Goal: Task Accomplishment & Management: Manage account settings

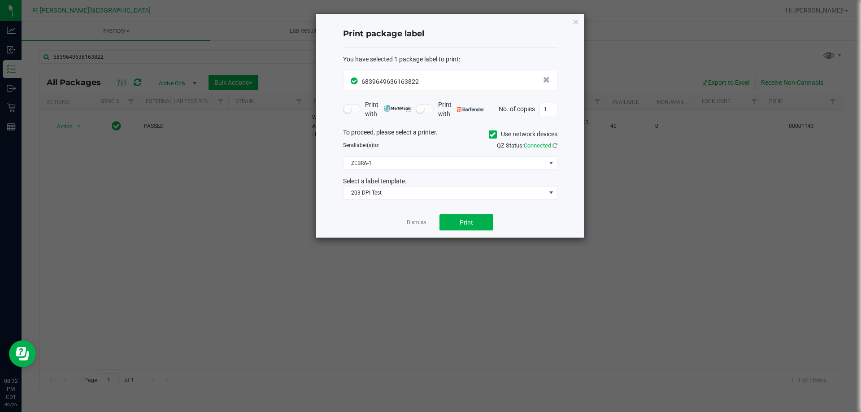
drag, startPoint x: 411, startPoint y: 218, endPoint x: 401, endPoint y: 221, distance: 9.8
click at [410, 219] on link "Dismiss" at bounding box center [416, 223] width 19 height 8
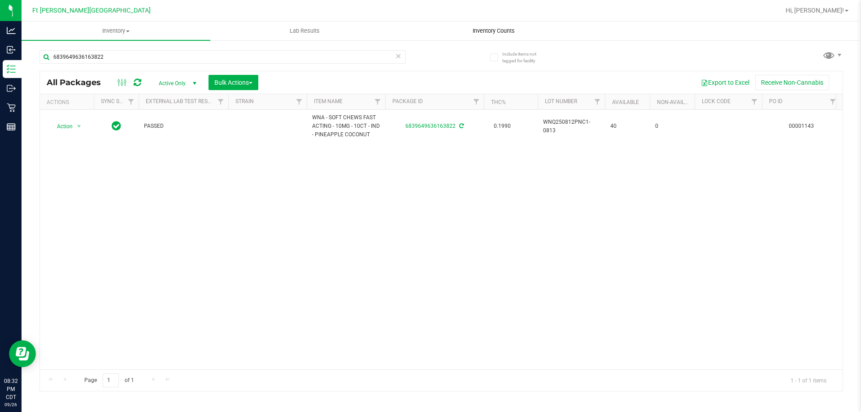
click at [486, 26] on uib-tab-heading "Inventory Counts" at bounding box center [494, 31] width 188 height 18
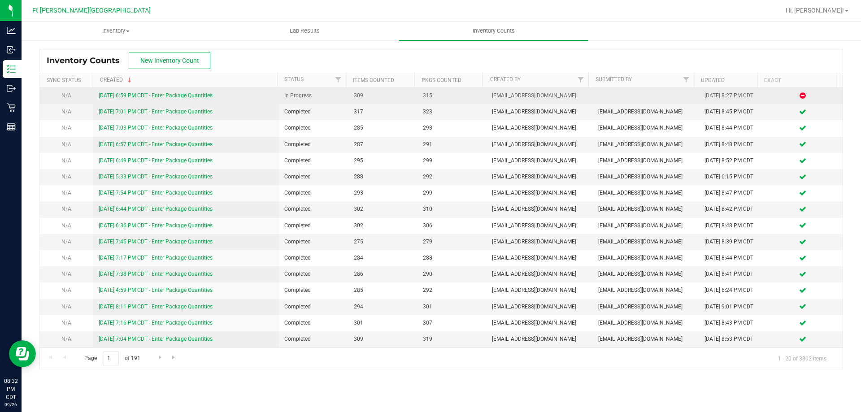
click at [144, 96] on link "[DATE] 6:59 PM CDT - Enter Package Quantities" at bounding box center [156, 95] width 114 height 6
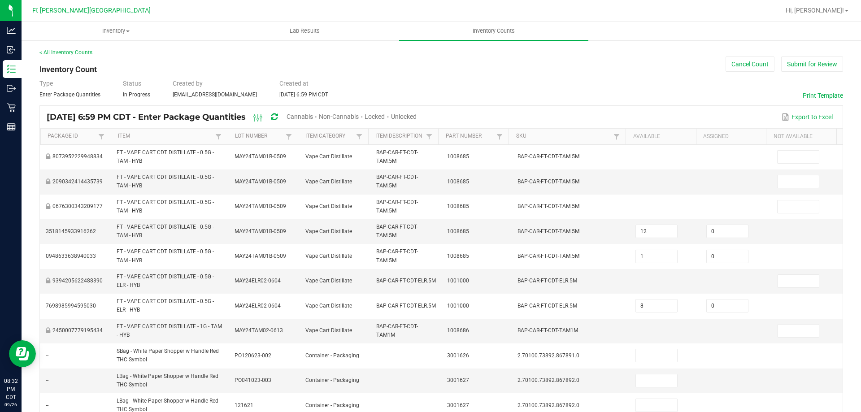
click at [417, 120] on span "Unlocked" at bounding box center [404, 116] width 26 height 7
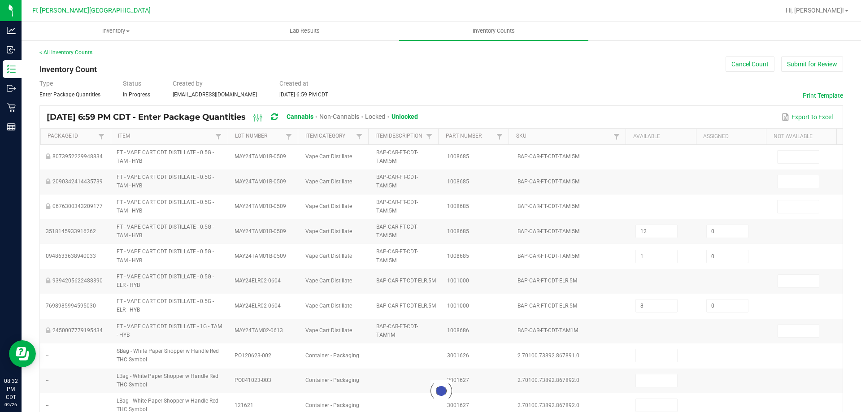
type input "11"
type input "2"
type input "1"
type input "3"
type input "2"
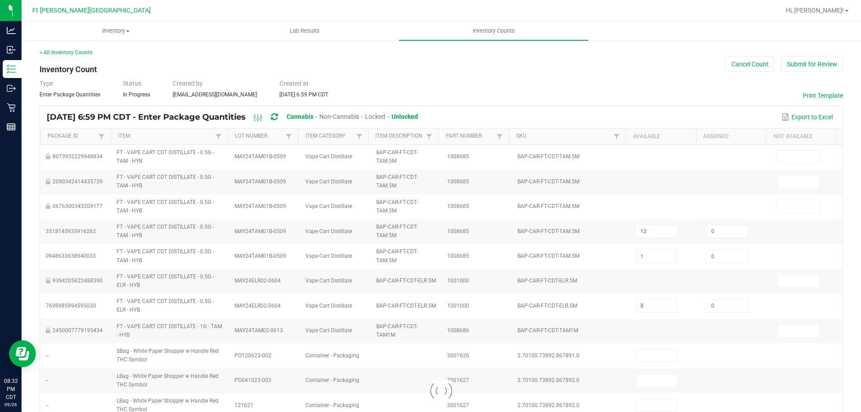
type input "1"
type input "20"
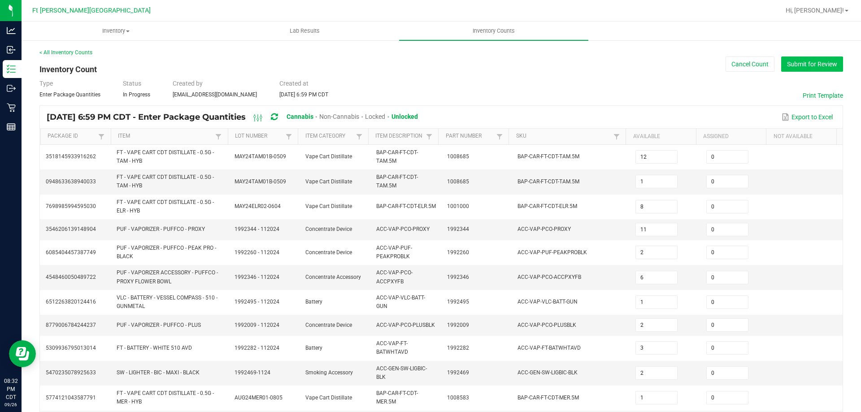
click at [803, 68] on button "Submit for Review" at bounding box center [812, 64] width 62 height 15
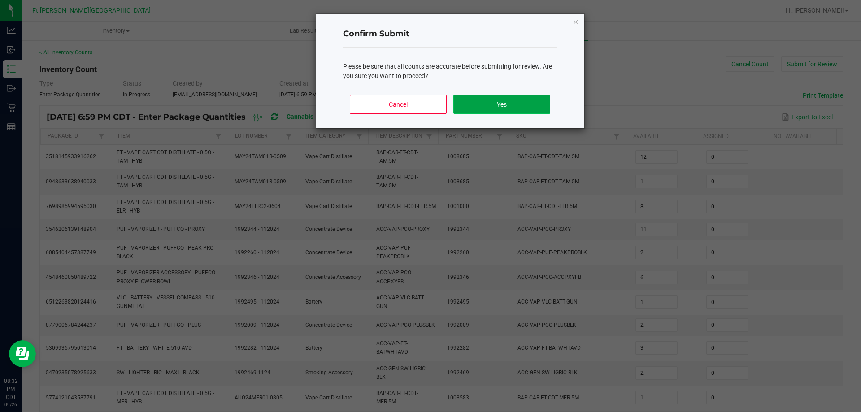
click at [499, 113] on button "Yes" at bounding box center [501, 104] width 96 height 19
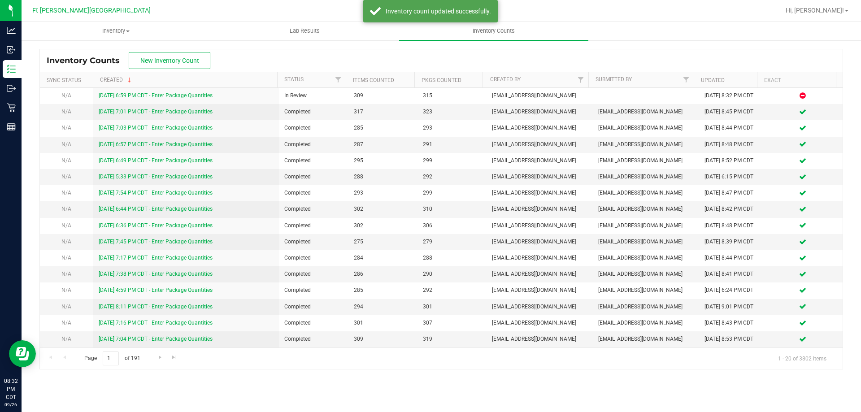
click at [191, 86] on th "Created" at bounding box center [185, 80] width 184 height 16
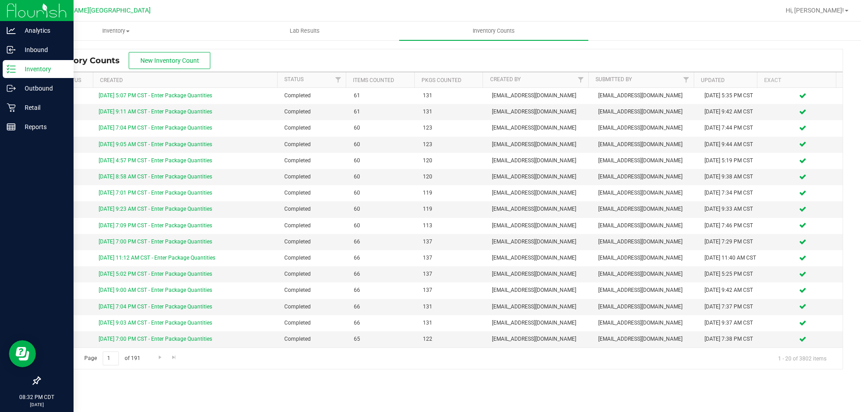
click at [23, 65] on p "Inventory" at bounding box center [43, 69] width 54 height 11
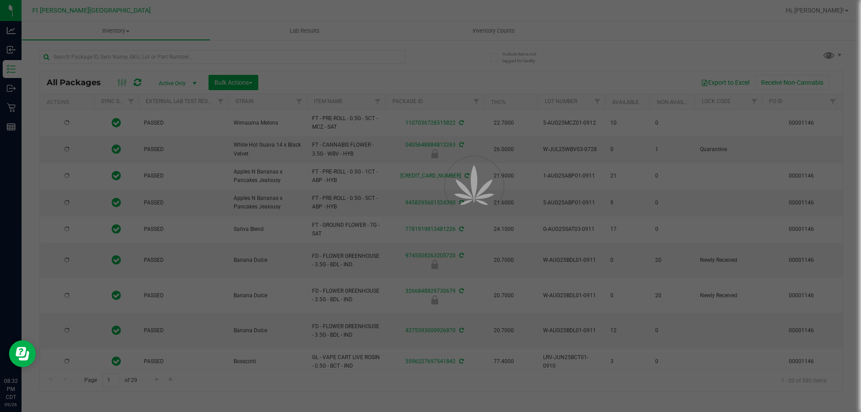
click at [505, 29] on div at bounding box center [430, 206] width 861 height 412
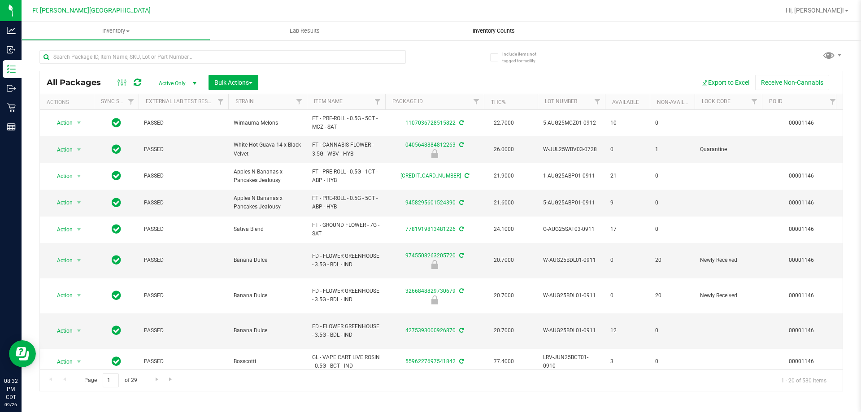
click at [502, 31] on span "Inventory Counts" at bounding box center [494, 31] width 66 height 8
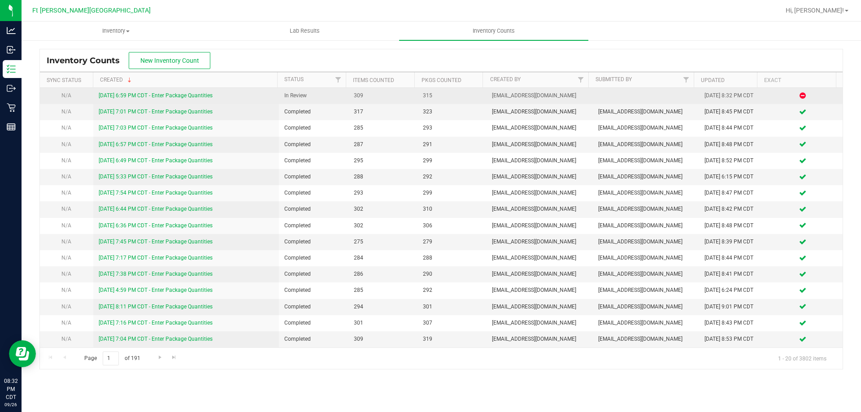
click at [152, 94] on link "[DATE] 6:59 PM CDT - Enter Package Quantities" at bounding box center [156, 95] width 114 height 6
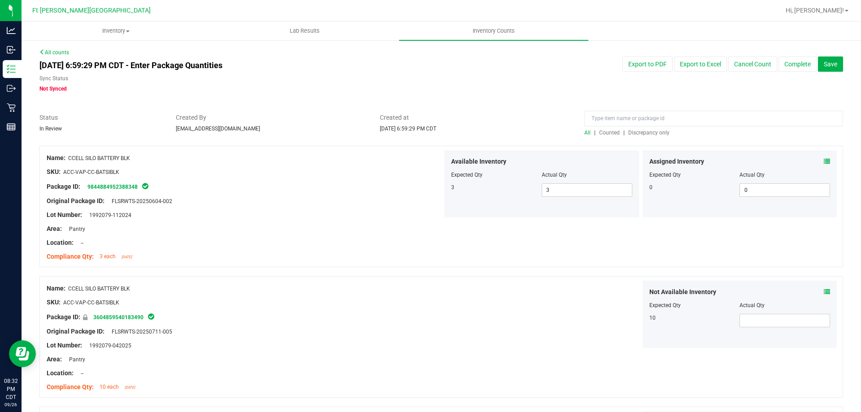
click at [644, 132] on span "Discrepancy only" at bounding box center [648, 133] width 41 height 6
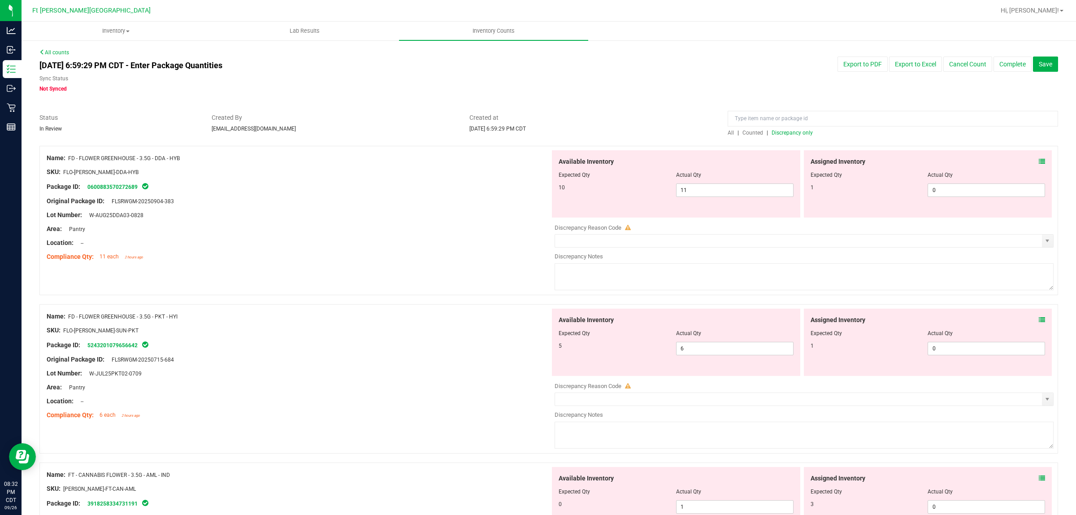
click at [861, 160] on icon at bounding box center [1042, 161] width 6 height 6
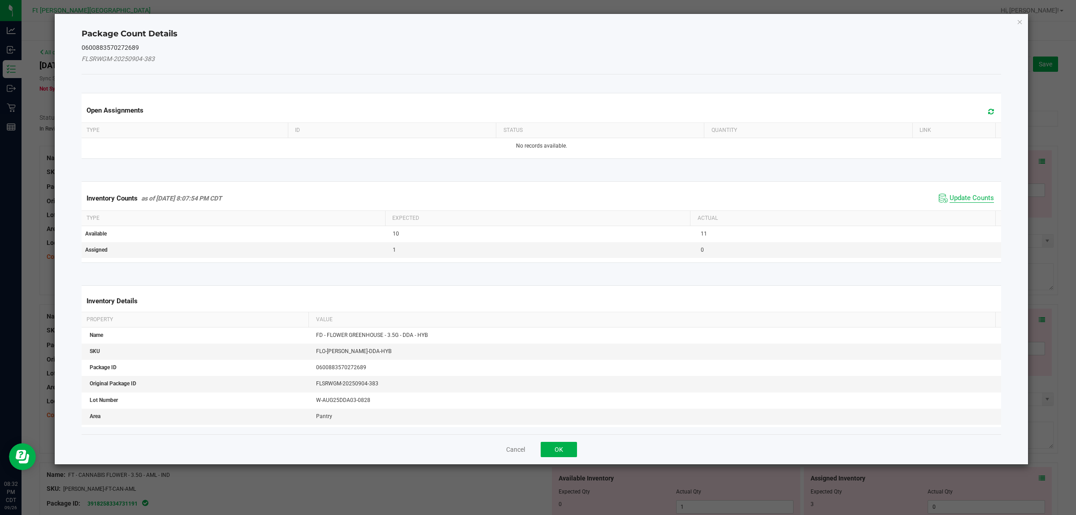
click at [861, 201] on span "Update Counts" at bounding box center [972, 198] width 44 height 9
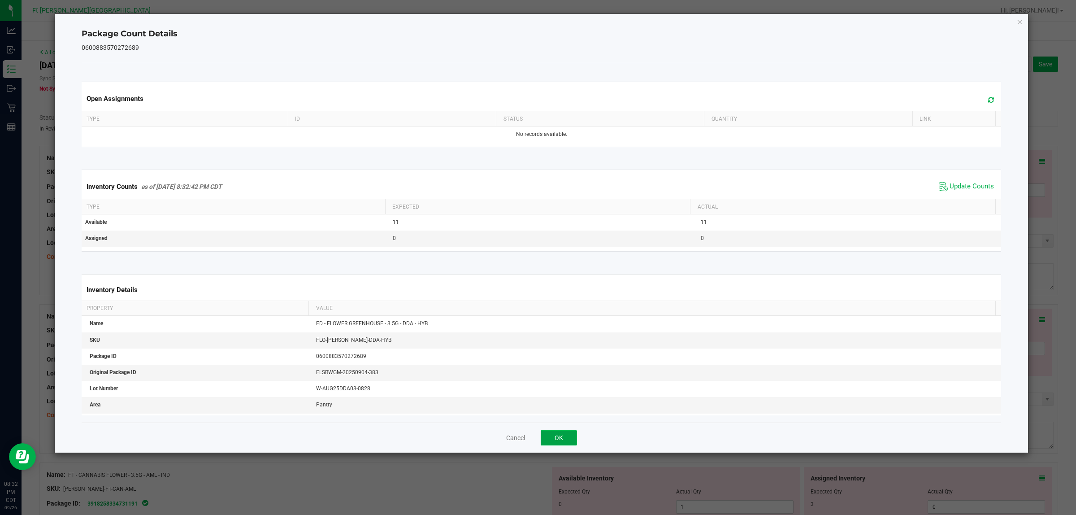
click at [559, 412] on button "OK" at bounding box center [559, 437] width 36 height 15
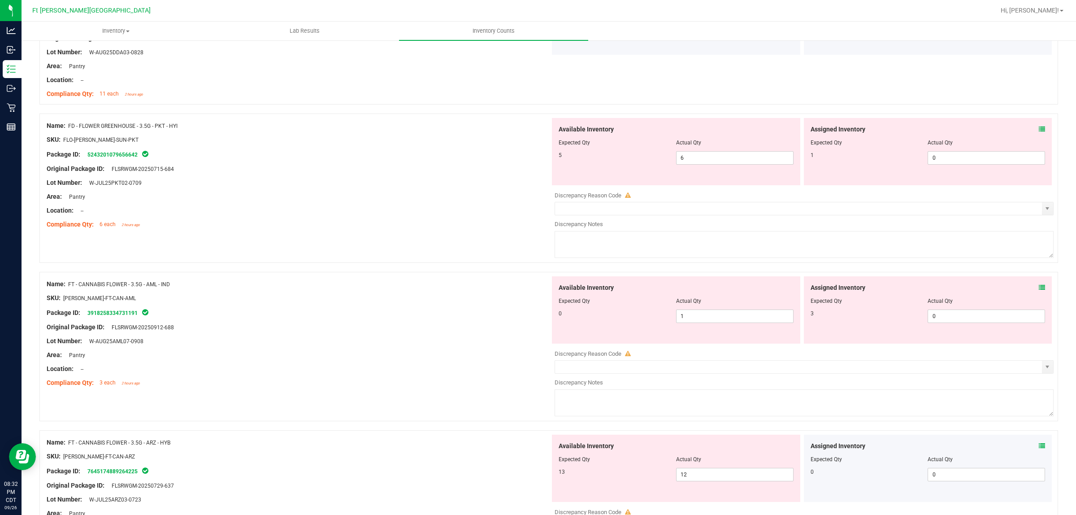
scroll to position [162, 0]
click at [861, 127] on icon at bounding box center [1042, 129] width 6 height 6
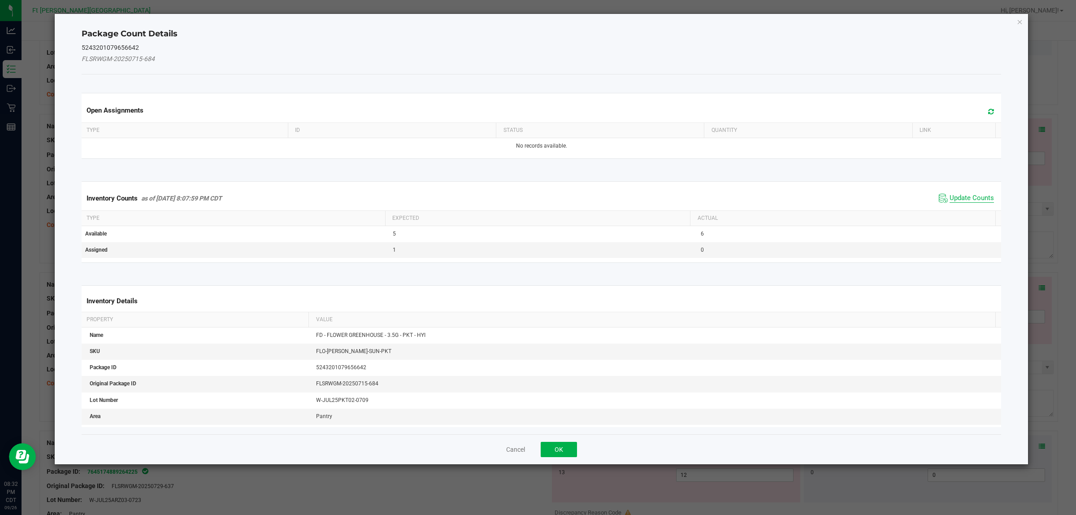
click at [861, 198] on span "Update Counts" at bounding box center [972, 198] width 44 height 9
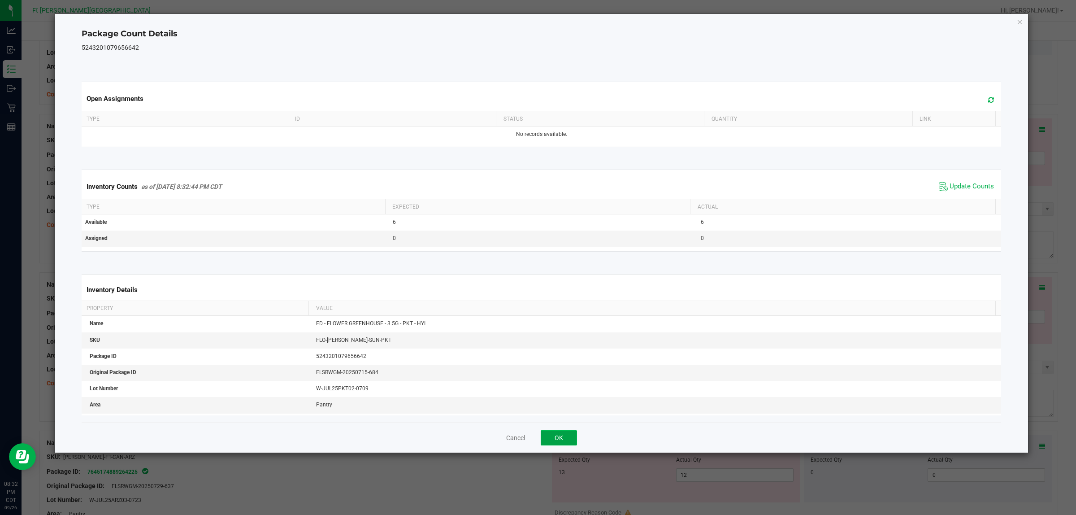
click at [557, 412] on button "OK" at bounding box center [559, 437] width 36 height 15
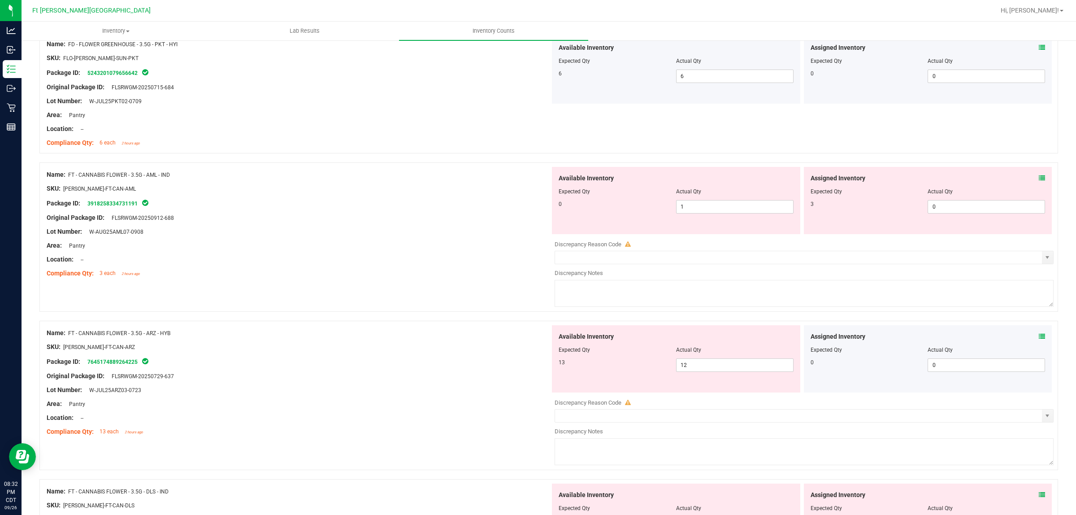
scroll to position [262, 0]
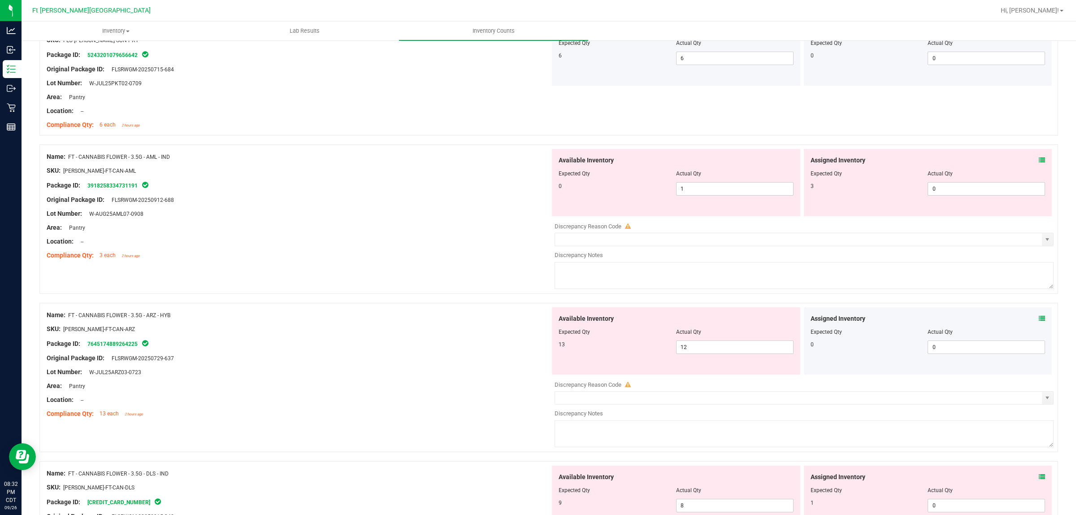
click at [861, 160] on icon at bounding box center [1042, 160] width 6 height 6
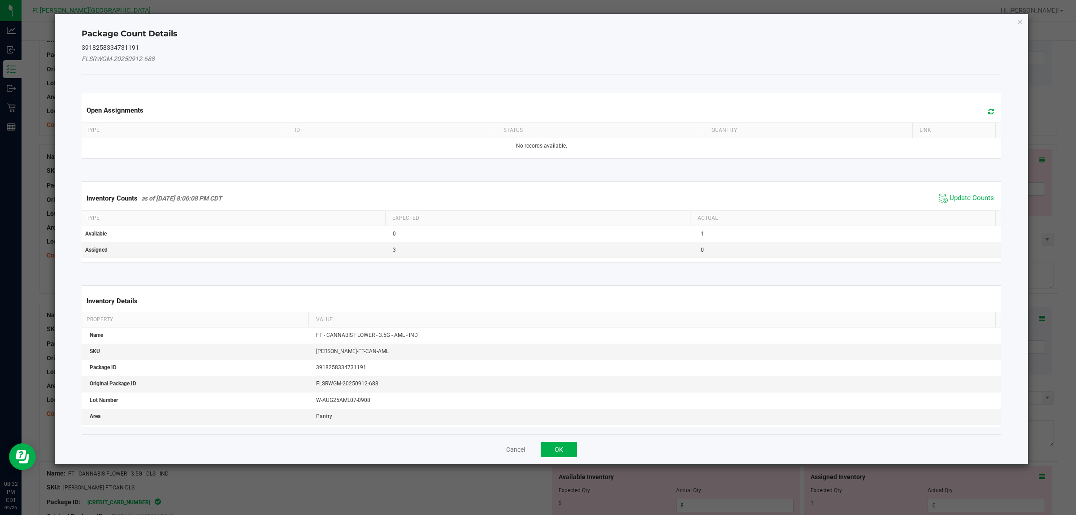
click at [861, 192] on span "Update Counts" at bounding box center [967, 197] width 60 height 13
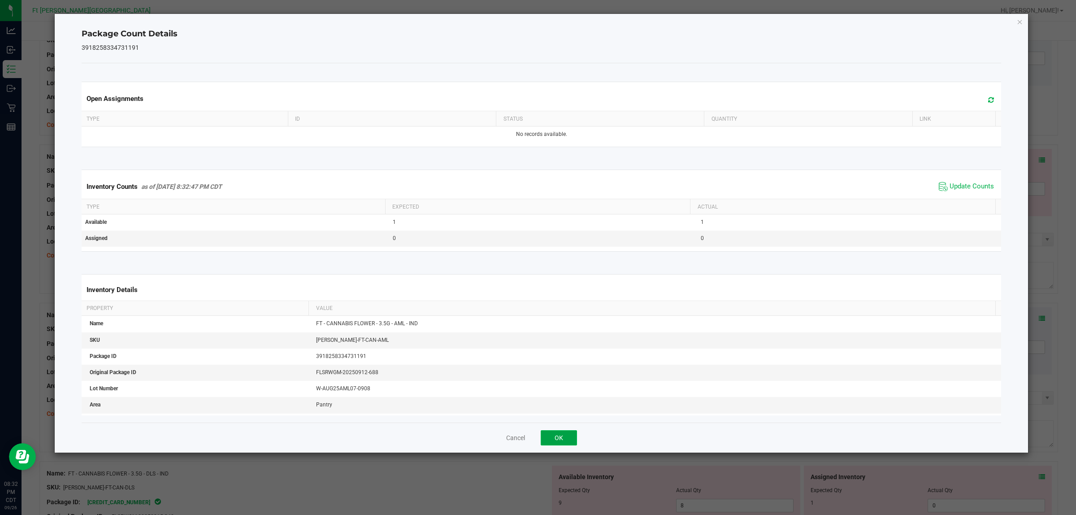
click at [563, 412] on button "OK" at bounding box center [559, 437] width 36 height 15
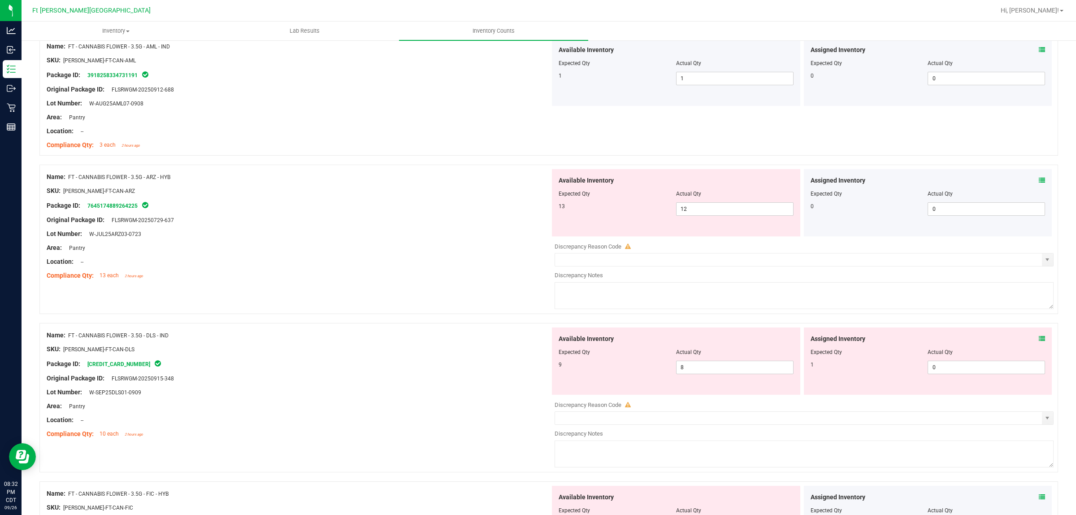
scroll to position [450, 0]
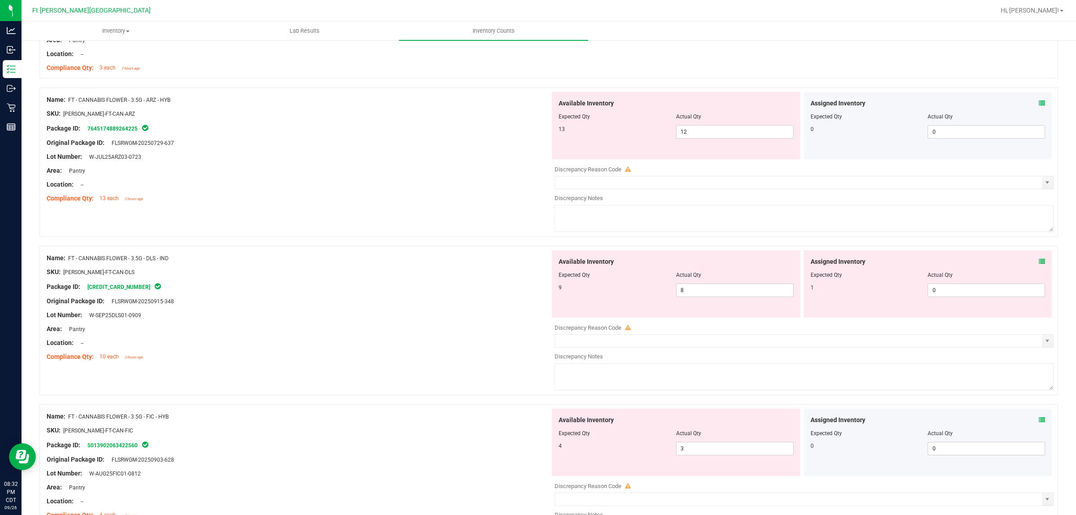
click at [861, 104] on icon at bounding box center [1042, 103] width 6 height 6
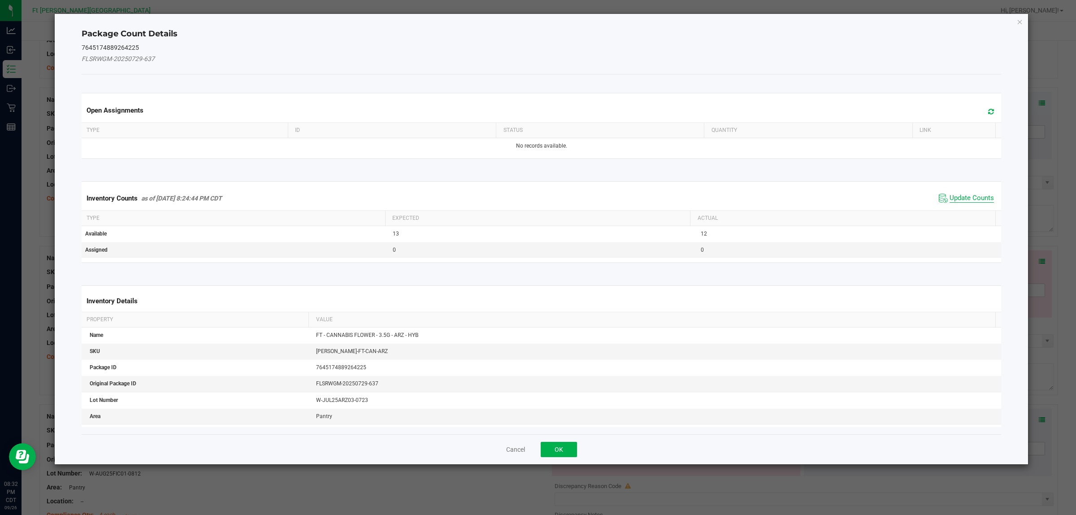
click at [861, 196] on span "Update Counts" at bounding box center [972, 198] width 44 height 9
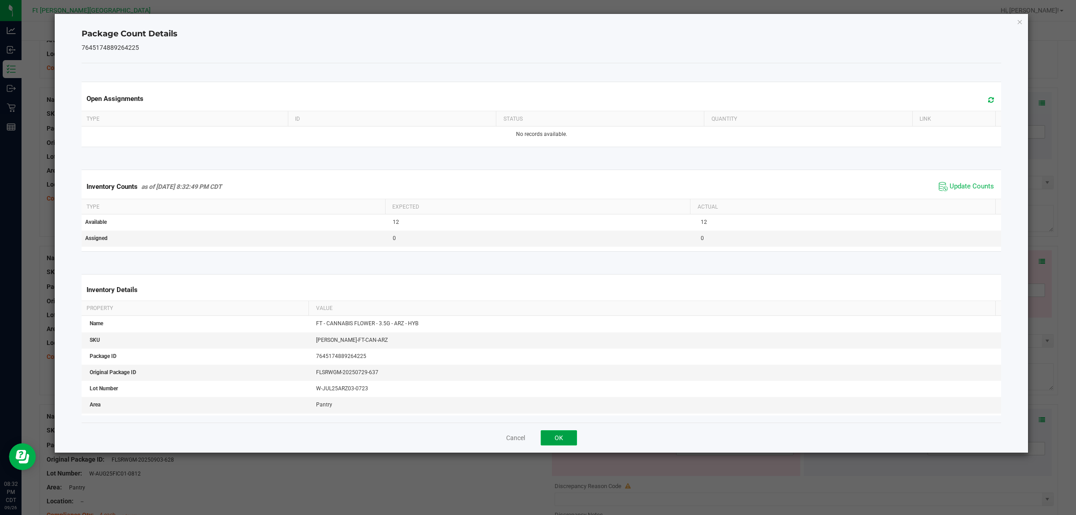
click at [558, 412] on button "OK" at bounding box center [559, 437] width 36 height 15
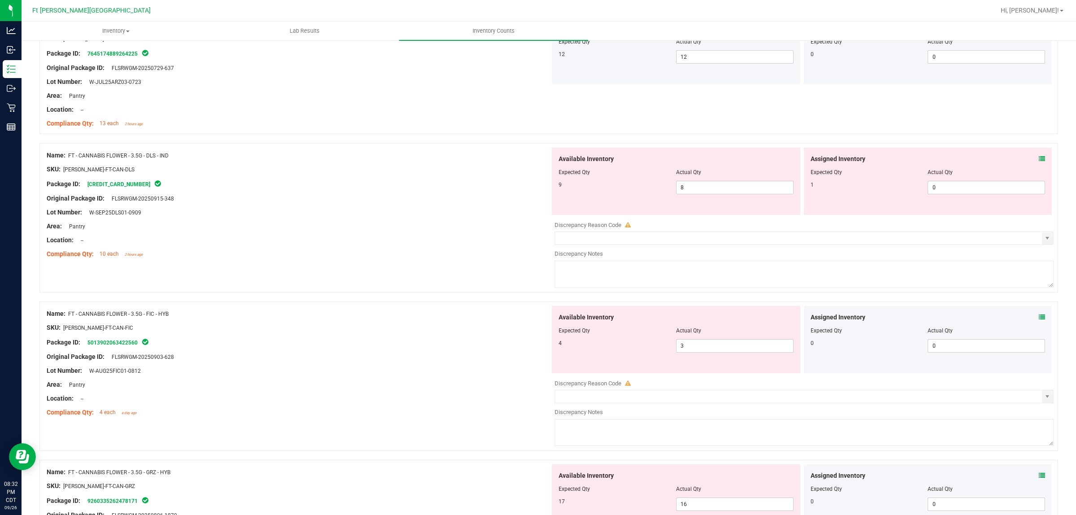
scroll to position [611, 0]
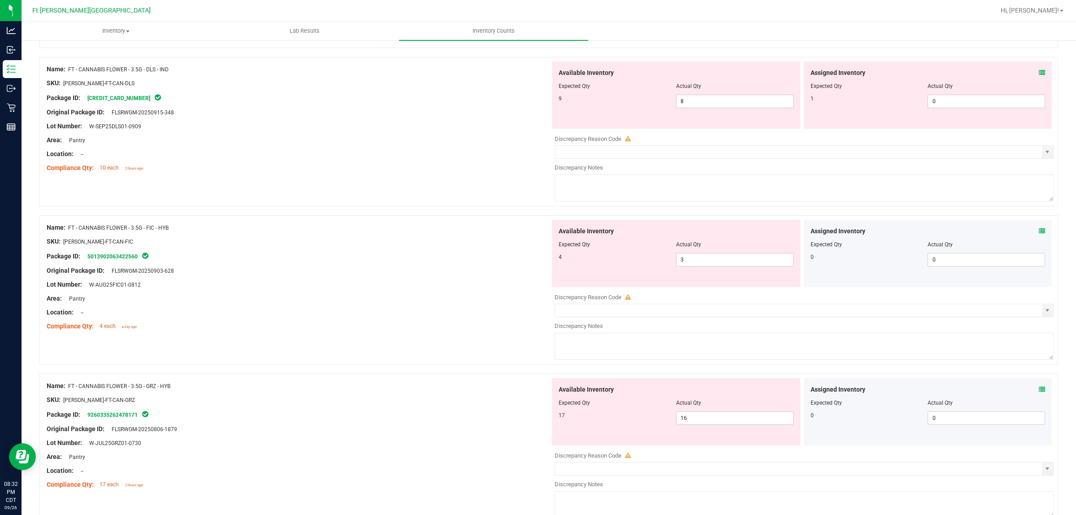
click at [861, 73] on icon at bounding box center [1042, 73] width 6 height 6
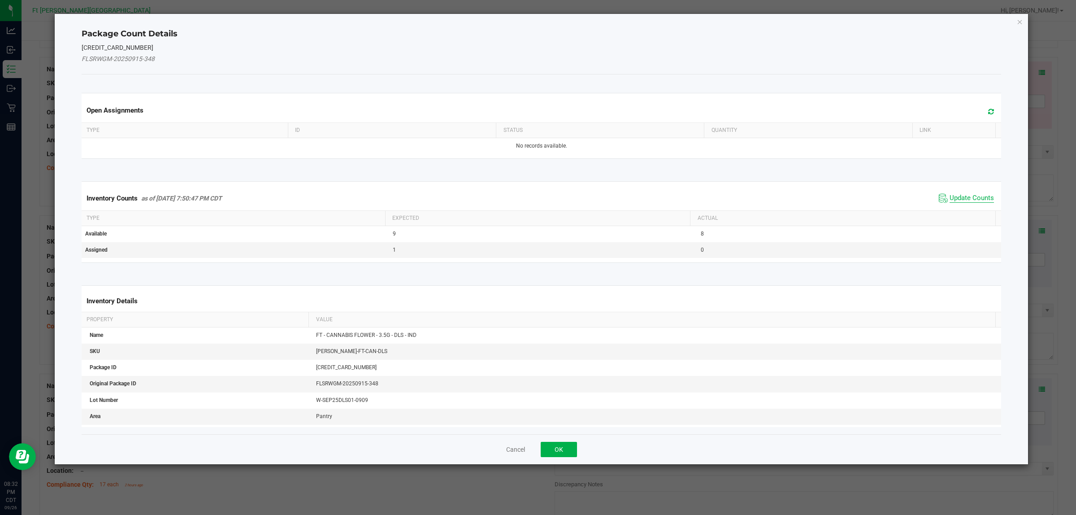
click at [861, 199] on span "Update Counts" at bounding box center [972, 198] width 44 height 9
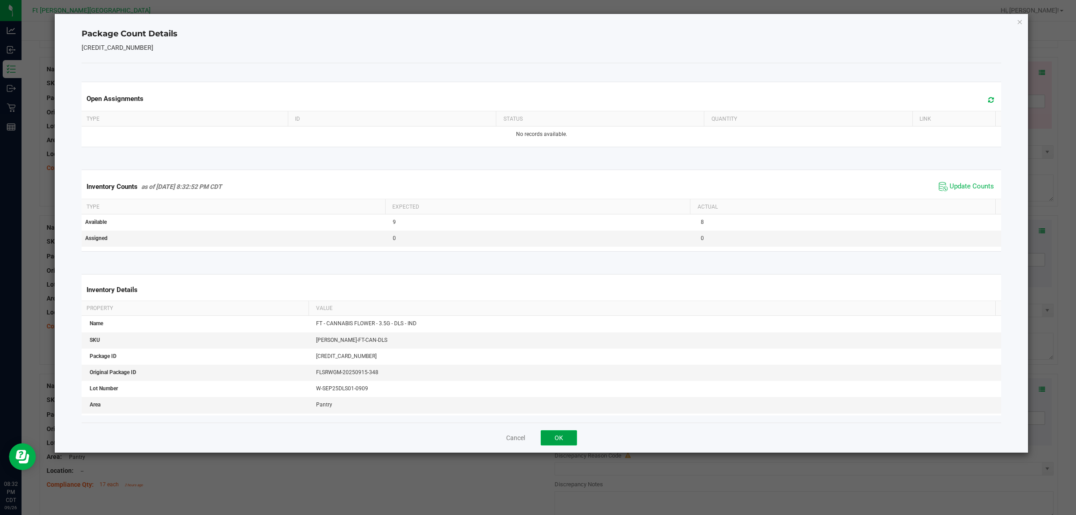
click at [559, 412] on button "OK" at bounding box center [559, 437] width 36 height 15
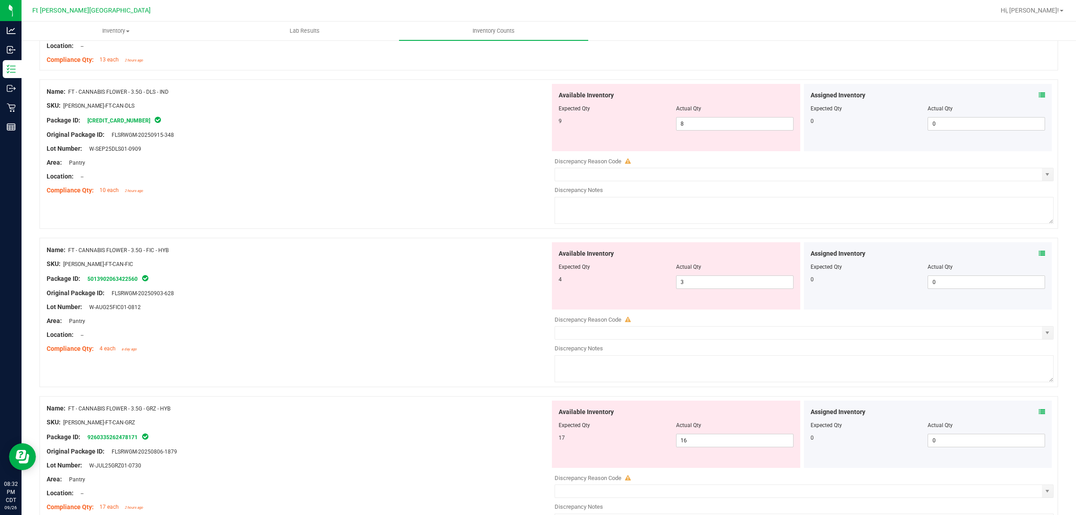
scroll to position [588, 0]
drag, startPoint x: 658, startPoint y: 129, endPoint x: 652, endPoint y: 130, distance: 6.9
click at [652, 130] on div "9 8 8" at bounding box center [676, 123] width 235 height 13
type input "9"
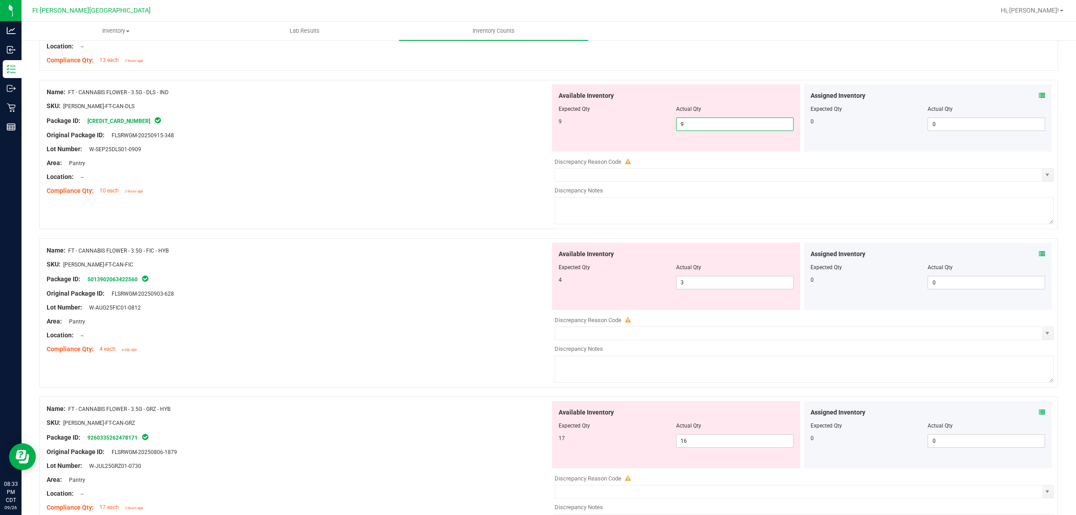
click at [417, 162] on div "Area: Pantry" at bounding box center [299, 162] width 504 height 9
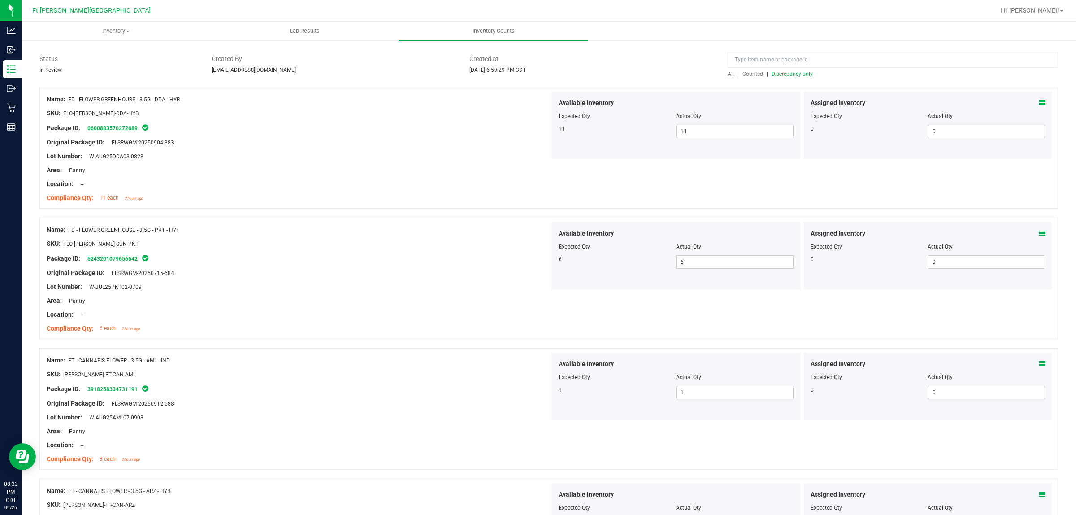
scroll to position [0, 0]
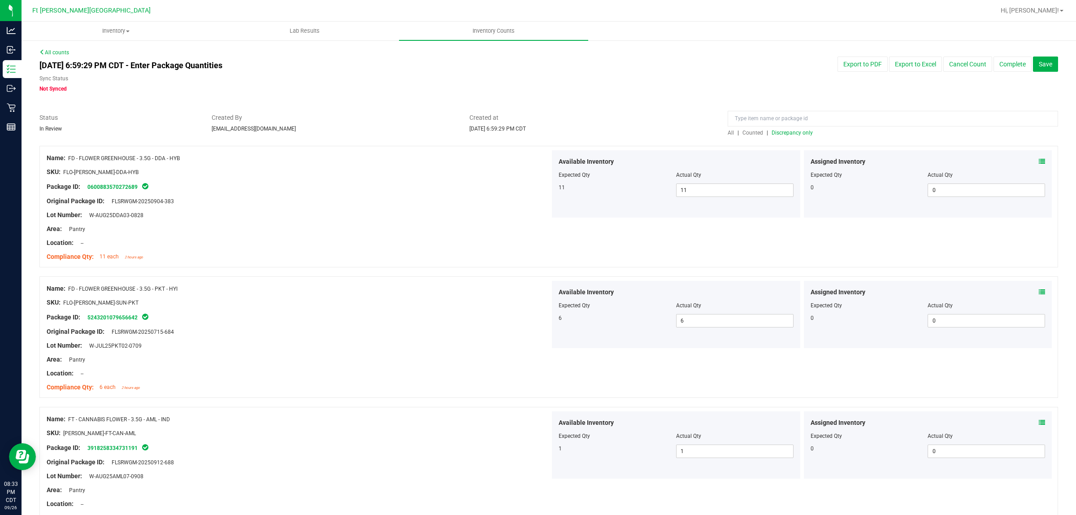
click at [776, 130] on span "Discrepancy only" at bounding box center [792, 133] width 41 height 6
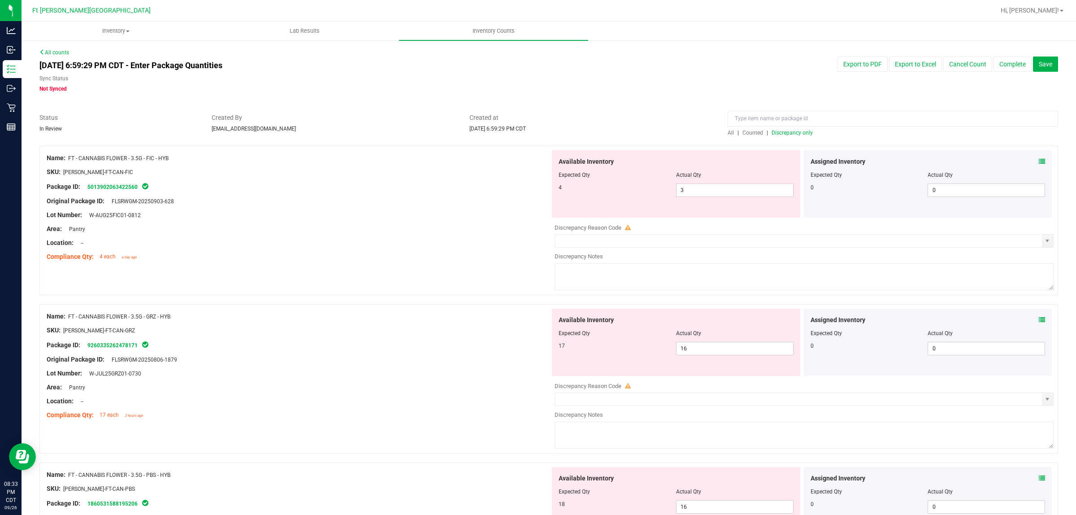
click at [861, 161] on icon at bounding box center [1042, 161] width 6 height 6
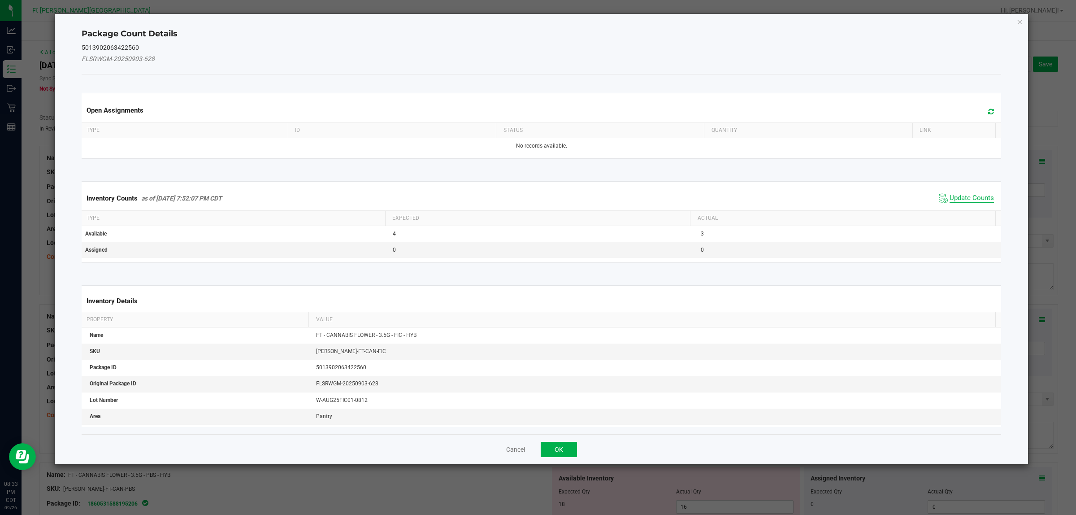
click at [861, 199] on span "Update Counts" at bounding box center [972, 198] width 44 height 9
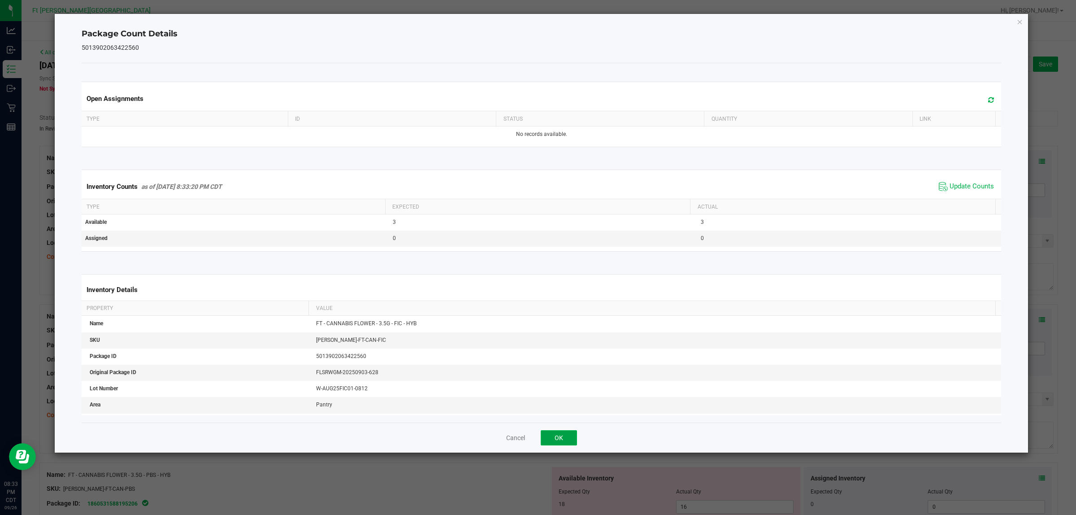
click at [549, 412] on button "OK" at bounding box center [559, 437] width 36 height 15
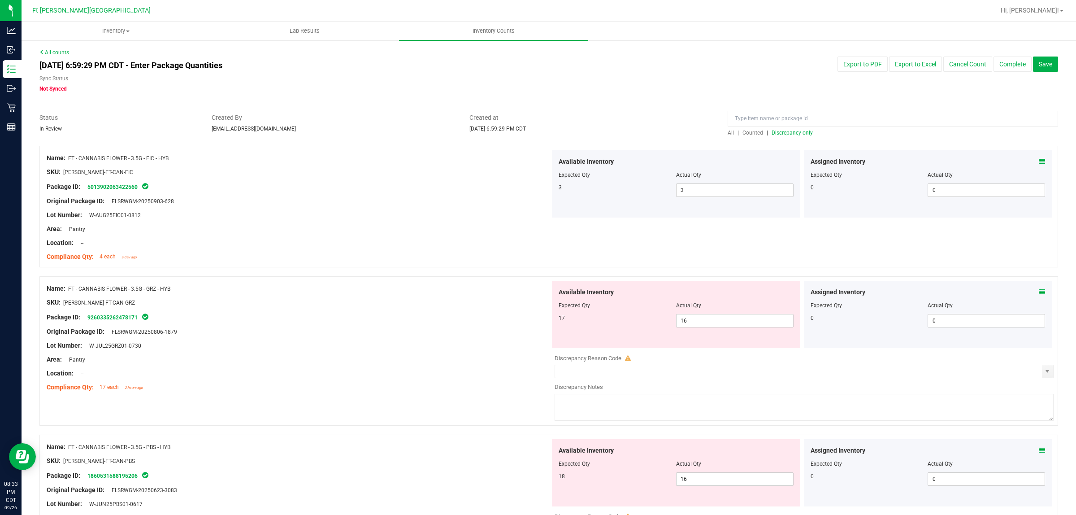
click at [861, 291] on icon at bounding box center [1042, 292] width 6 height 6
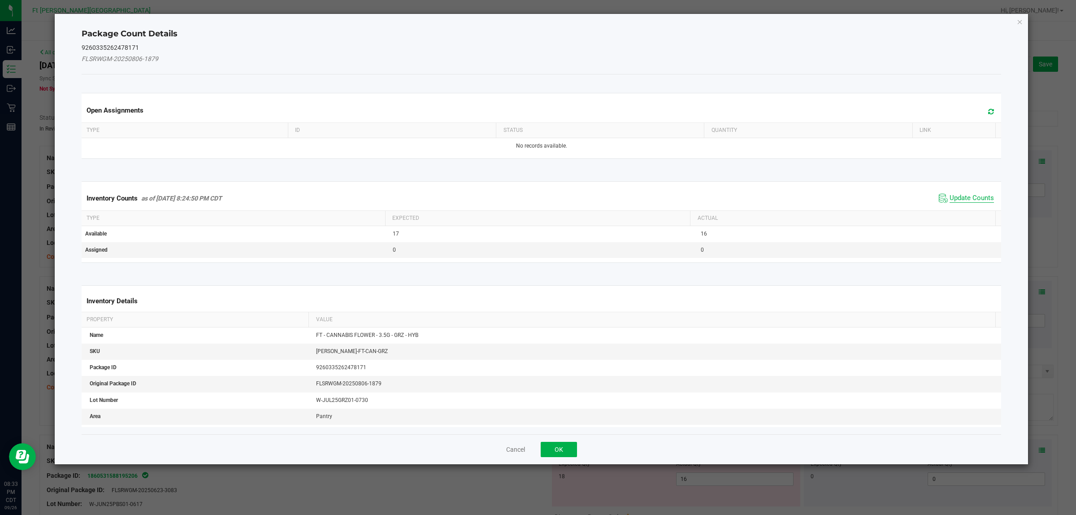
click at [861, 194] on span "Update Counts" at bounding box center [972, 198] width 44 height 9
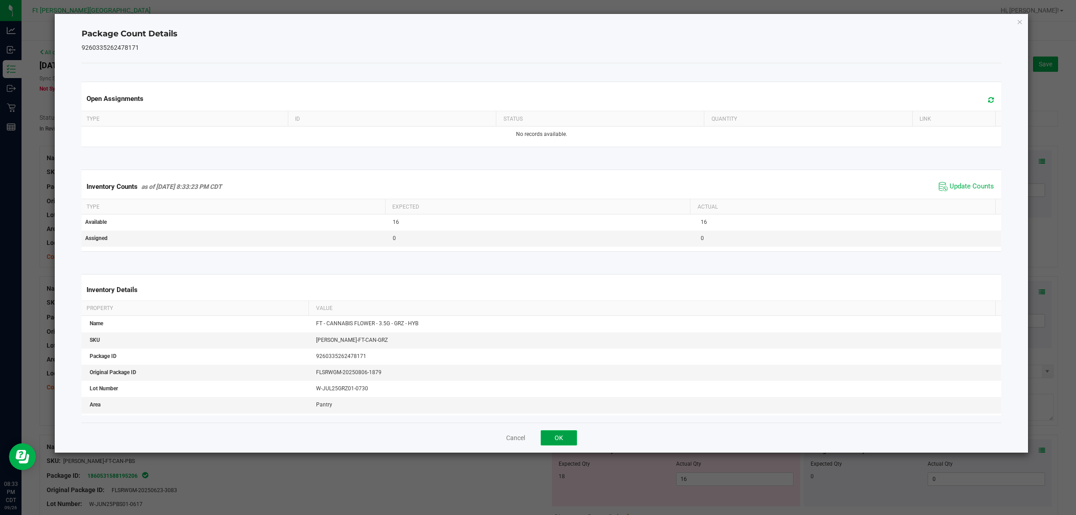
click at [559, 412] on button "OK" at bounding box center [559, 437] width 36 height 15
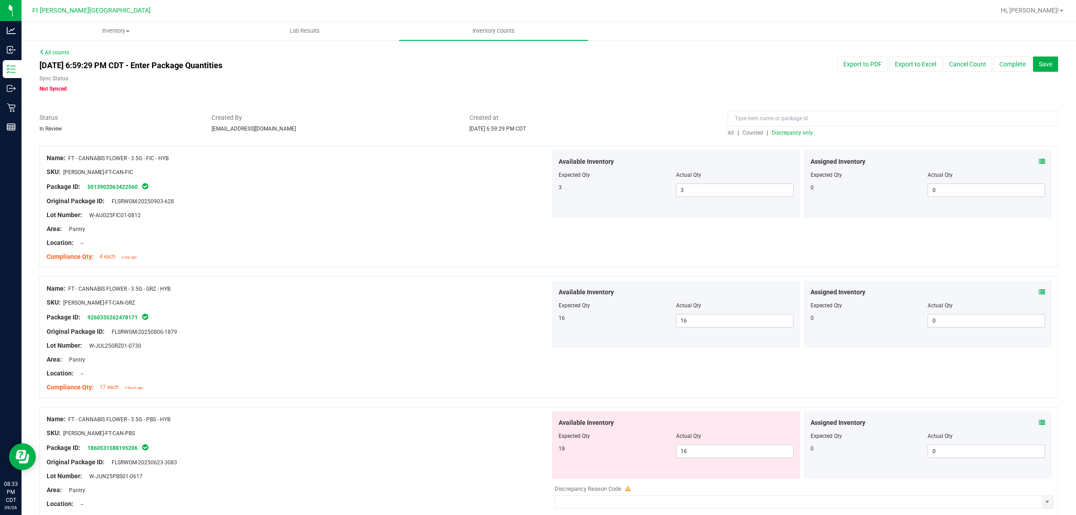
click at [861, 412] on icon at bounding box center [1042, 422] width 6 height 6
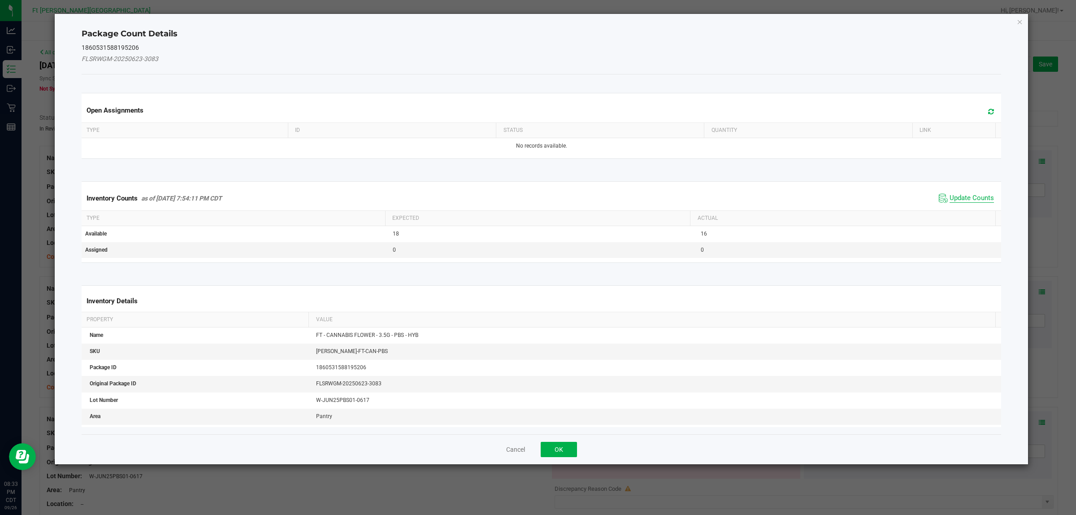
click at [861, 197] on span "Update Counts" at bounding box center [972, 198] width 44 height 9
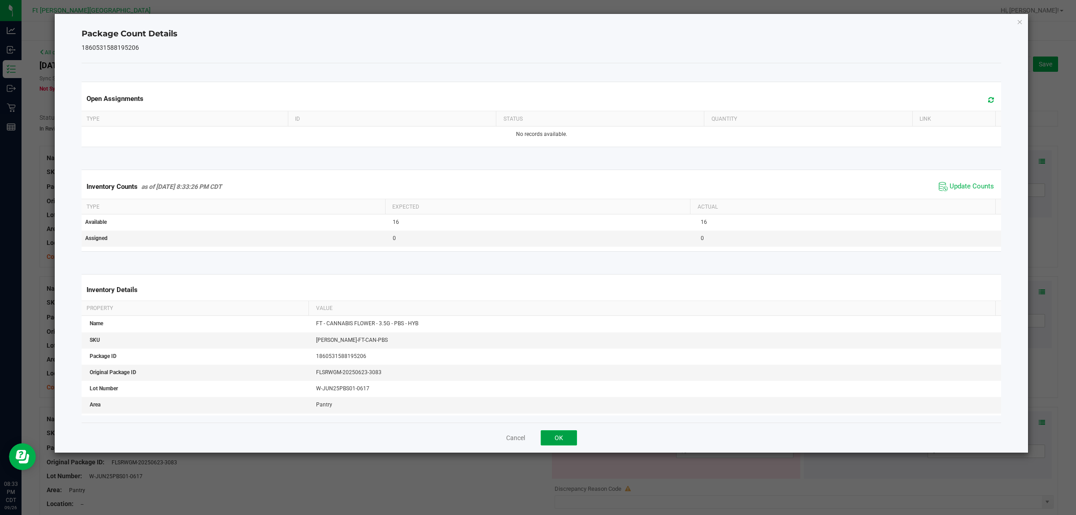
click at [559, 412] on button "OK" at bounding box center [559, 437] width 36 height 15
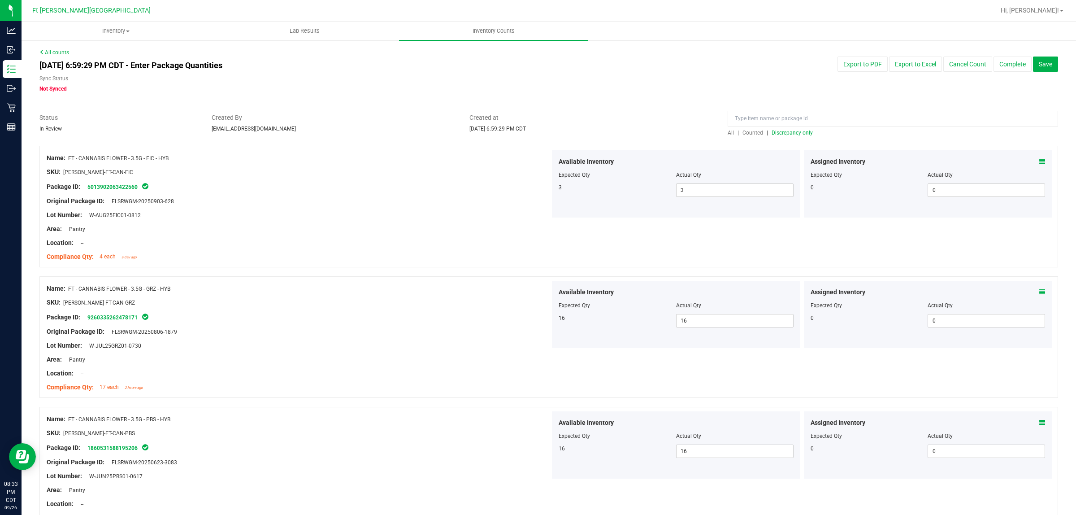
click at [788, 134] on span "Discrepancy only" at bounding box center [792, 133] width 41 height 6
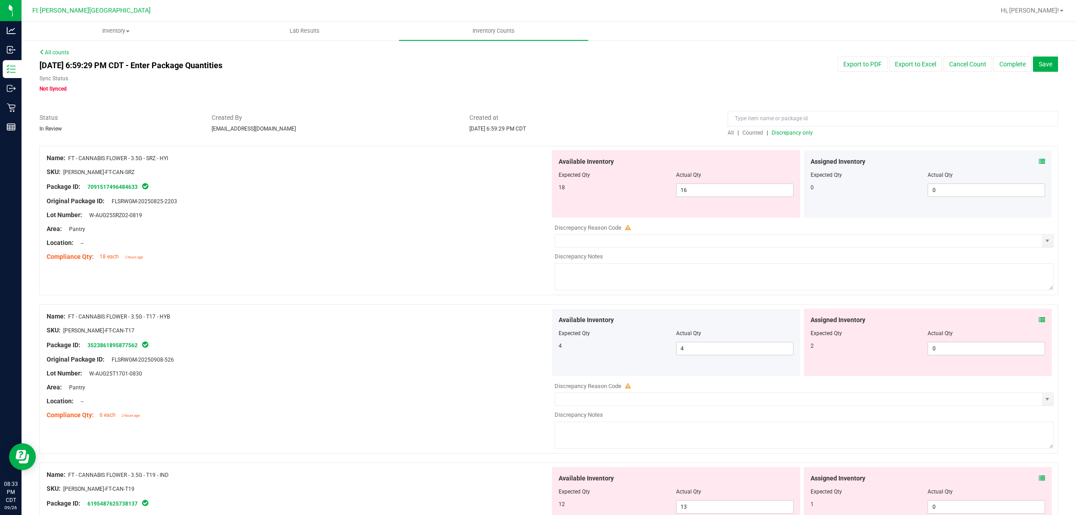
click at [861, 165] on span at bounding box center [1042, 161] width 6 height 9
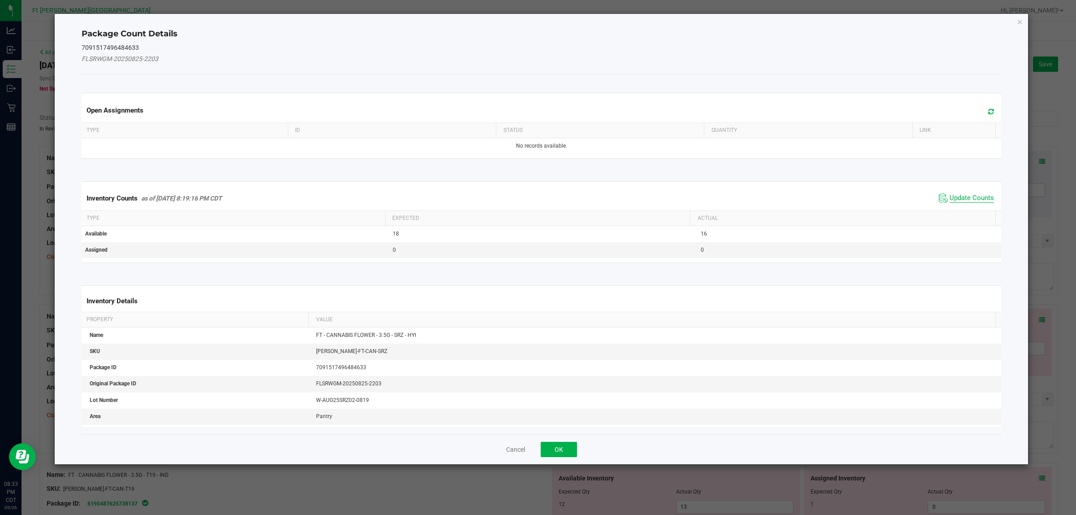
click at [861, 202] on span "Update Counts" at bounding box center [972, 198] width 44 height 9
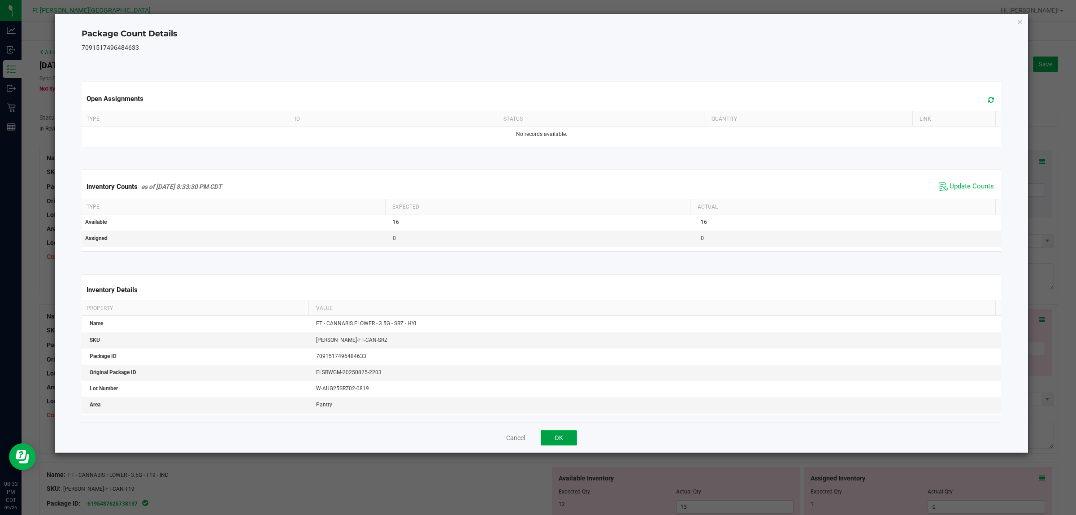
click at [565, 412] on button "OK" at bounding box center [559, 437] width 36 height 15
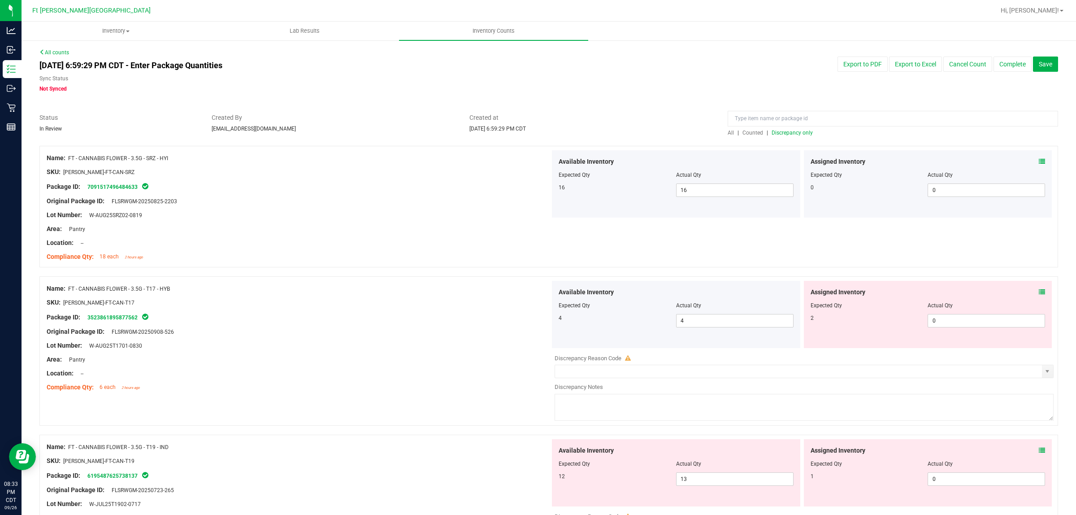
click at [861, 290] on icon at bounding box center [1042, 292] width 6 height 6
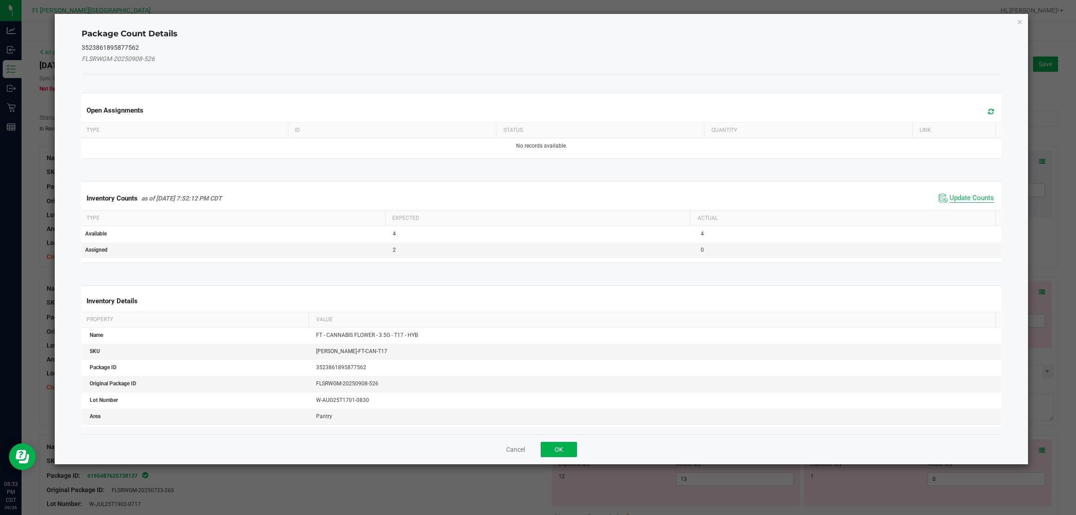
click at [861, 197] on span "Update Counts" at bounding box center [972, 198] width 44 height 9
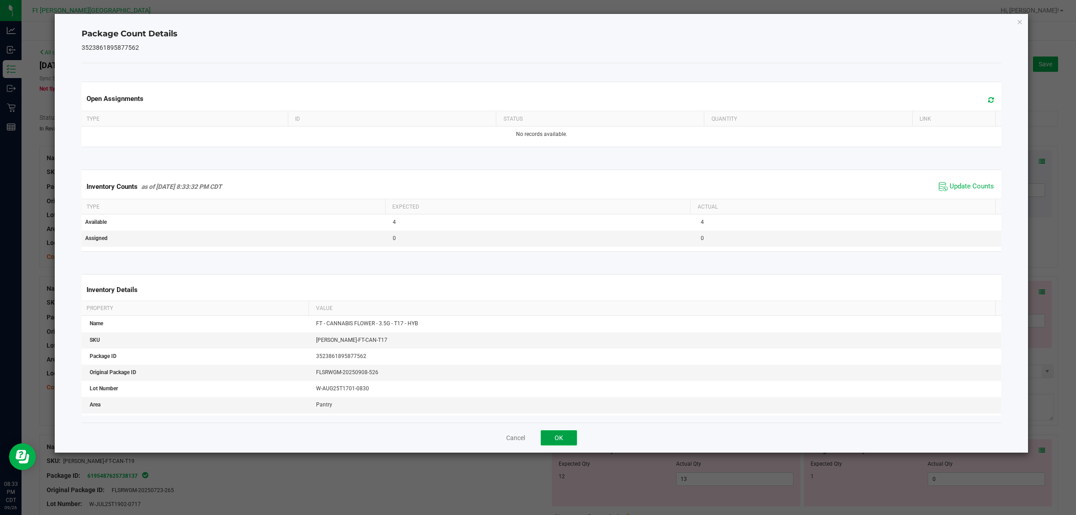
click at [559, 412] on button "OK" at bounding box center [559, 437] width 36 height 15
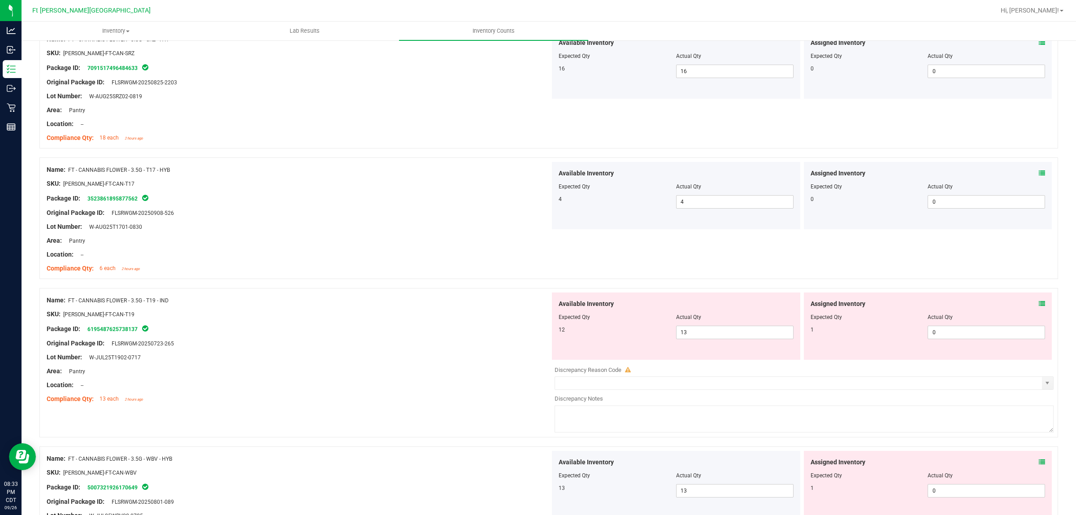
scroll to position [139, 0]
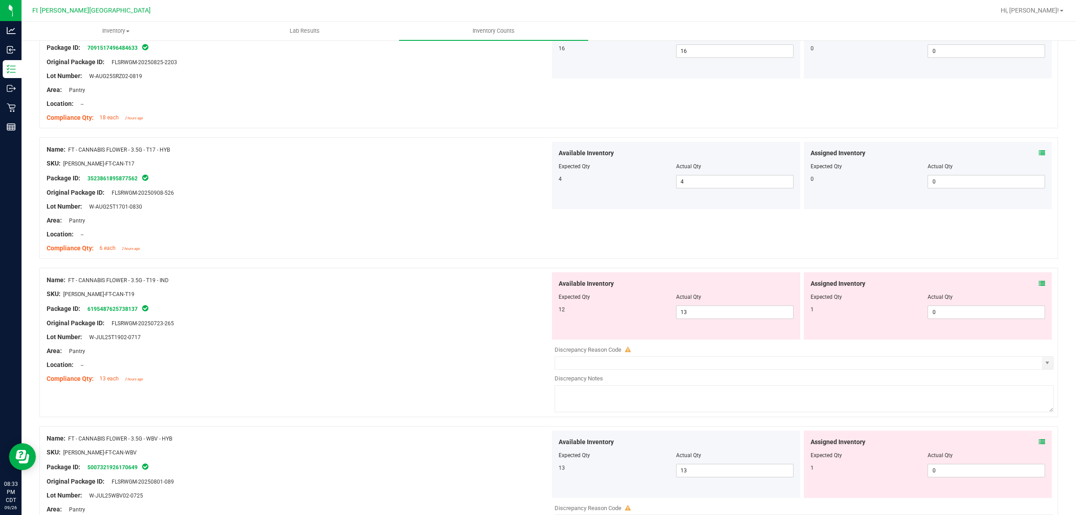
click at [861, 283] on icon at bounding box center [1042, 283] width 6 height 6
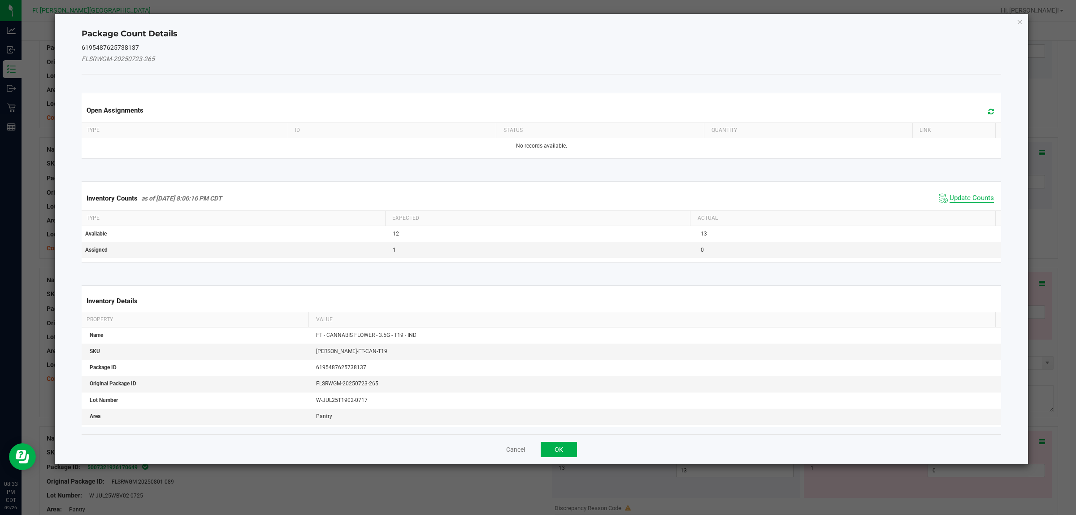
click at [861, 200] on span "Update Counts" at bounding box center [972, 198] width 44 height 9
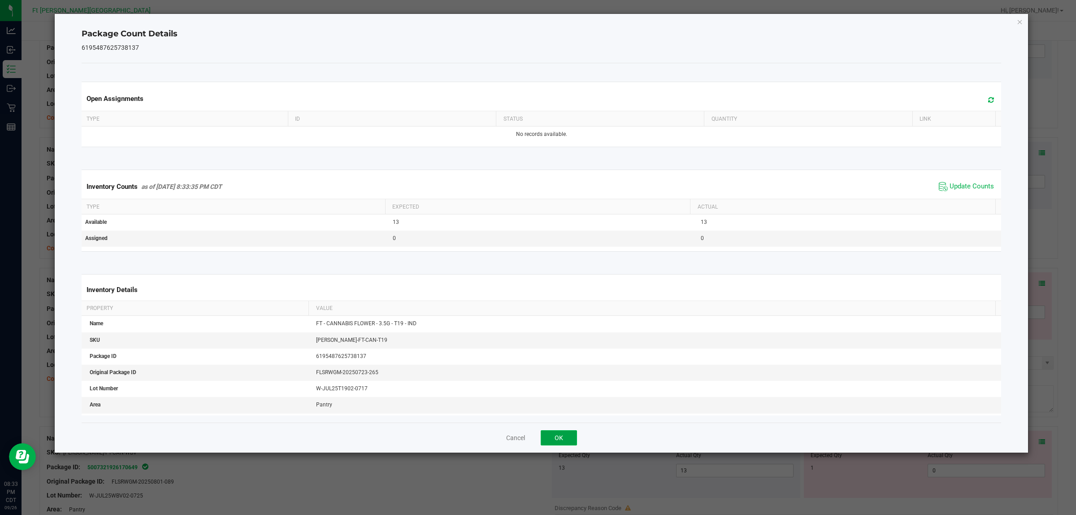
click at [562, 412] on button "OK" at bounding box center [559, 437] width 36 height 15
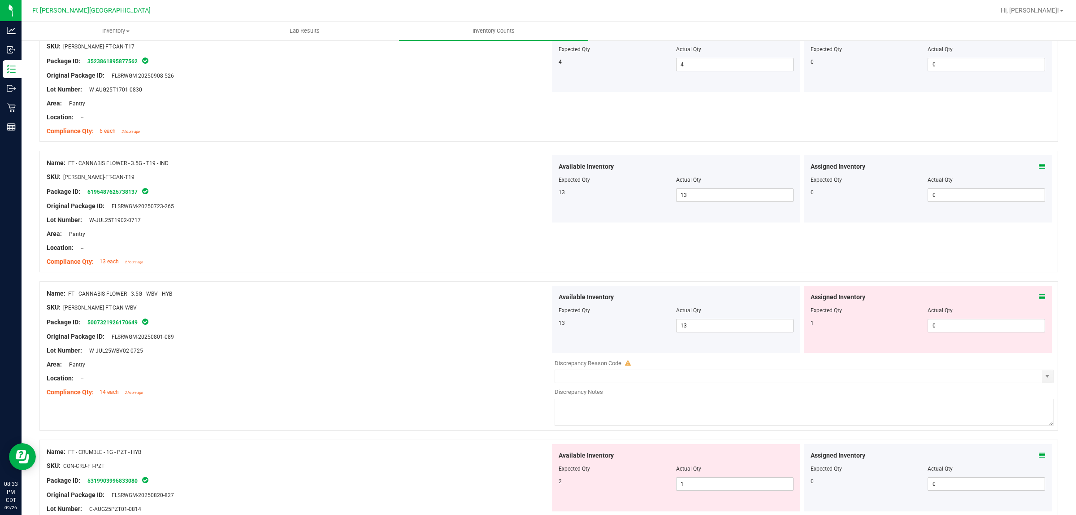
scroll to position [264, 0]
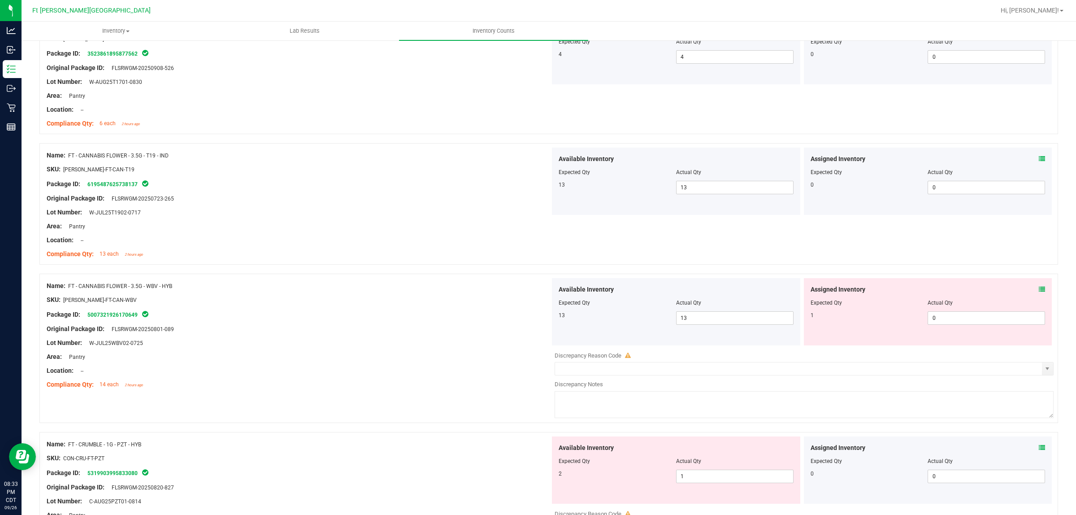
click at [861, 290] on icon at bounding box center [1042, 289] width 6 height 6
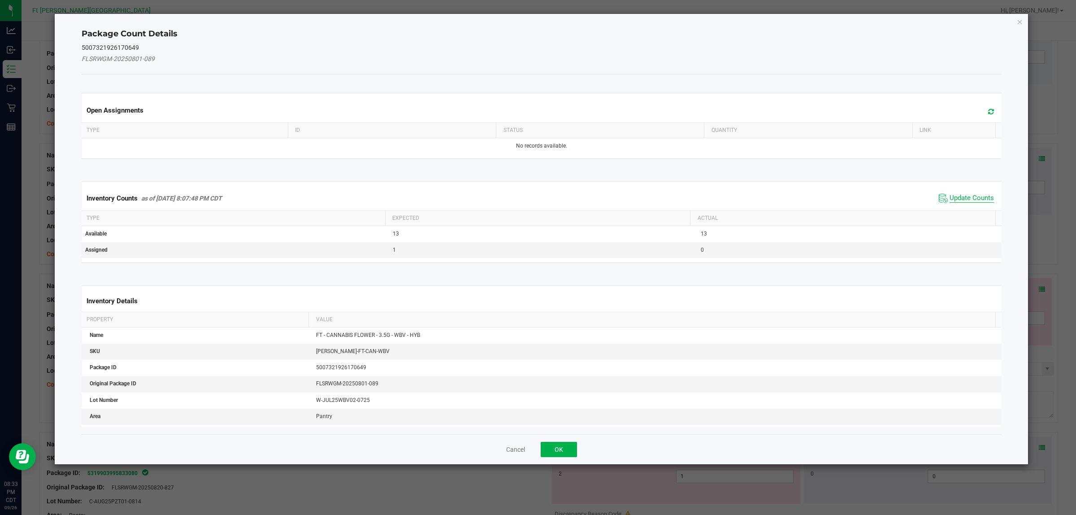
click at [861, 196] on span "Update Counts" at bounding box center [972, 198] width 44 height 9
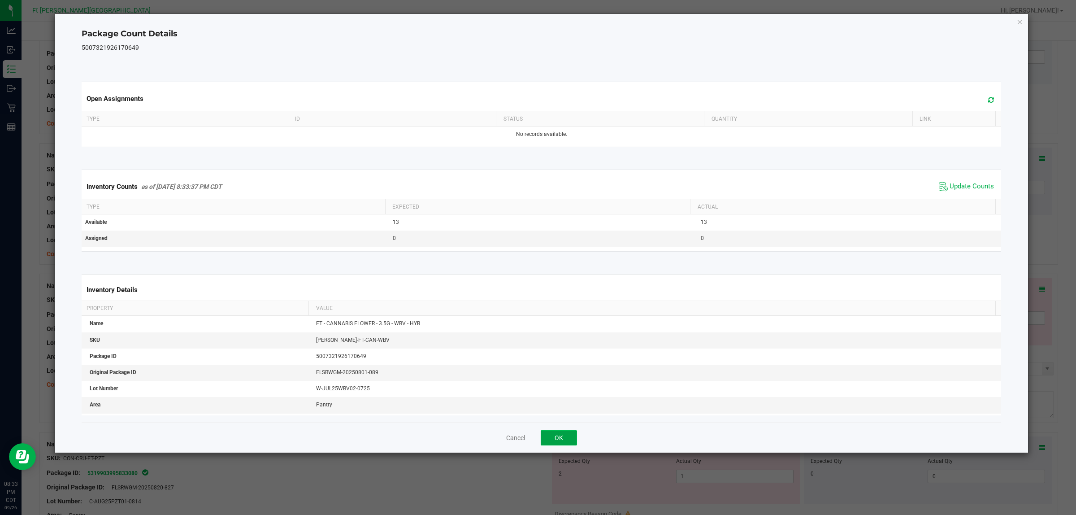
click at [552, 412] on button "OK" at bounding box center [559, 437] width 36 height 15
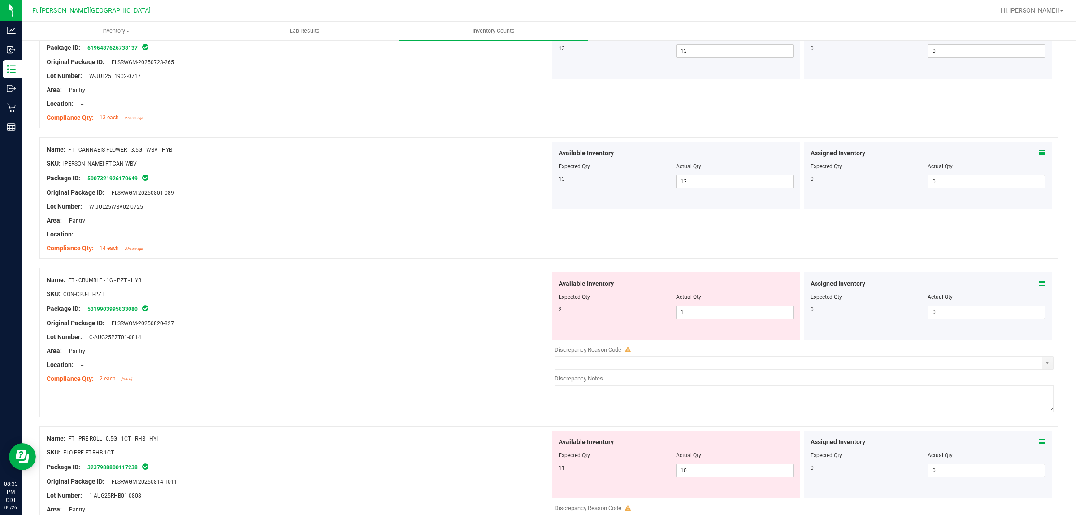
scroll to position [402, 0]
click at [861, 282] on icon at bounding box center [1042, 281] width 6 height 6
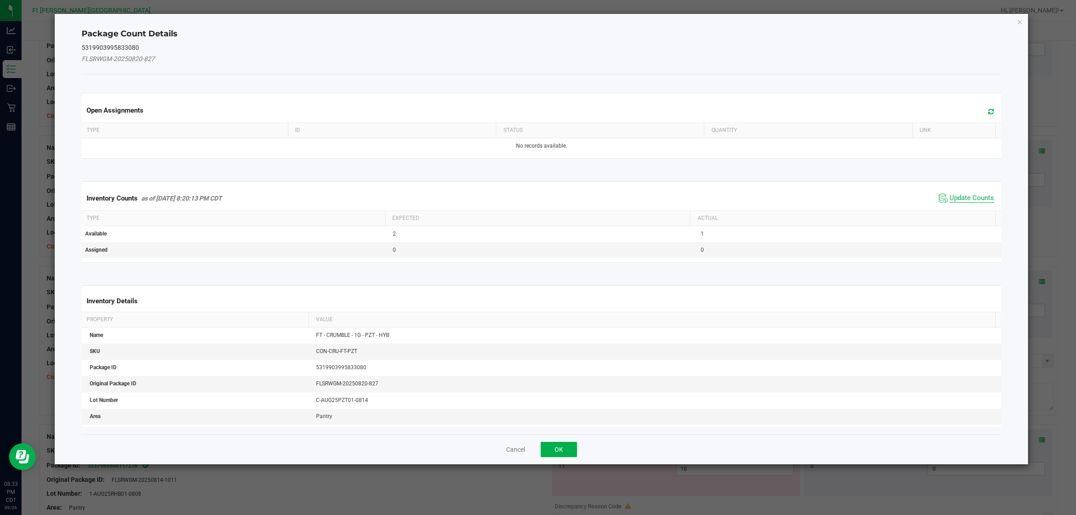
click at [861, 196] on span "Update Counts" at bounding box center [972, 198] width 44 height 9
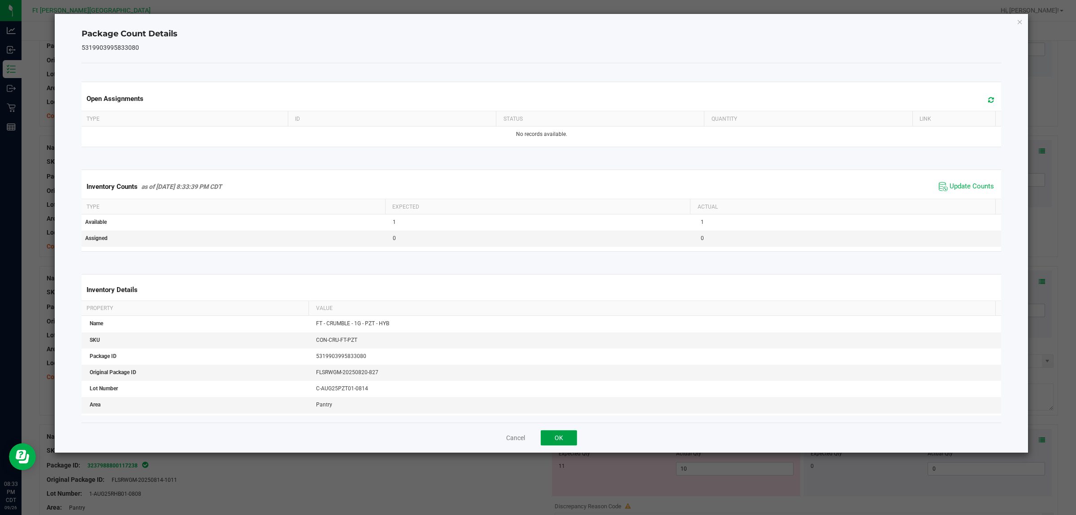
click at [566, 412] on button "OK" at bounding box center [559, 437] width 36 height 15
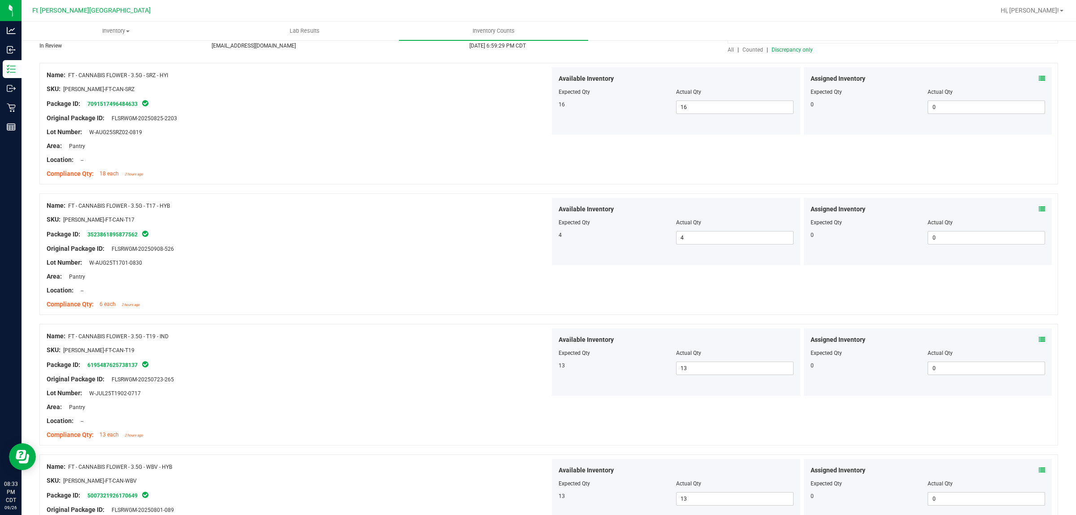
scroll to position [0, 0]
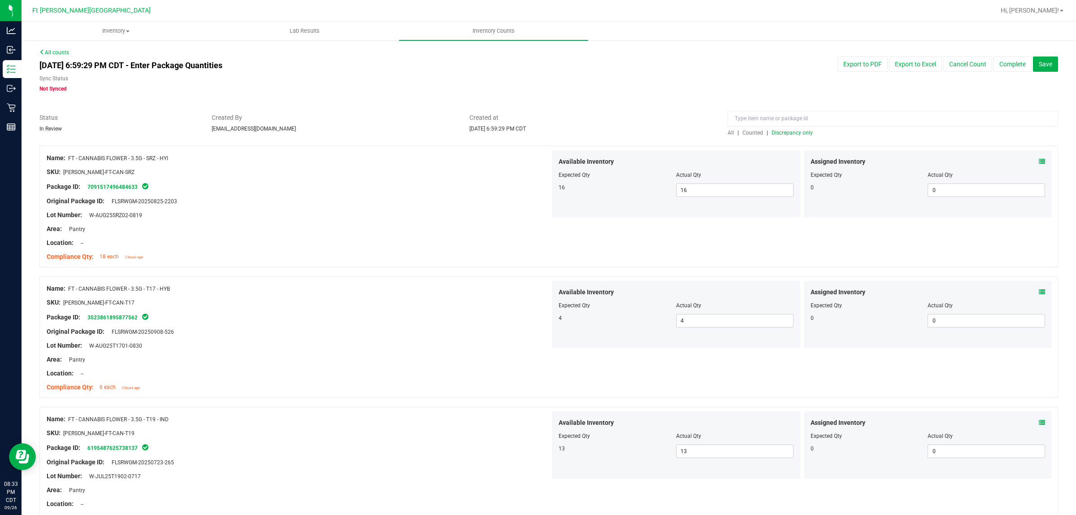
click at [794, 133] on span "Discrepancy only" at bounding box center [792, 133] width 41 height 6
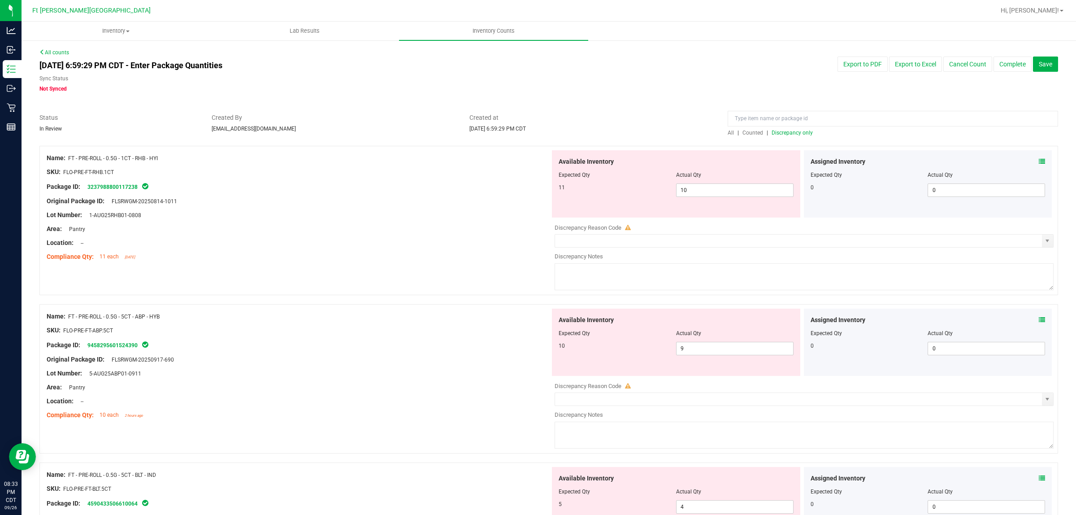
click at [861, 161] on icon at bounding box center [1042, 161] width 6 height 6
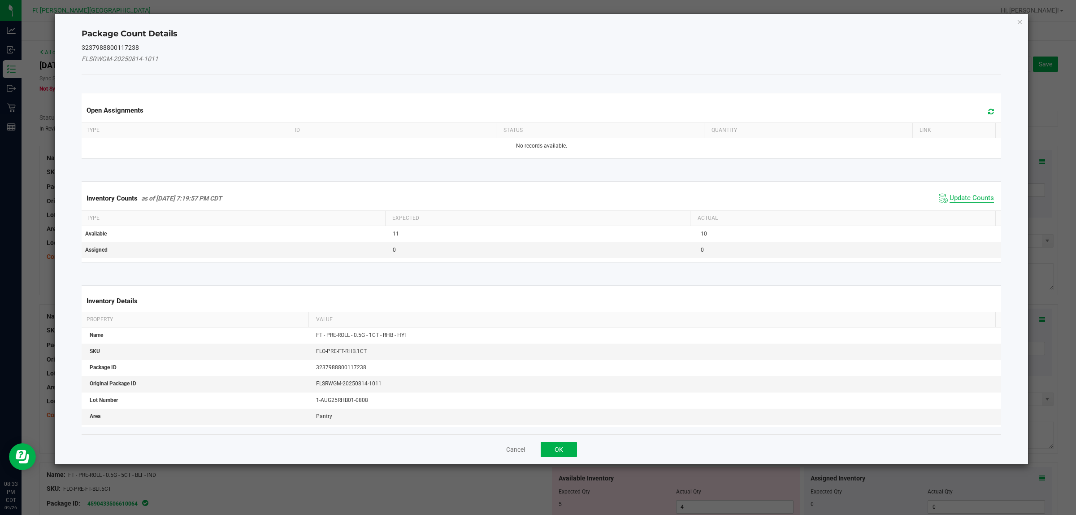
click at [861, 198] on span "Update Counts" at bounding box center [972, 198] width 44 height 9
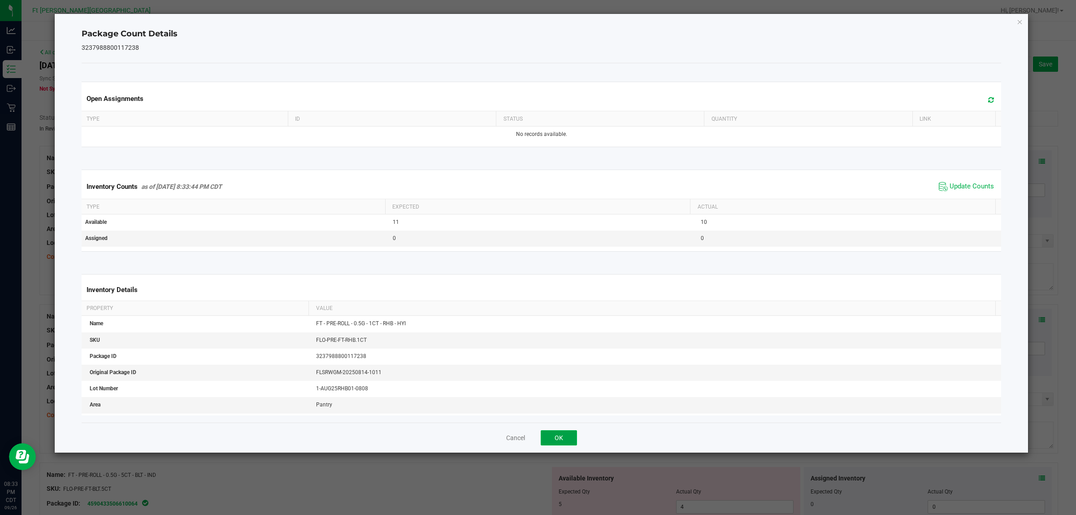
click at [559, 412] on button "OK" at bounding box center [559, 437] width 36 height 15
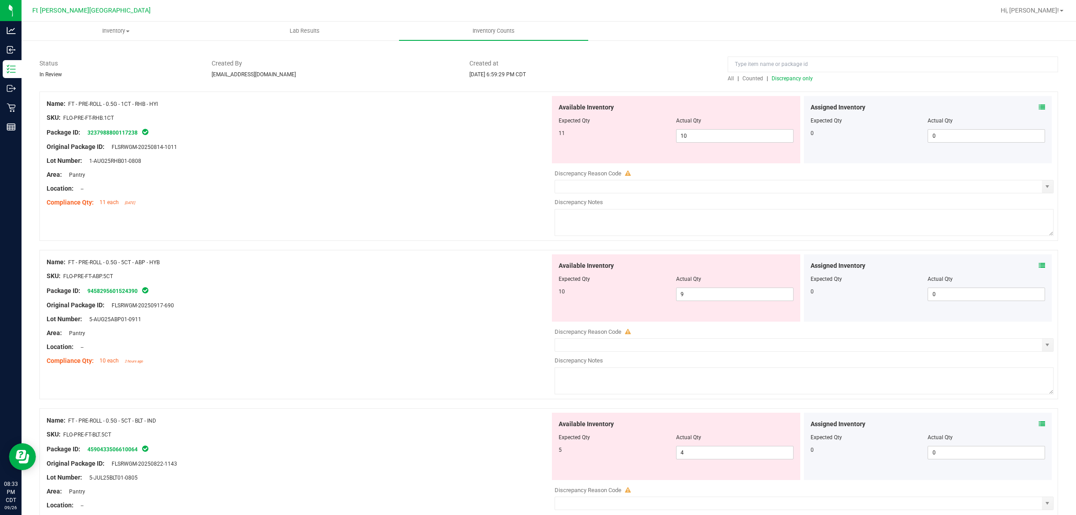
scroll to position [55, 0]
drag, startPoint x: 699, startPoint y: 133, endPoint x: 553, endPoint y: 129, distance: 145.8
click at [561, 130] on div "11 10 10" at bounding box center [676, 134] width 235 height 13
type input "11"
click at [386, 180] on div at bounding box center [299, 180] width 504 height 4
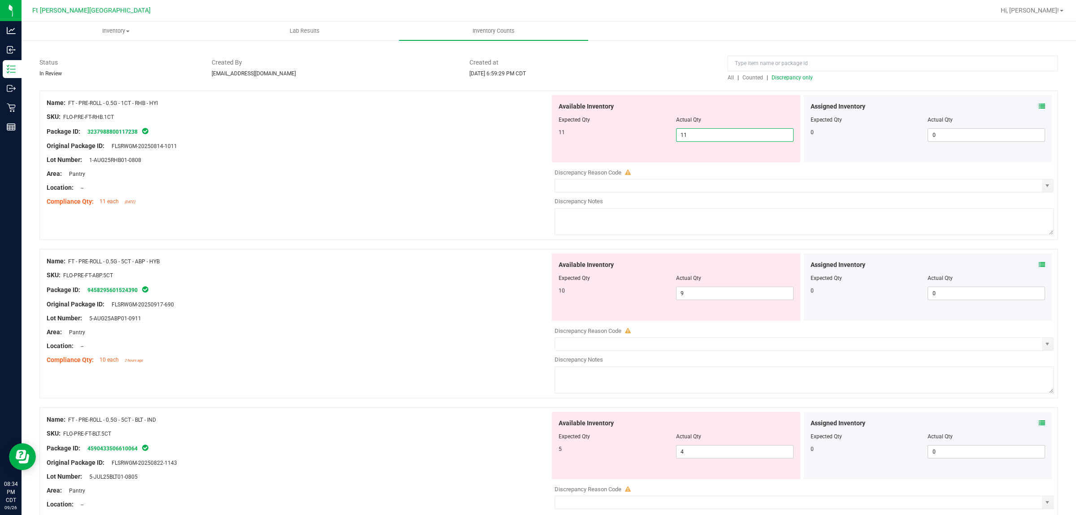
type input "11"
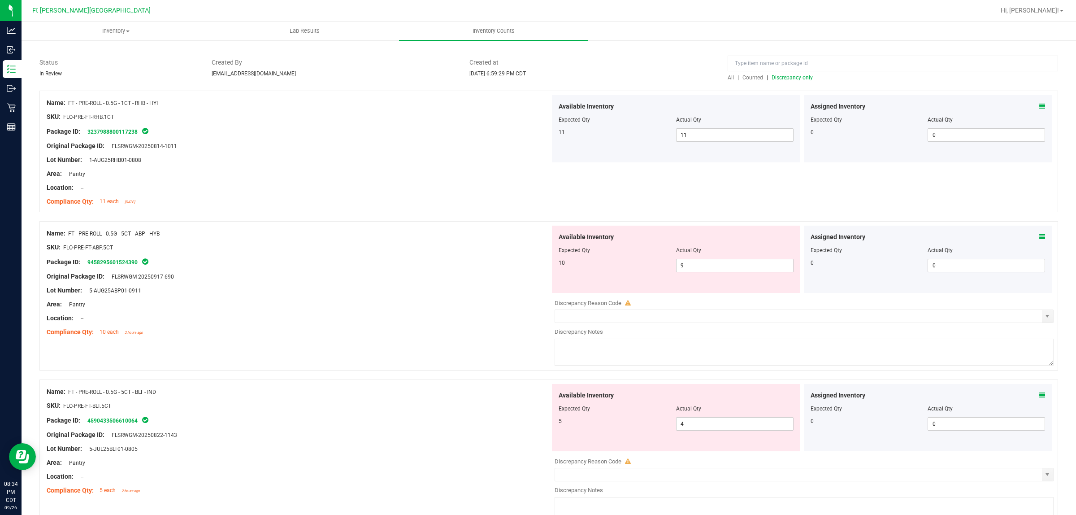
click at [783, 77] on span "Discrepancy only" at bounding box center [792, 77] width 41 height 6
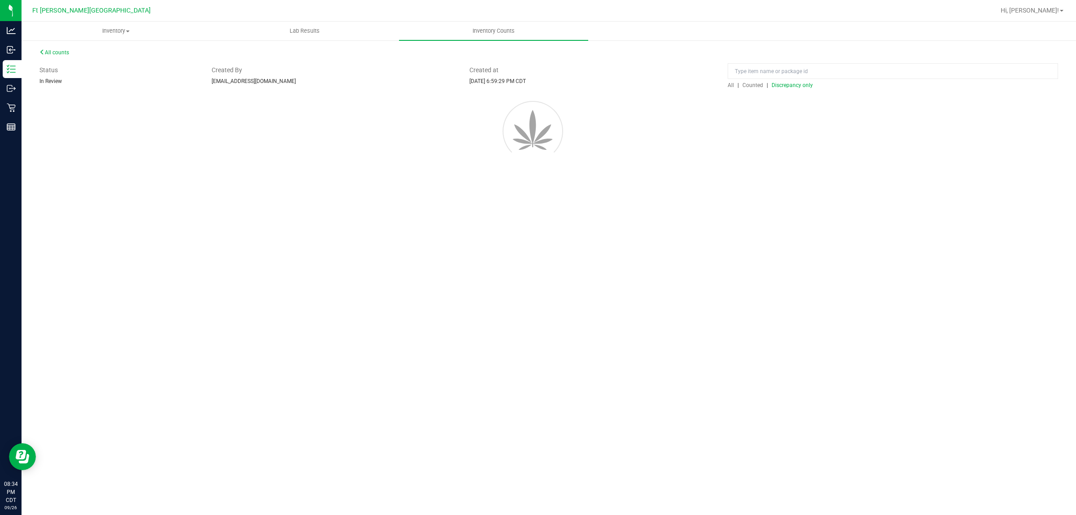
scroll to position [0, 0]
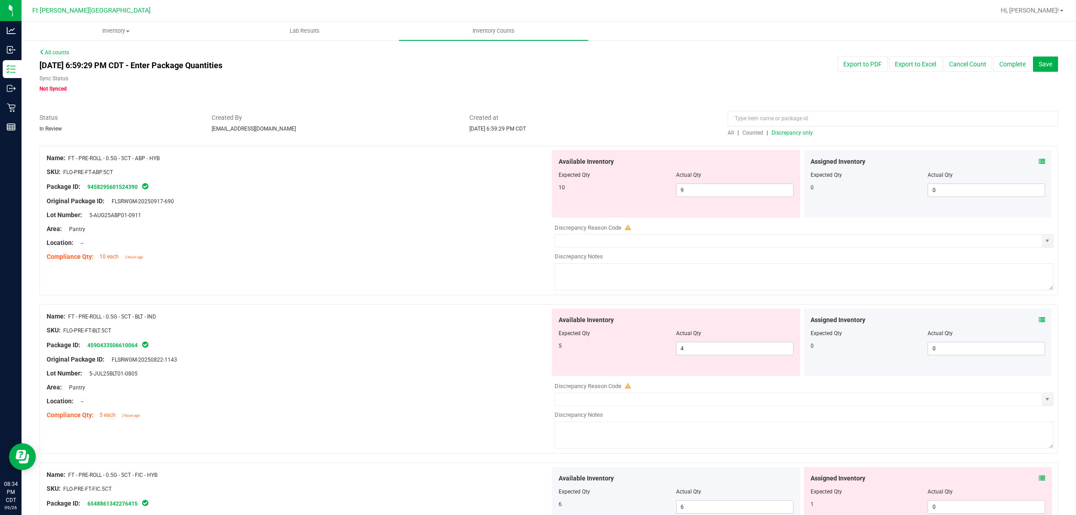
click at [861, 164] on icon at bounding box center [1042, 161] width 6 height 6
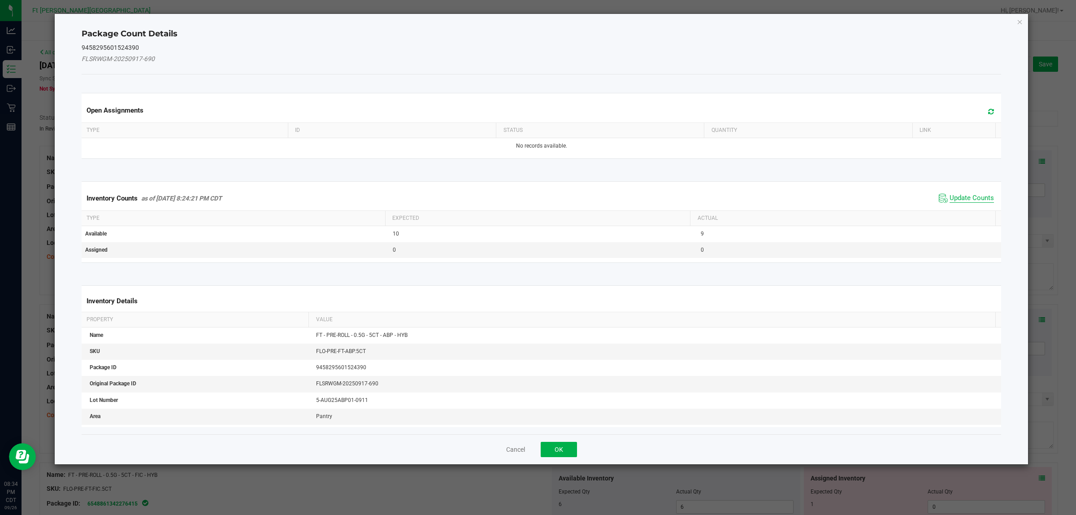
click at [861, 202] on span "Update Counts" at bounding box center [972, 198] width 44 height 9
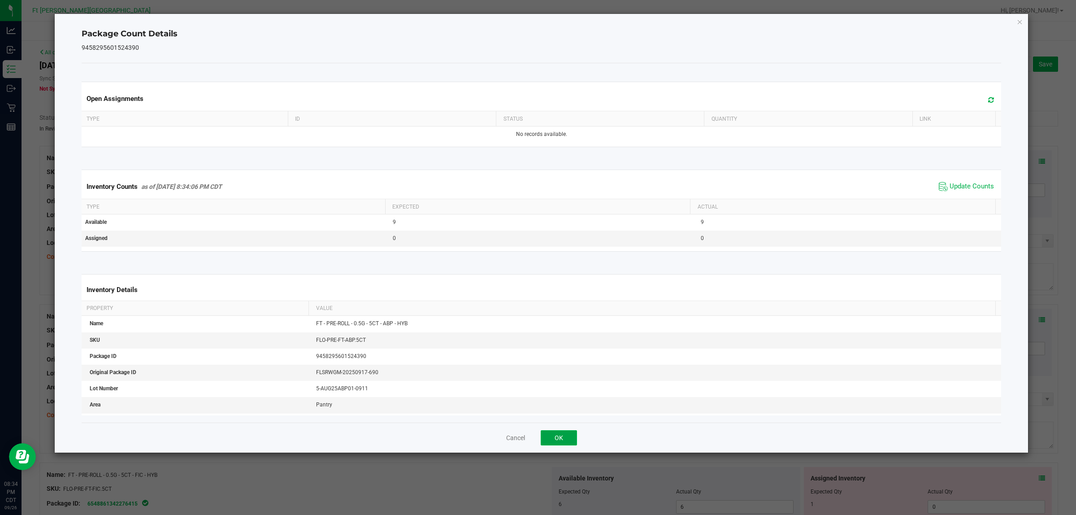
click at [573, 412] on button "OK" at bounding box center [559, 437] width 36 height 15
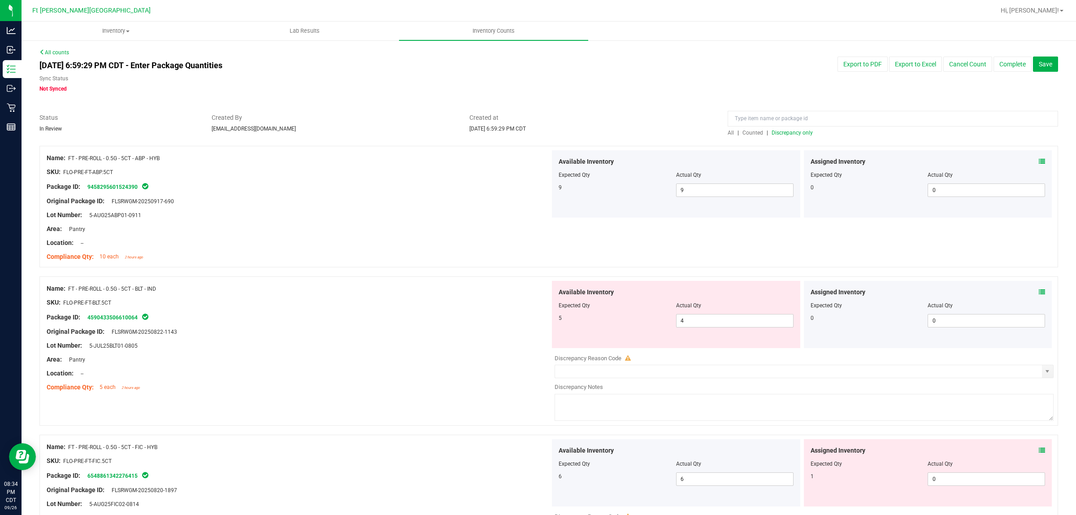
click at [861, 289] on icon at bounding box center [1042, 292] width 6 height 6
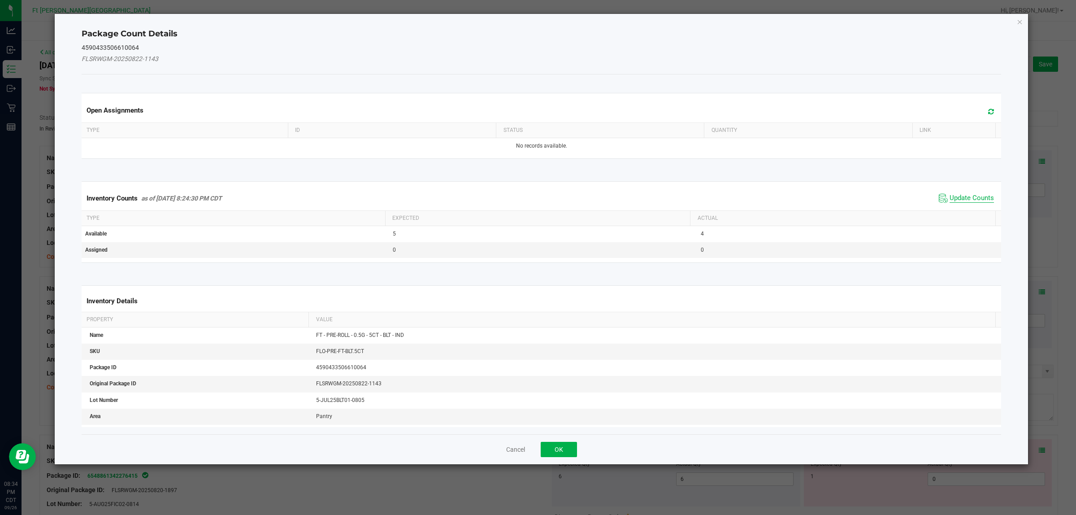
click at [861, 202] on span "Update Counts" at bounding box center [972, 198] width 44 height 9
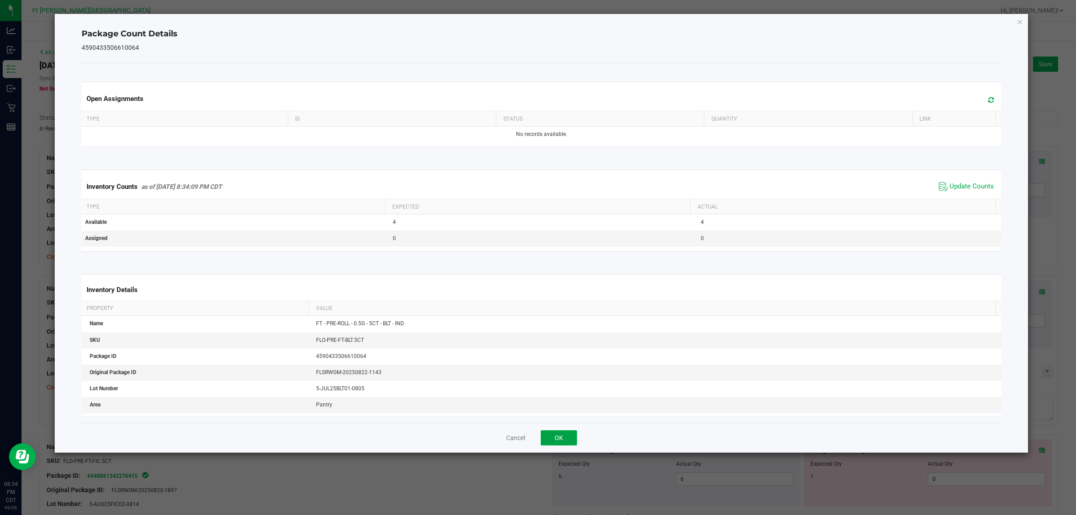
click at [563, 412] on button "OK" at bounding box center [559, 437] width 36 height 15
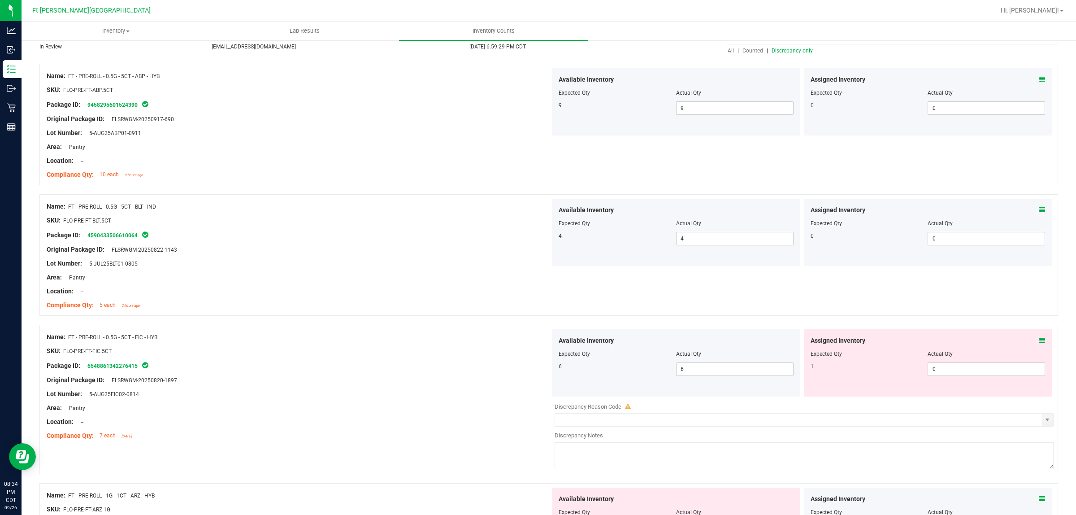
scroll to position [82, 0]
click at [861, 344] on span at bounding box center [1042, 340] width 6 height 9
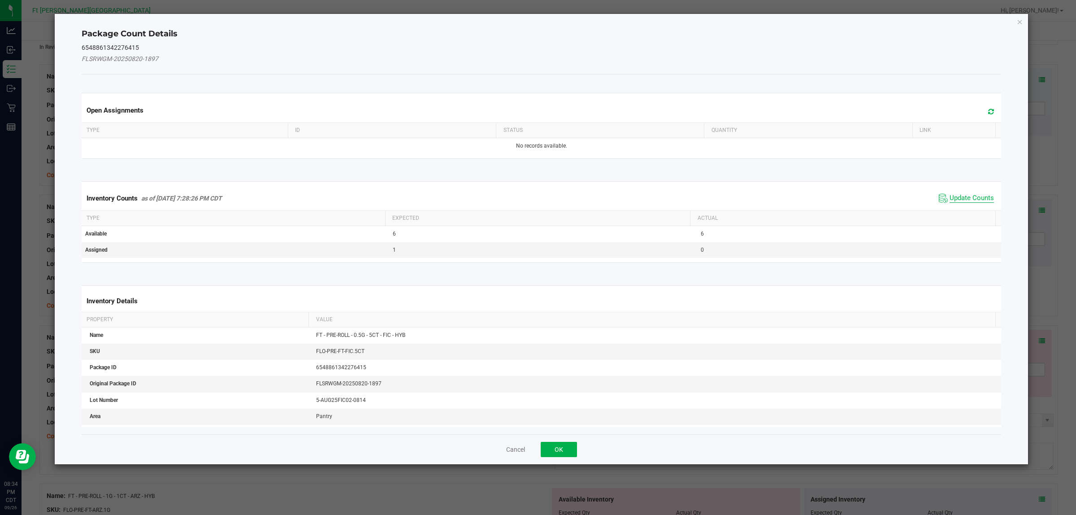
click at [861, 196] on span "Update Counts" at bounding box center [972, 198] width 44 height 9
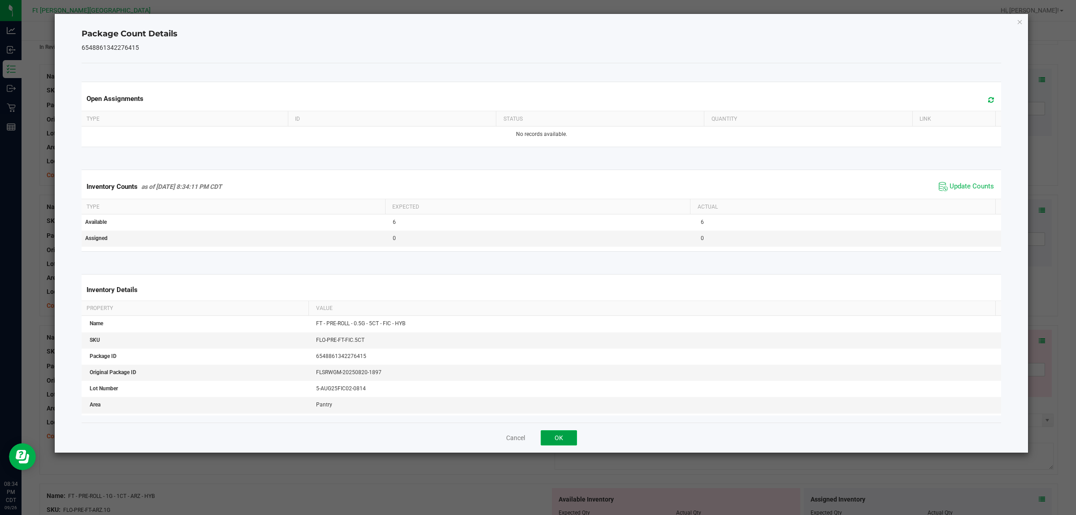
click at [562, 412] on button "OK" at bounding box center [559, 437] width 36 height 15
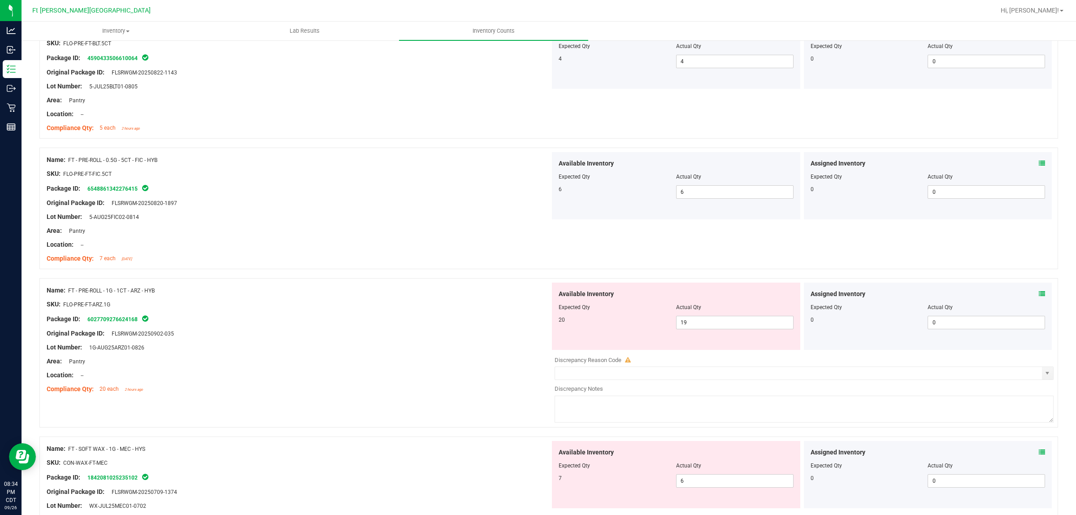
scroll to position [261, 0]
click at [861, 292] on icon at bounding box center [1042, 292] width 6 height 6
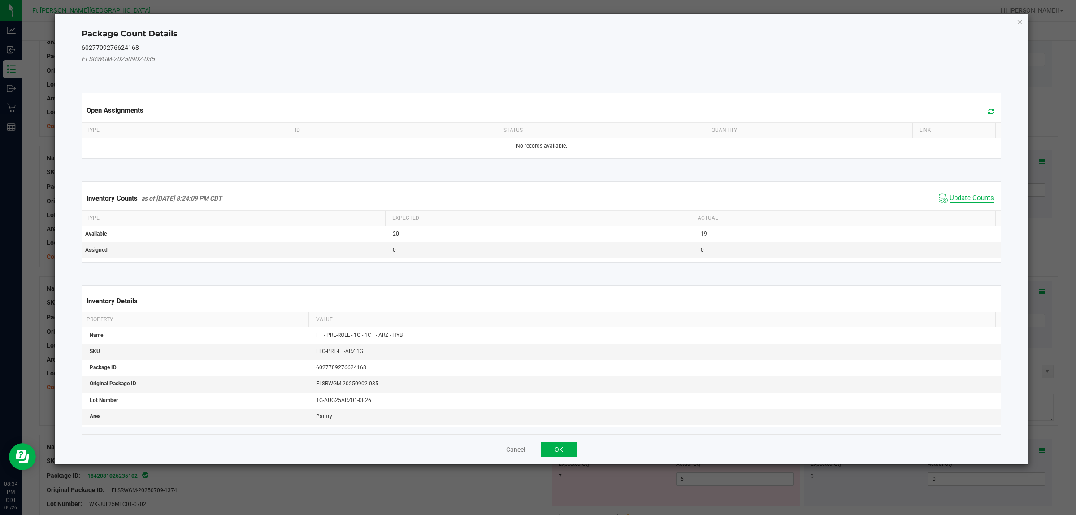
click at [861, 194] on span "Update Counts" at bounding box center [972, 198] width 44 height 9
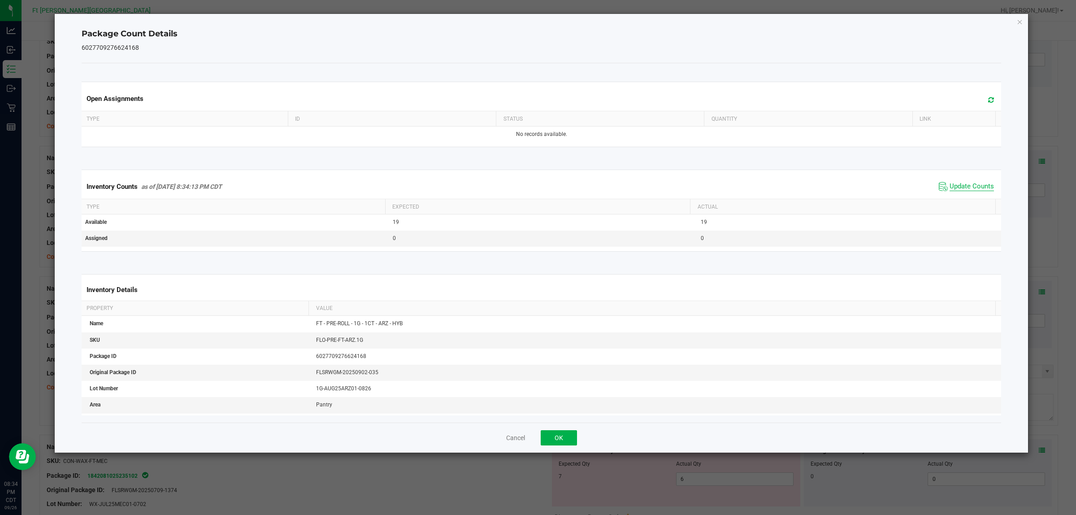
click at [861, 191] on span "Update Counts" at bounding box center [972, 186] width 44 height 9
click at [558, 412] on button "OK" at bounding box center [559, 437] width 36 height 15
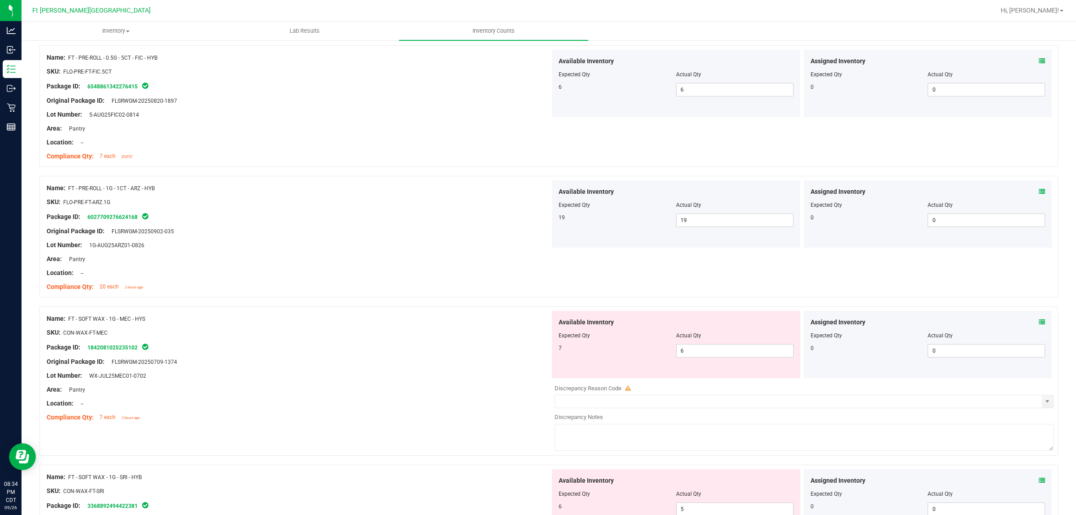
scroll to position [388, 0]
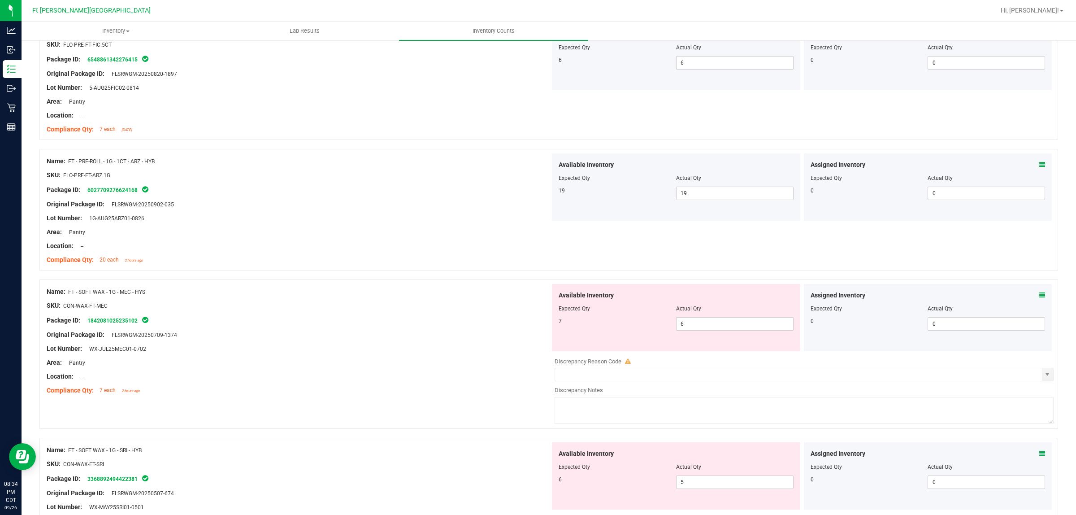
click at [861, 297] on icon at bounding box center [1042, 295] width 6 height 6
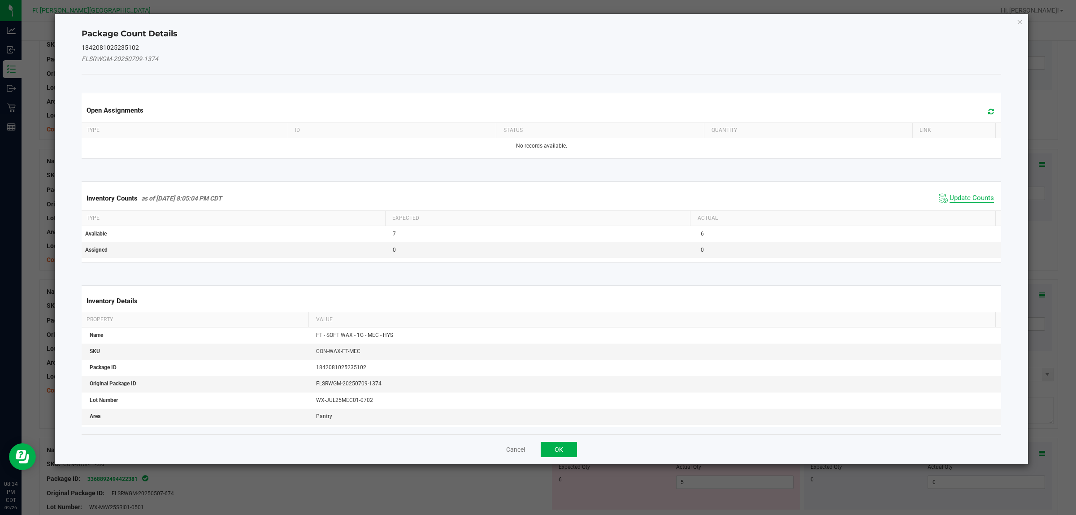
click at [861, 196] on span "Update Counts" at bounding box center [972, 198] width 44 height 9
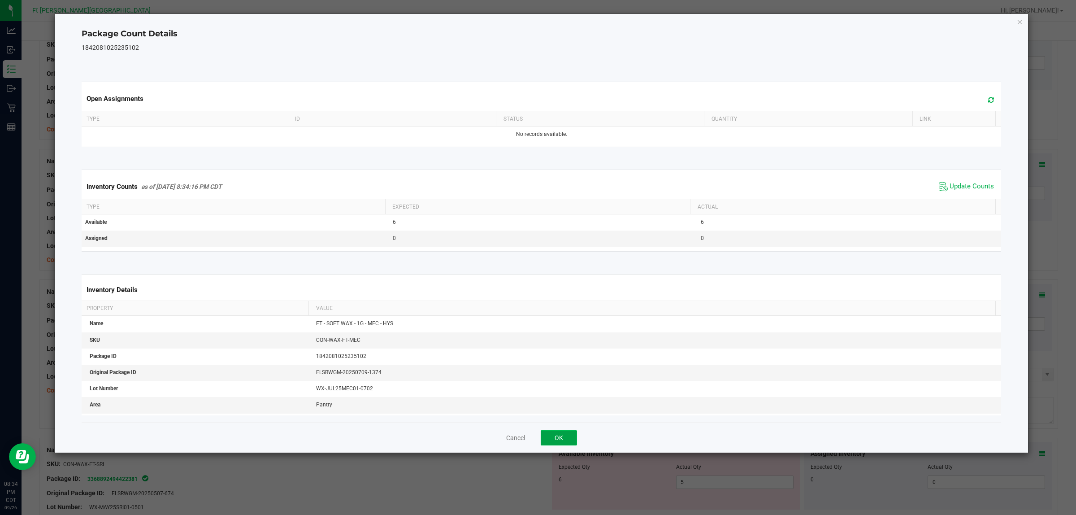
click at [559, 412] on button "OK" at bounding box center [559, 437] width 36 height 15
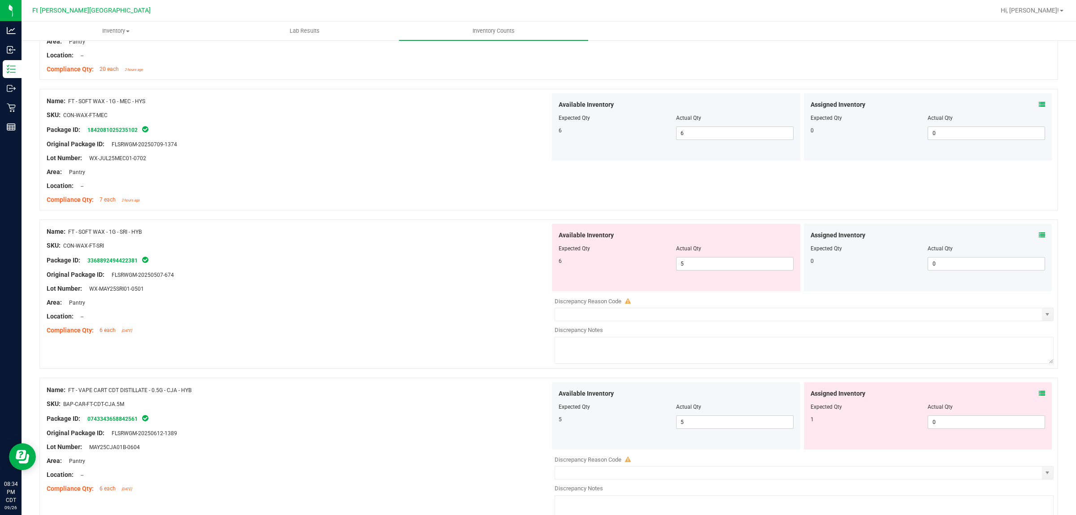
scroll to position [585, 0]
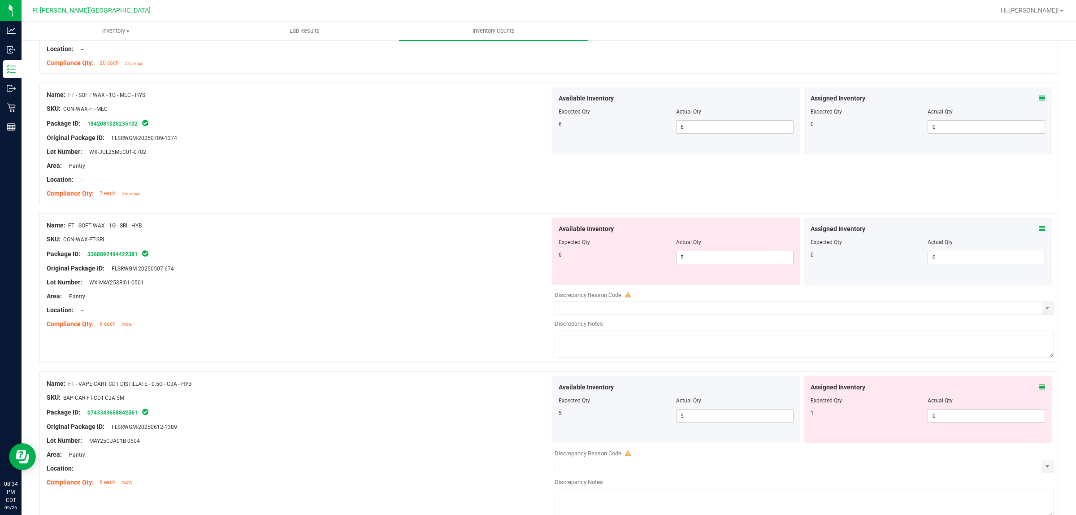
click at [861, 229] on icon at bounding box center [1042, 229] width 6 height 6
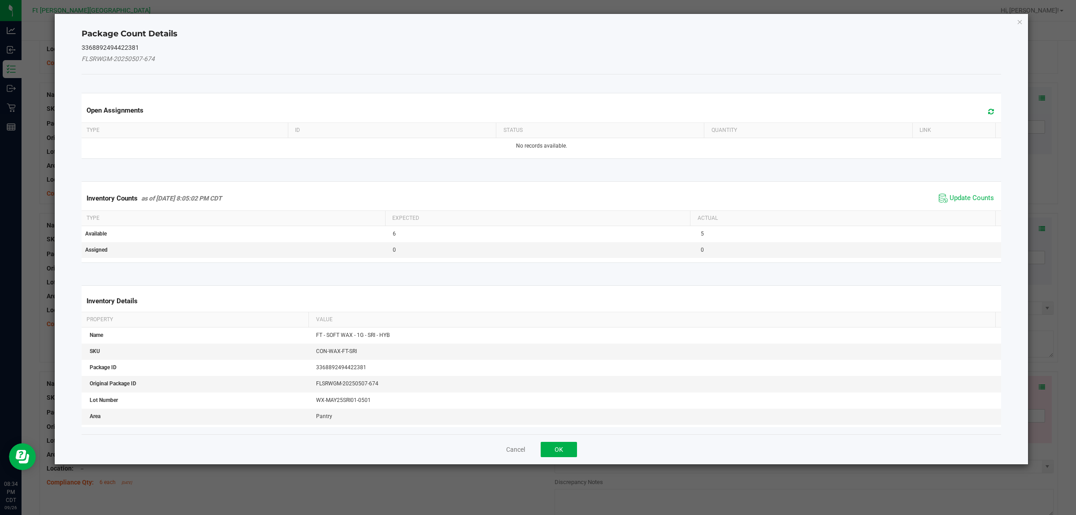
click at [861, 213] on th "Actual" at bounding box center [842, 218] width 305 height 15
click at [861, 196] on span "Update Counts" at bounding box center [972, 198] width 44 height 9
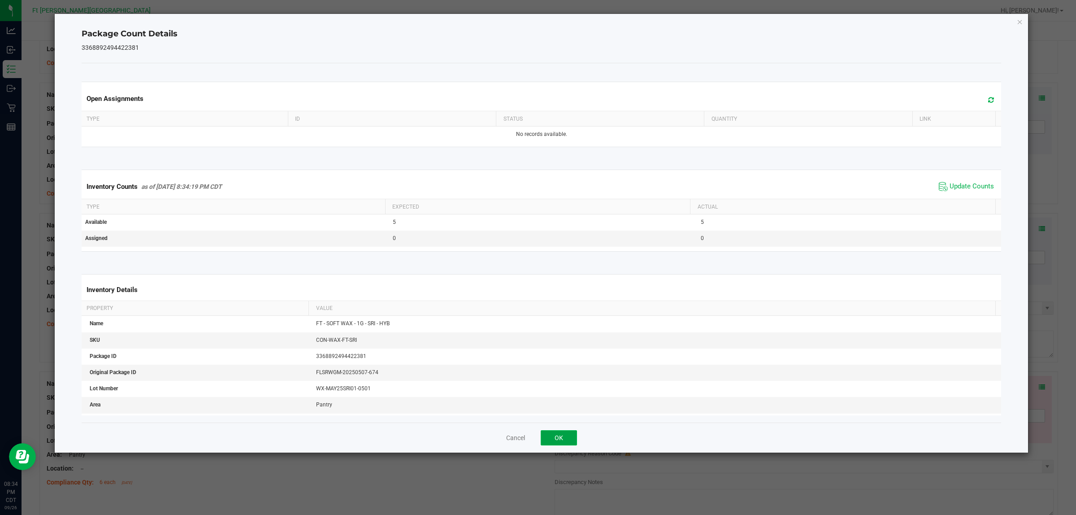
click at [563, 412] on button "OK" at bounding box center [559, 437] width 36 height 15
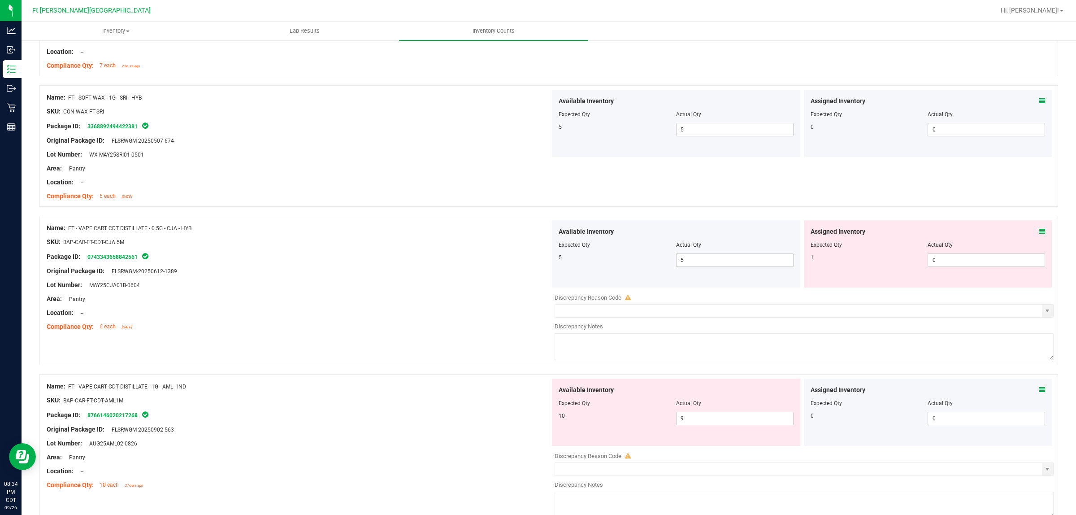
scroll to position [727, 0]
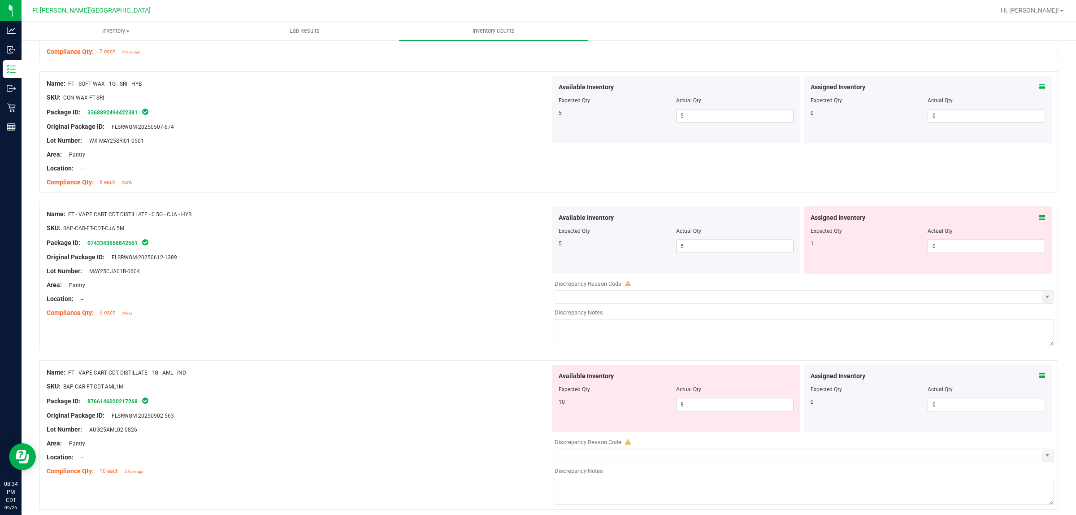
click at [861, 218] on icon at bounding box center [1042, 217] width 6 height 6
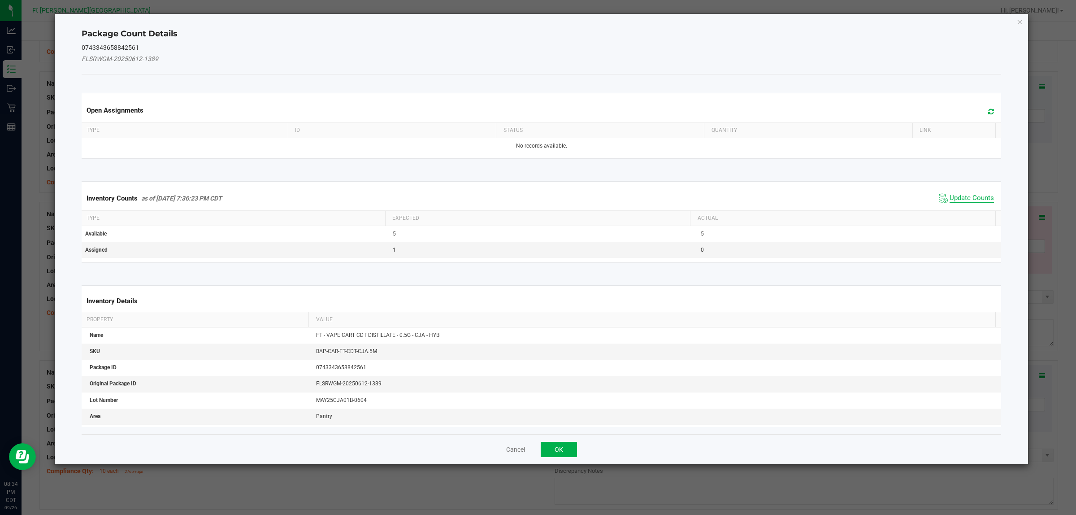
click at [861, 194] on span "Update Counts" at bounding box center [972, 198] width 44 height 9
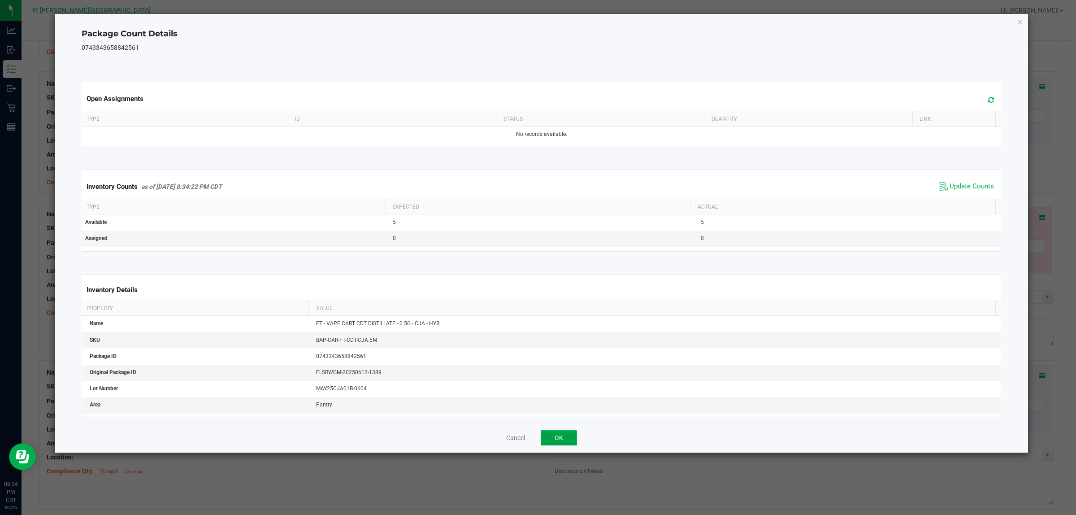
click at [557, 412] on button "OK" at bounding box center [559, 437] width 36 height 15
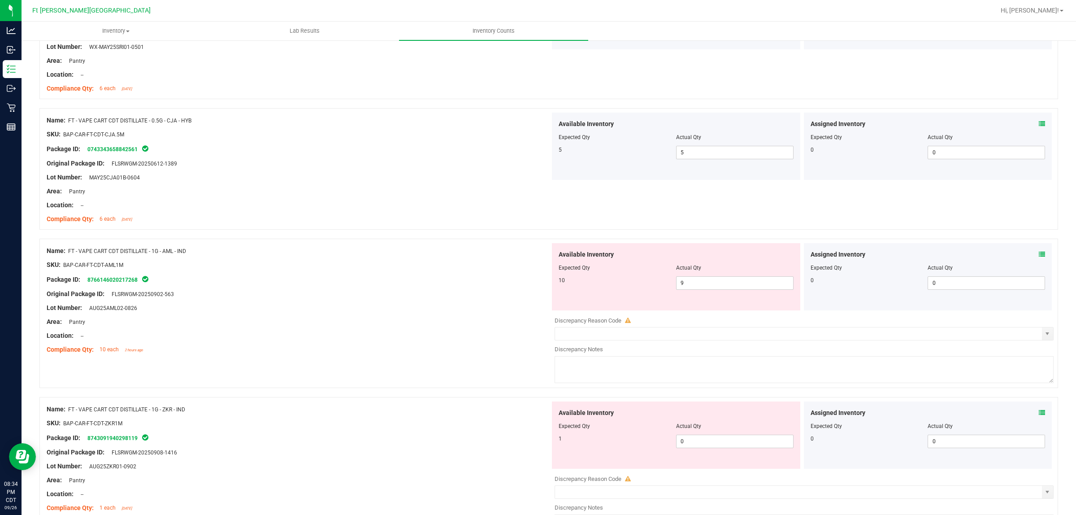
scroll to position [852, 0]
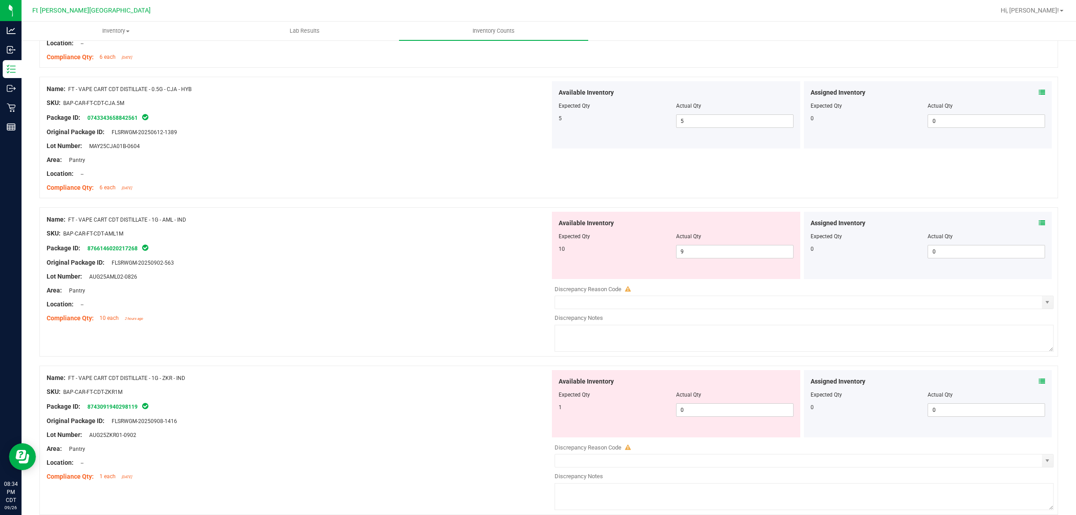
click at [861, 224] on icon at bounding box center [1042, 223] width 6 height 6
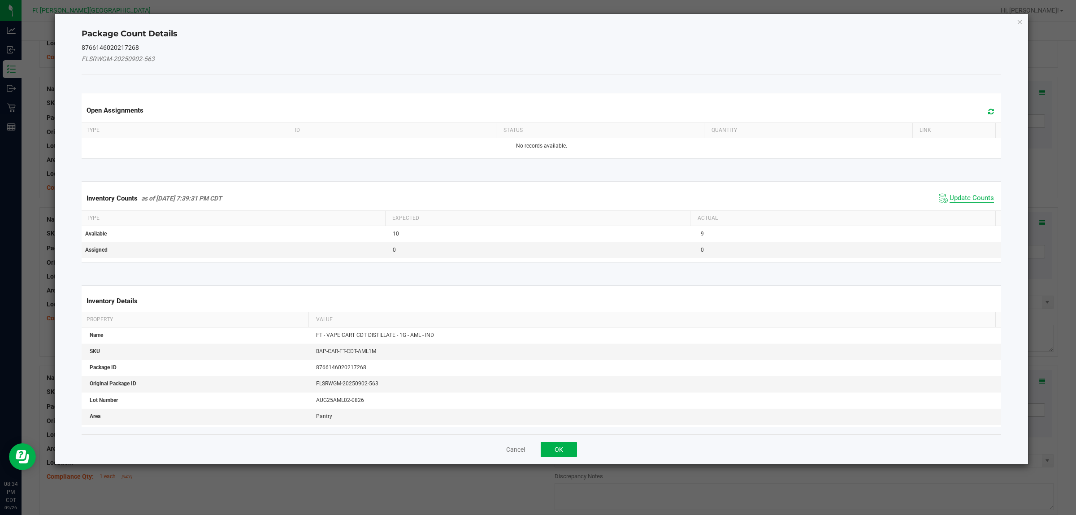
click at [861, 200] on span "Update Counts" at bounding box center [972, 198] width 44 height 9
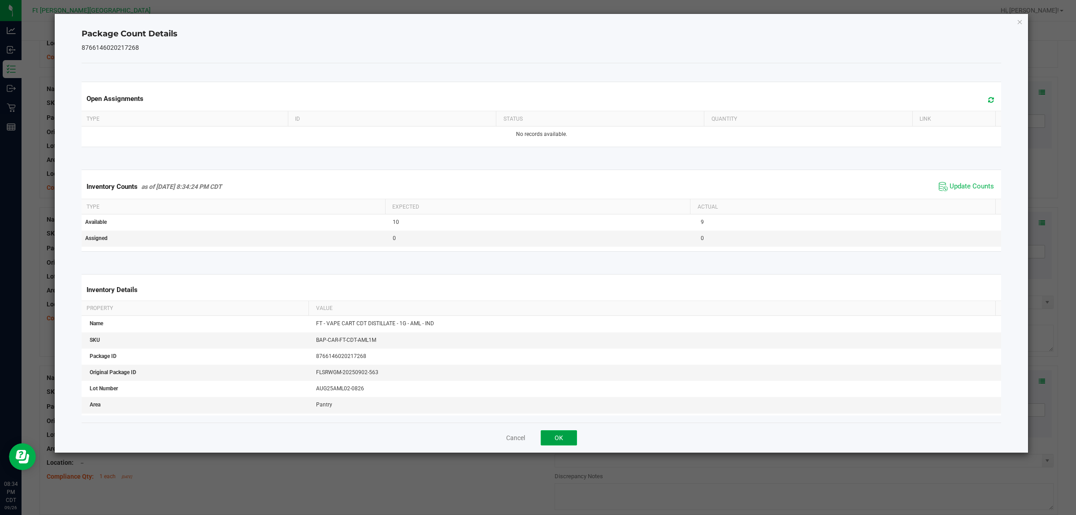
click at [559, 412] on button "OK" at bounding box center [559, 437] width 36 height 15
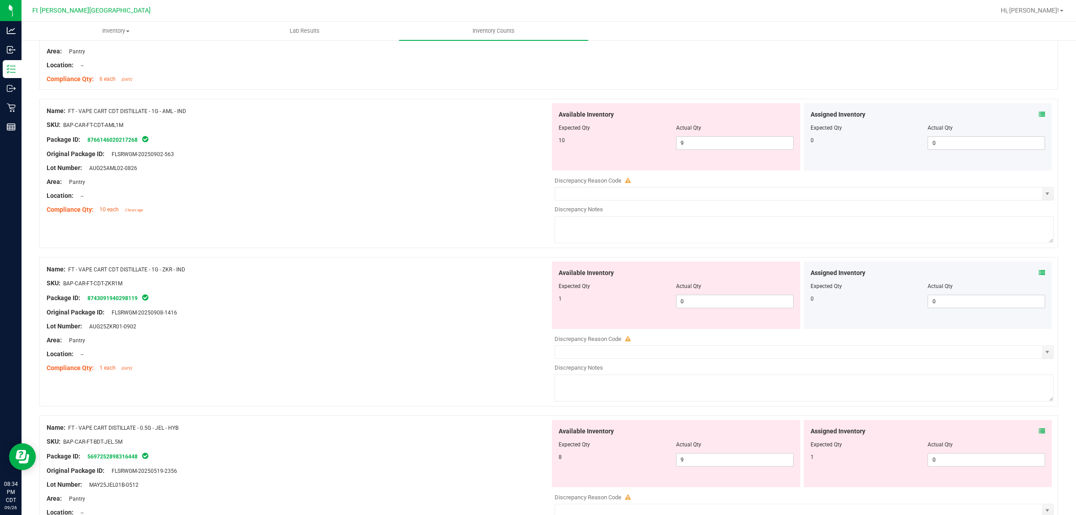
scroll to position [980, 0]
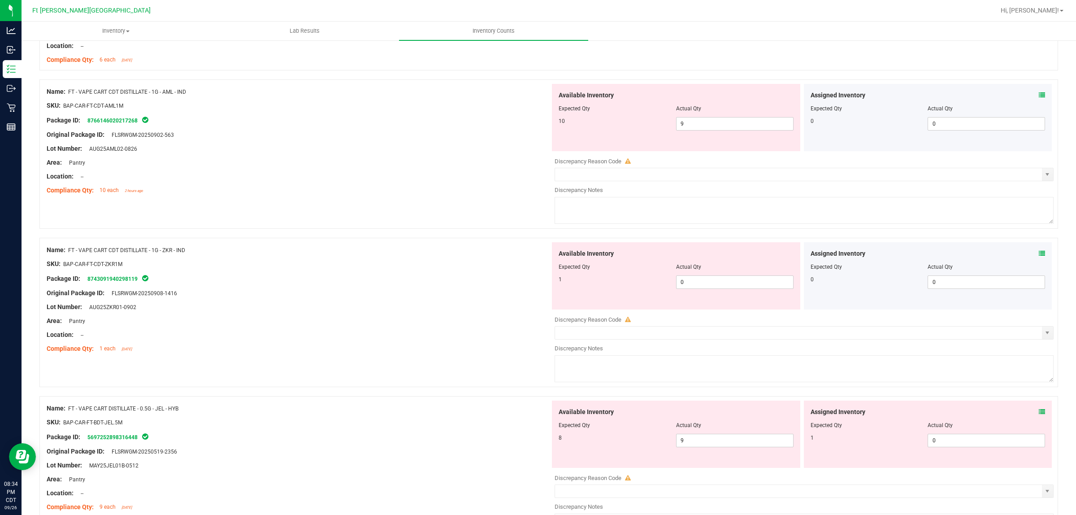
click at [861, 252] on icon at bounding box center [1042, 253] width 6 height 6
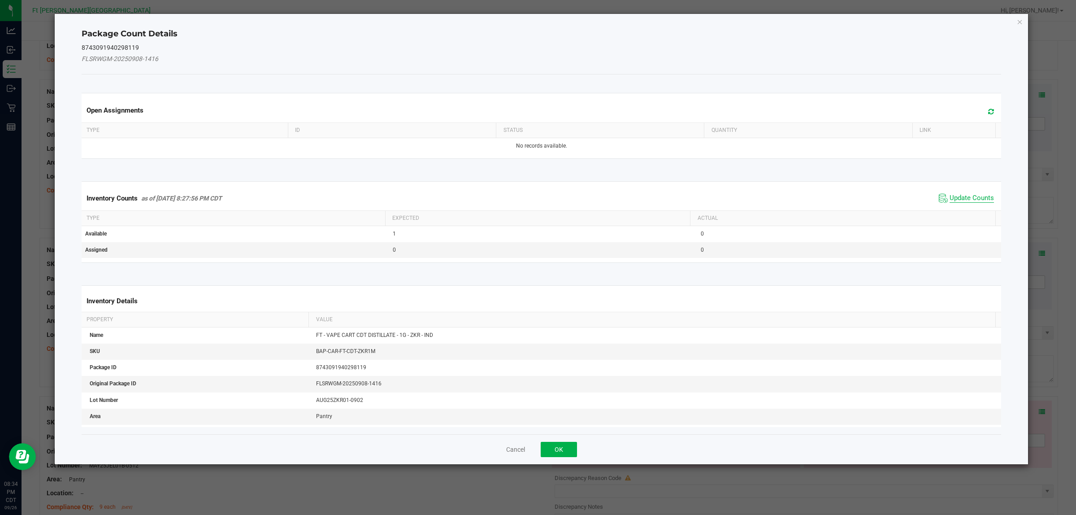
click at [861, 200] on span "Update Counts" at bounding box center [972, 198] width 44 height 9
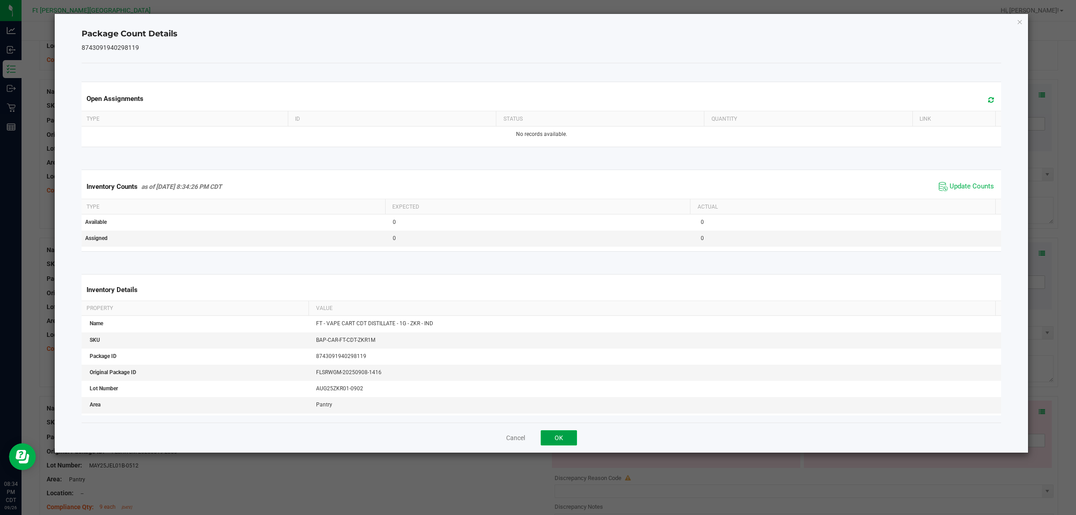
click at [558, 412] on button "OK" at bounding box center [559, 437] width 36 height 15
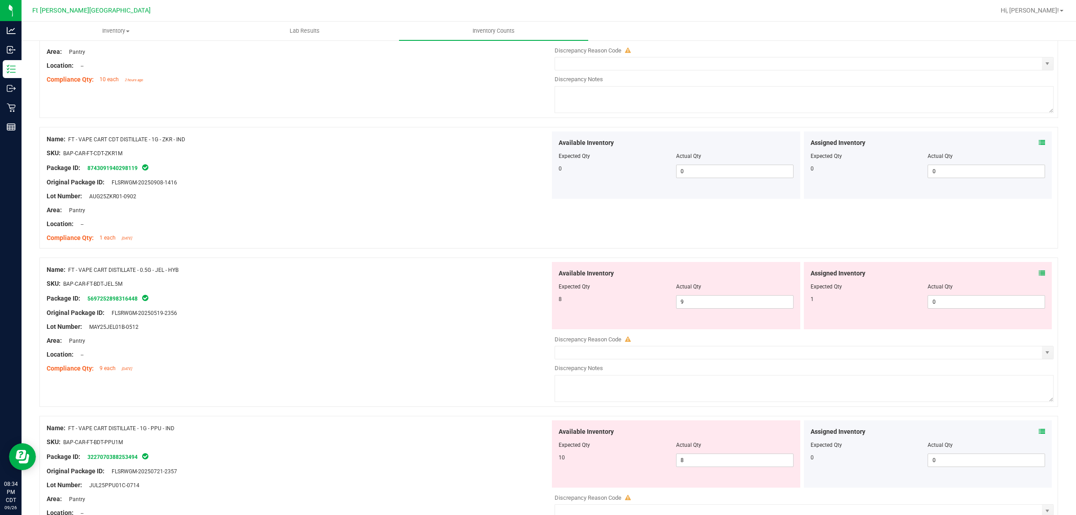
scroll to position [1124, 0]
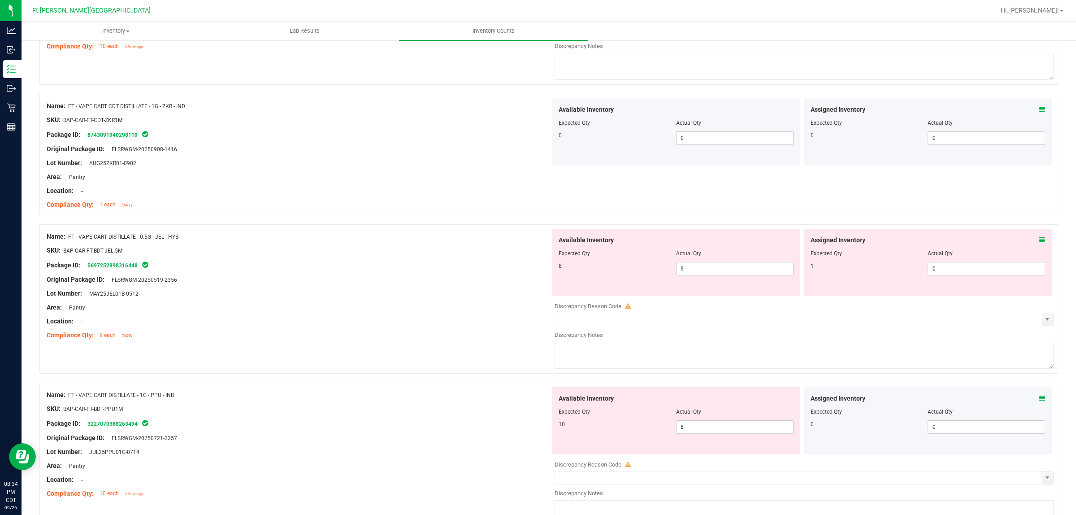
click at [861, 241] on icon at bounding box center [1042, 240] width 6 height 6
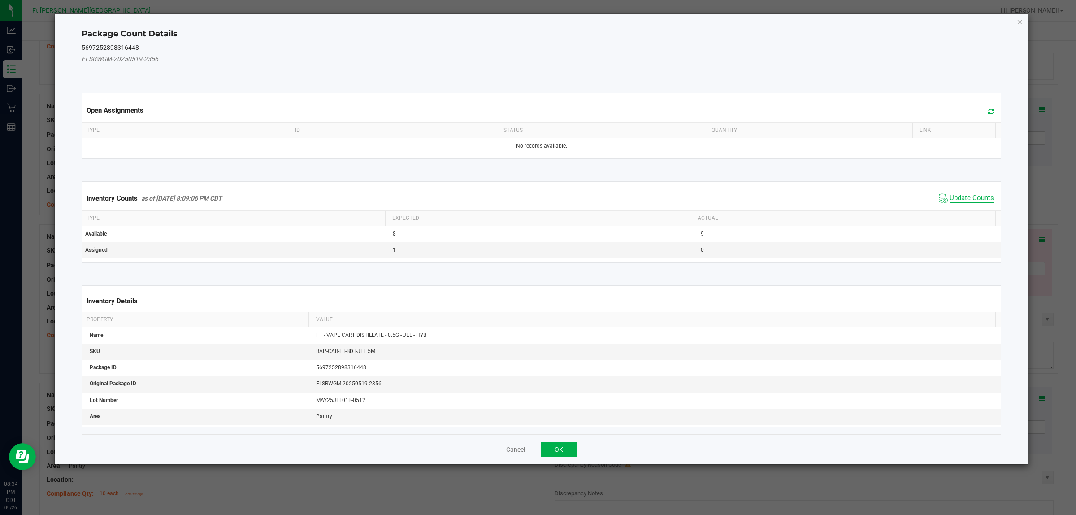
click at [861, 197] on span "Update Counts" at bounding box center [972, 198] width 44 height 9
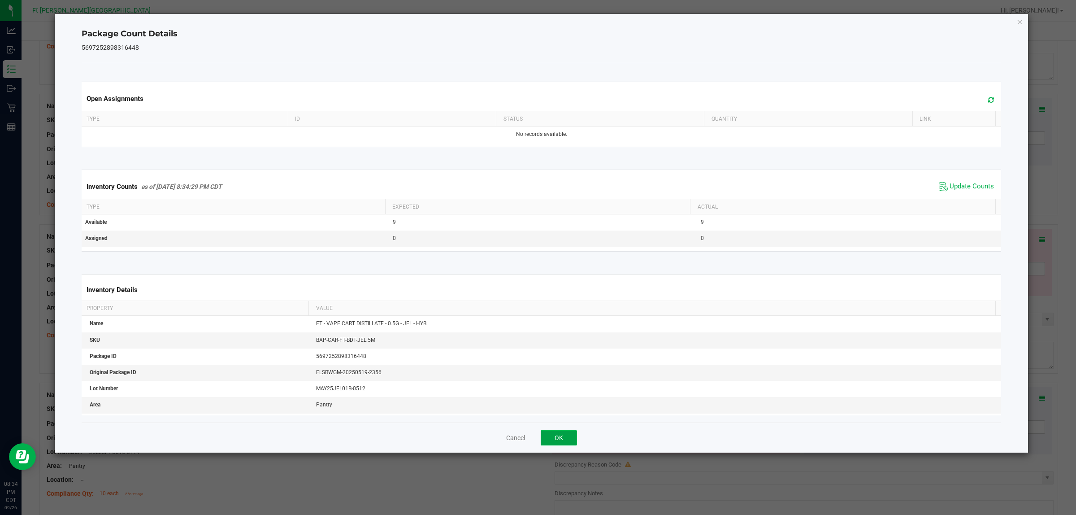
click at [563, 412] on button "OK" at bounding box center [559, 437] width 36 height 15
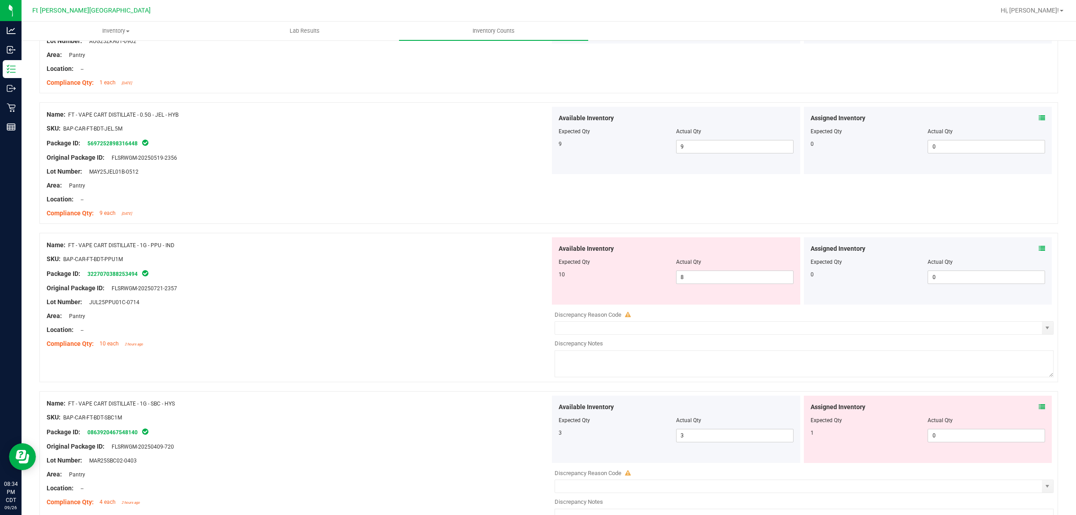
scroll to position [1245, 0]
click at [861, 251] on icon at bounding box center [1042, 249] width 6 height 6
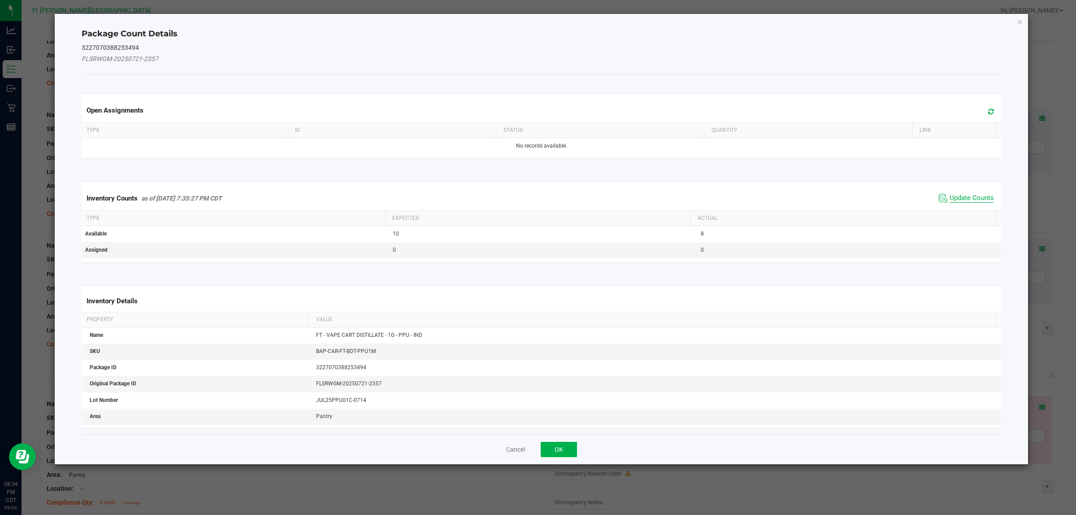
click at [861, 198] on span "Update Counts" at bounding box center [972, 198] width 44 height 9
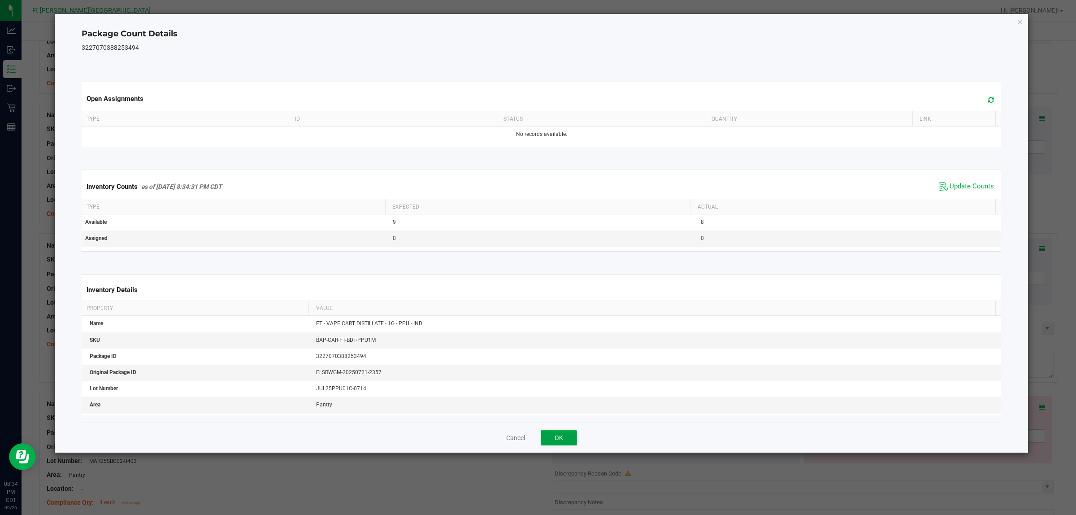
click at [559, 412] on button "OK" at bounding box center [559, 437] width 36 height 15
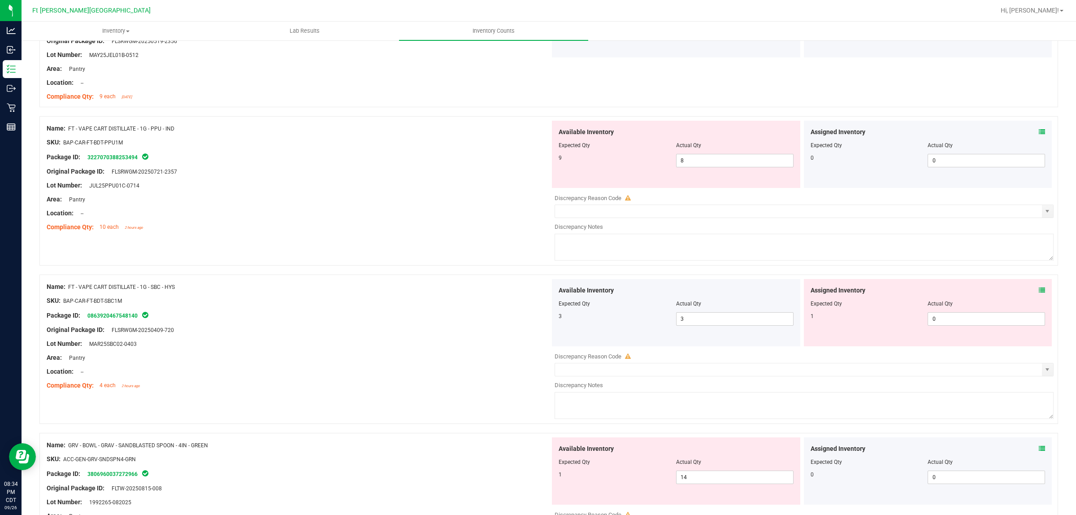
scroll to position [1398, 0]
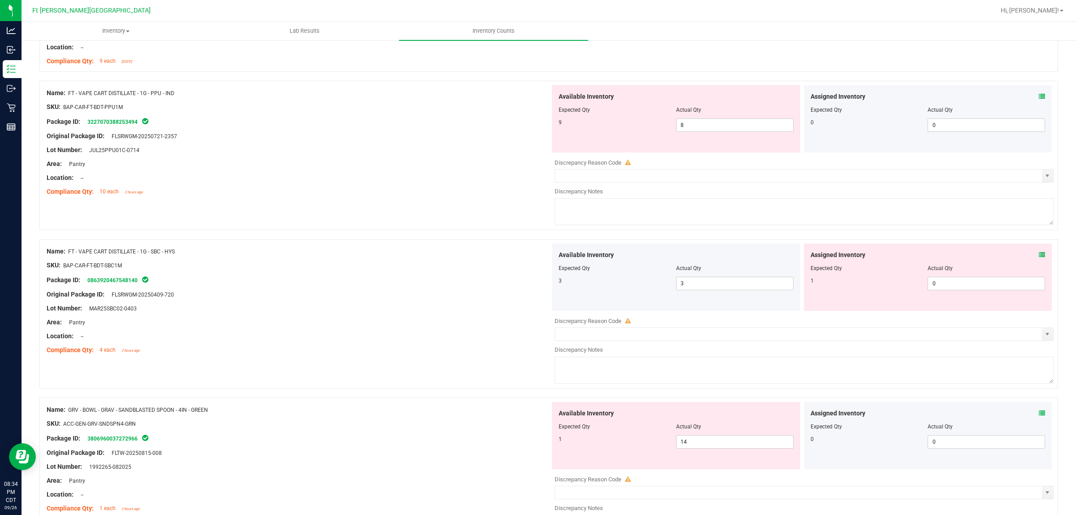
click at [861, 254] on icon at bounding box center [1042, 255] width 6 height 6
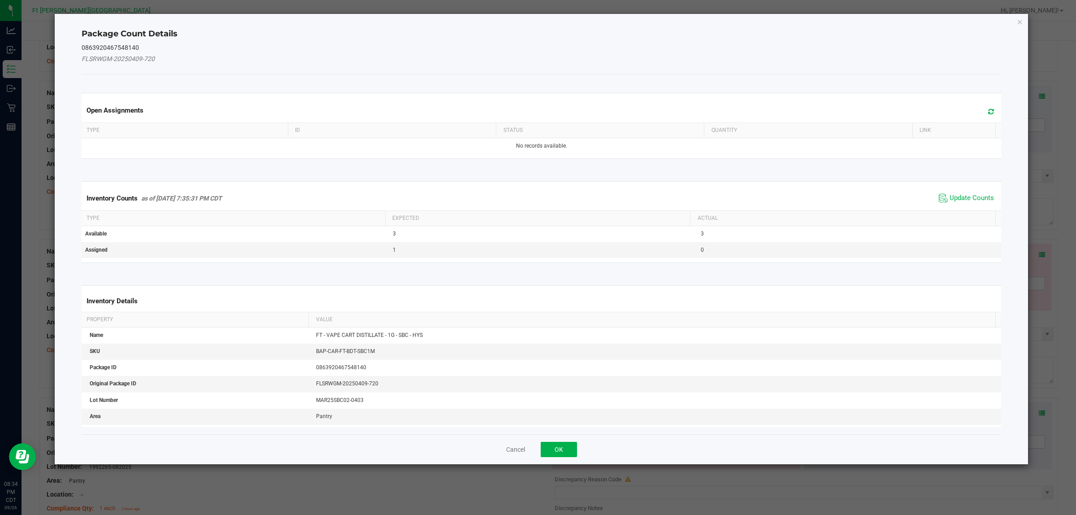
click at [861, 192] on span "Update Counts" at bounding box center [967, 197] width 60 height 13
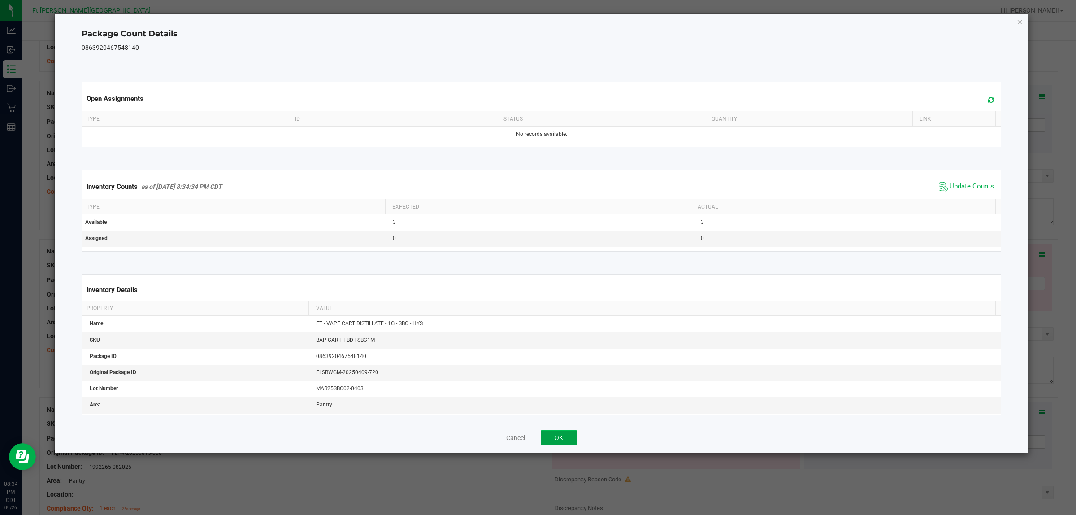
click at [559, 412] on button "OK" at bounding box center [559, 437] width 36 height 15
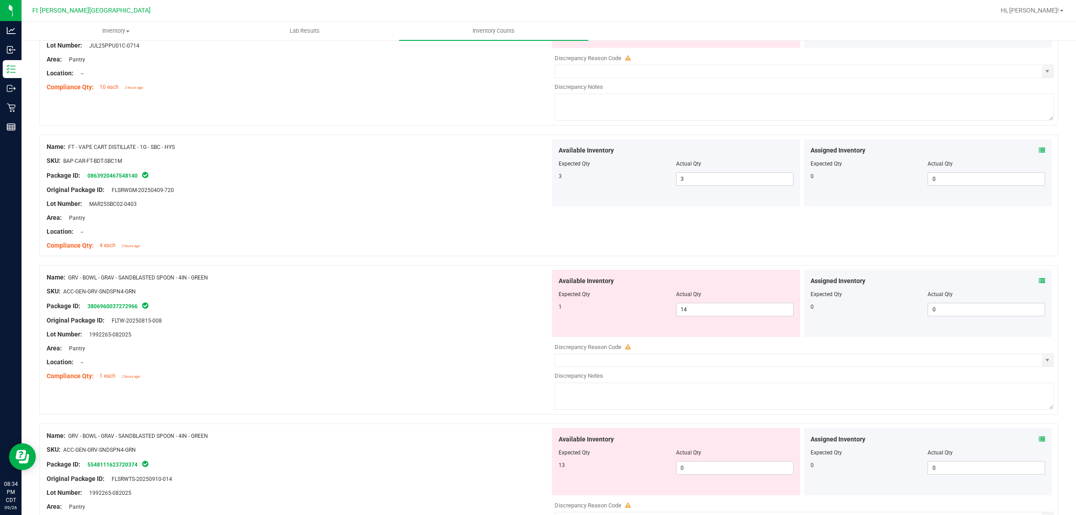
scroll to position [1538, 0]
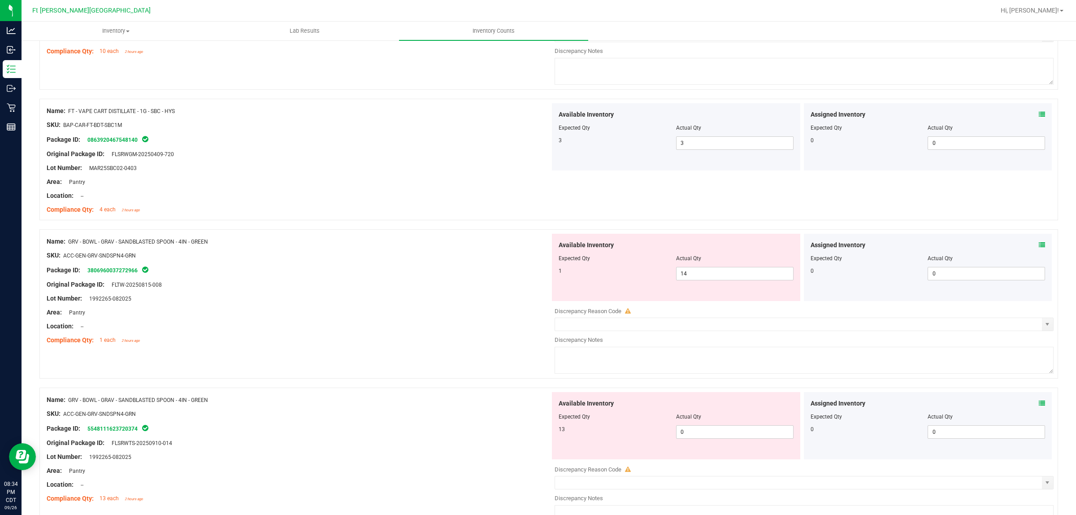
click at [861, 248] on icon at bounding box center [1042, 245] width 6 height 6
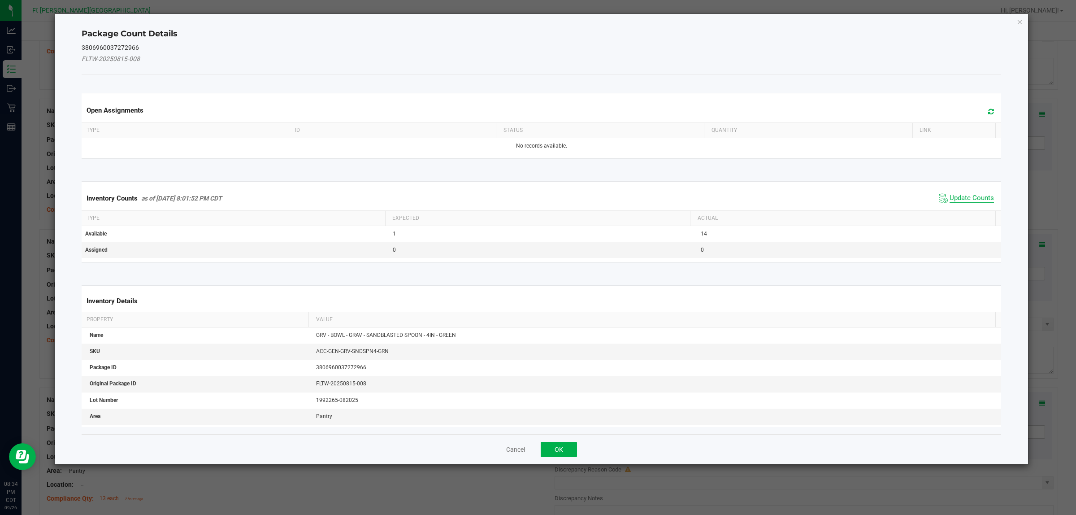
click at [861, 202] on span "Update Counts" at bounding box center [972, 198] width 44 height 9
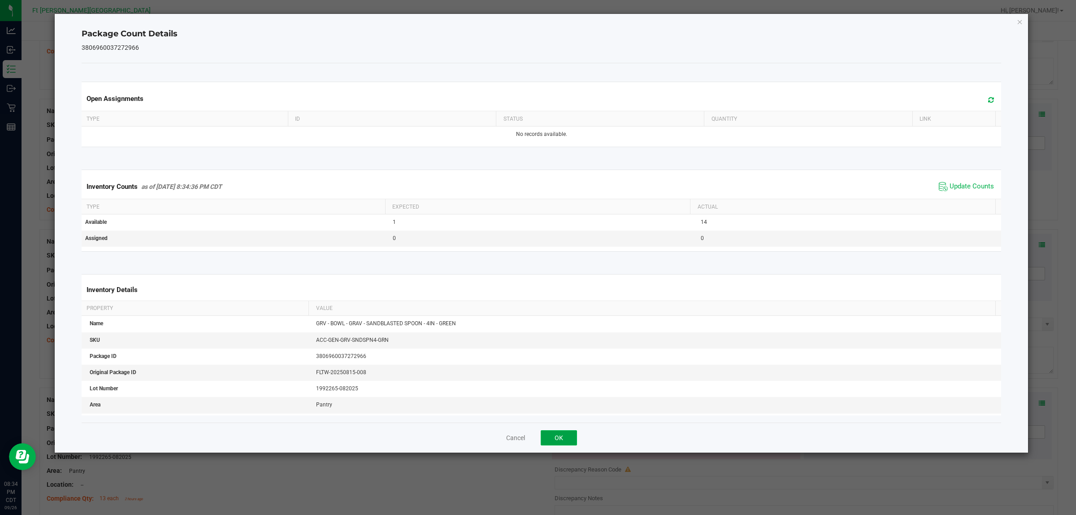
click at [552, 412] on button "OK" at bounding box center [559, 437] width 36 height 15
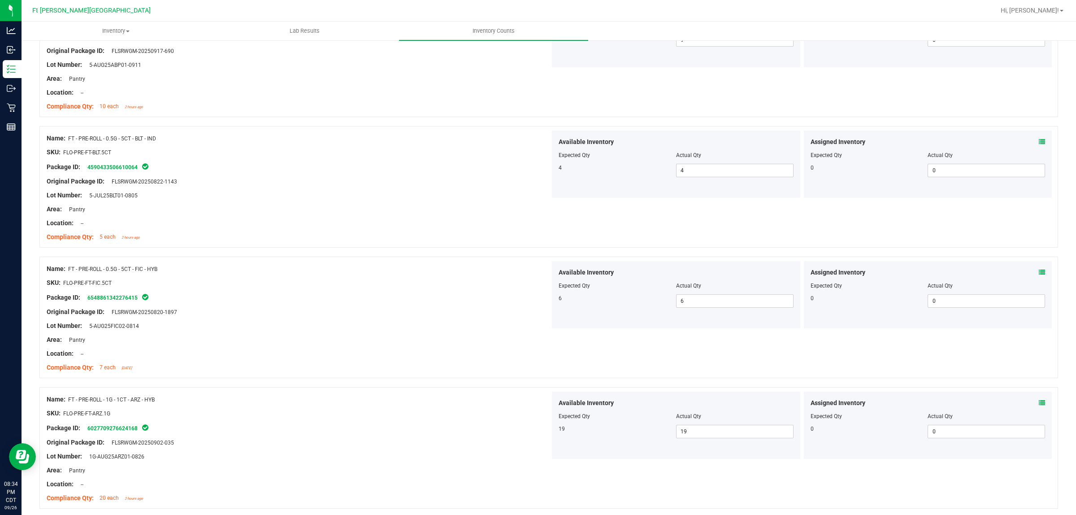
scroll to position [0, 0]
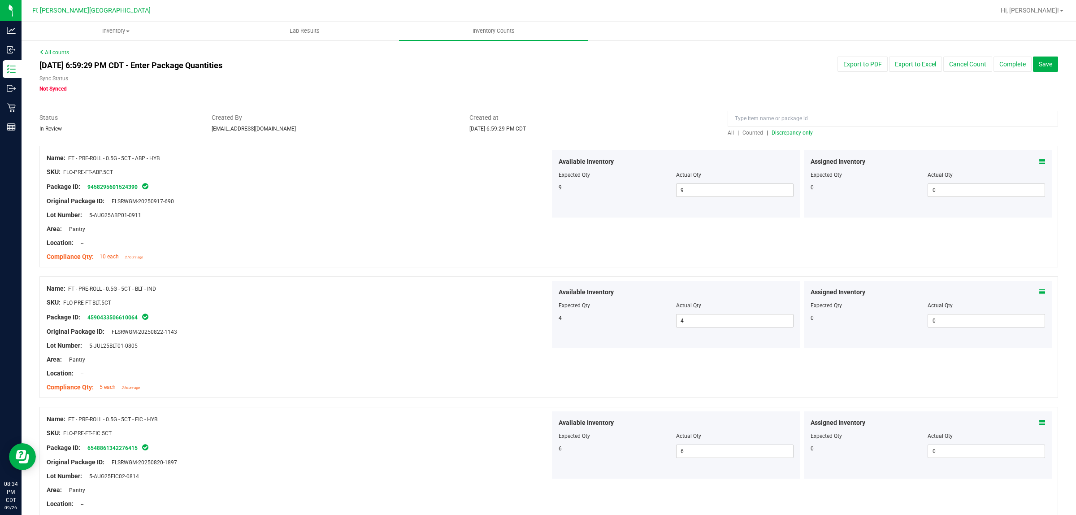
click at [784, 135] on span "Discrepancy only" at bounding box center [792, 133] width 41 height 6
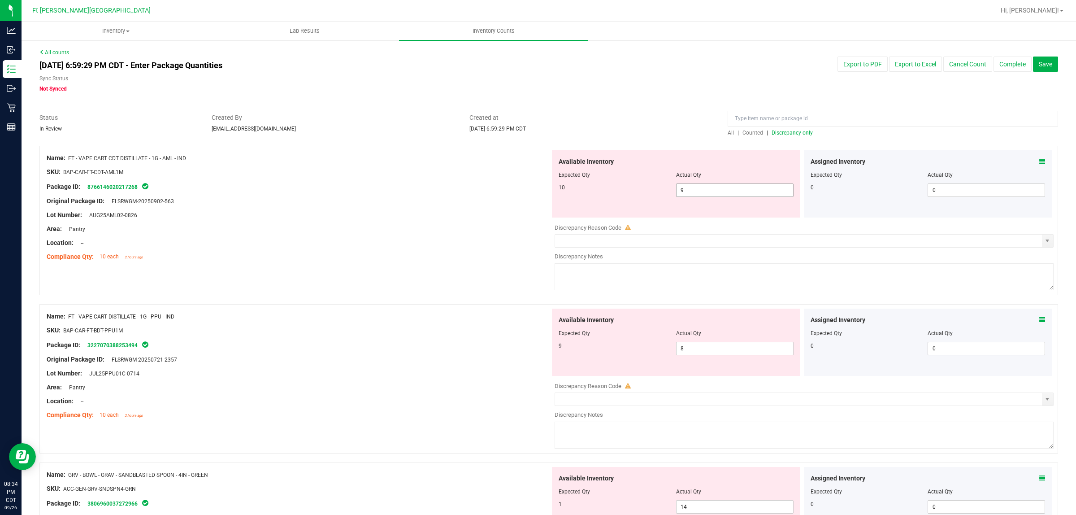
click at [690, 185] on input "9" at bounding box center [735, 190] width 117 height 13
type input "10"
drag, startPoint x: 340, startPoint y: 238, endPoint x: 426, endPoint y: 244, distance: 86.7
click at [341, 238] on div "Location: --" at bounding box center [299, 242] width 504 height 9
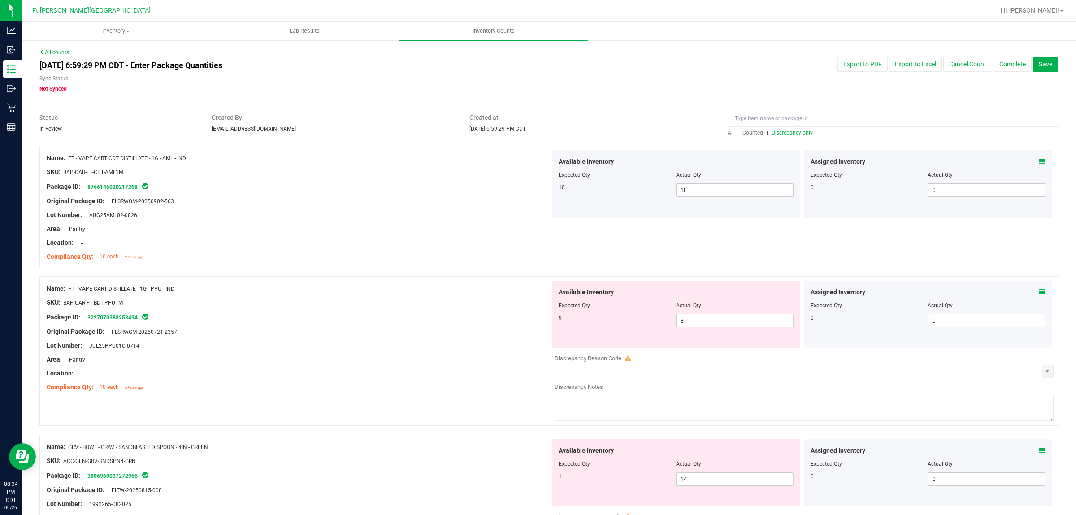
click at [796, 131] on span "Discrepancy only" at bounding box center [792, 133] width 41 height 6
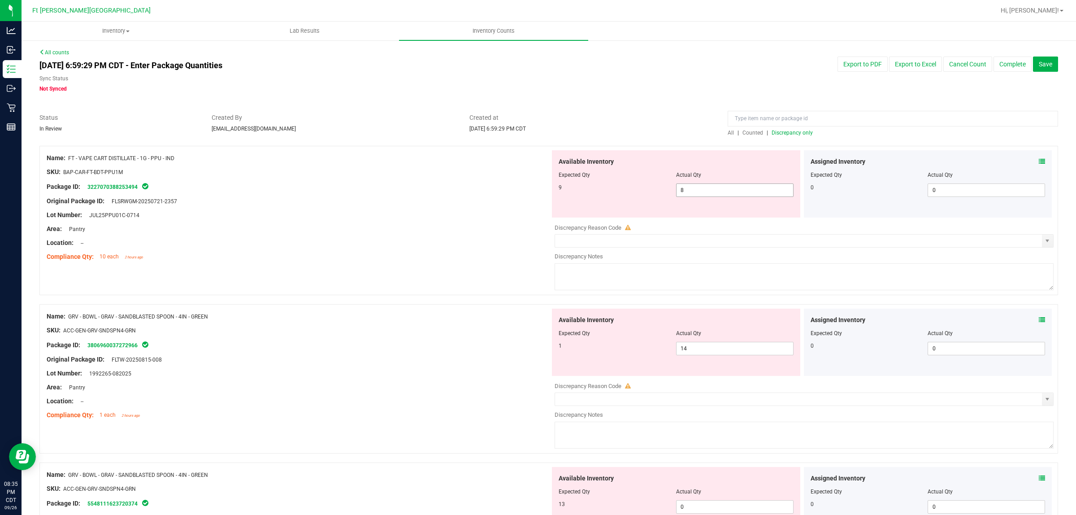
click at [705, 189] on input "8" at bounding box center [735, 190] width 117 height 13
type input "9"
click at [459, 317] on div "Name: GRV - BOWL - GRAV - SANDBLASTED SPOON - 4IN - GREEN SKU: ACC-GEN-GRV-SNDS…" at bounding box center [299, 366] width 504 height 114
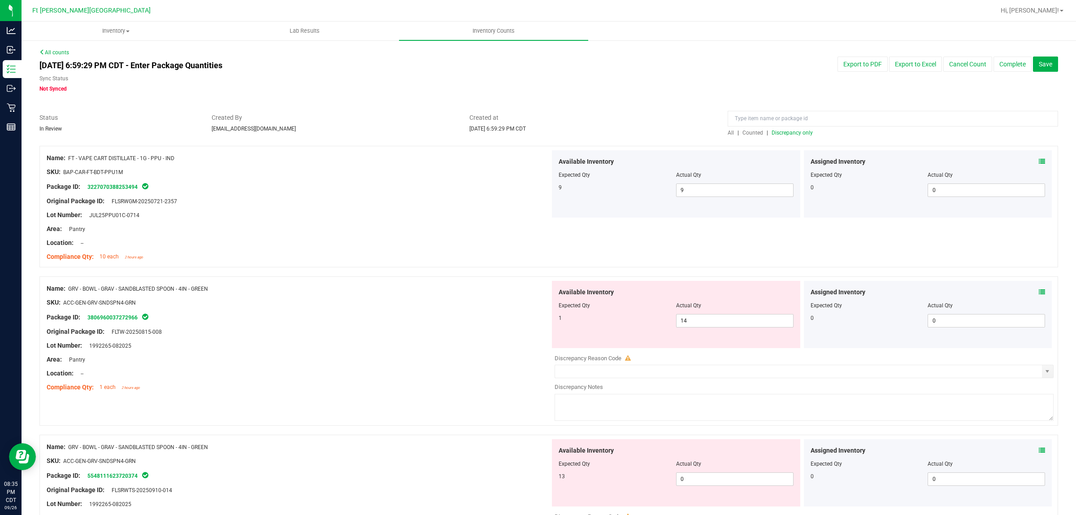
click at [787, 131] on span "Discrepancy only" at bounding box center [792, 133] width 41 height 6
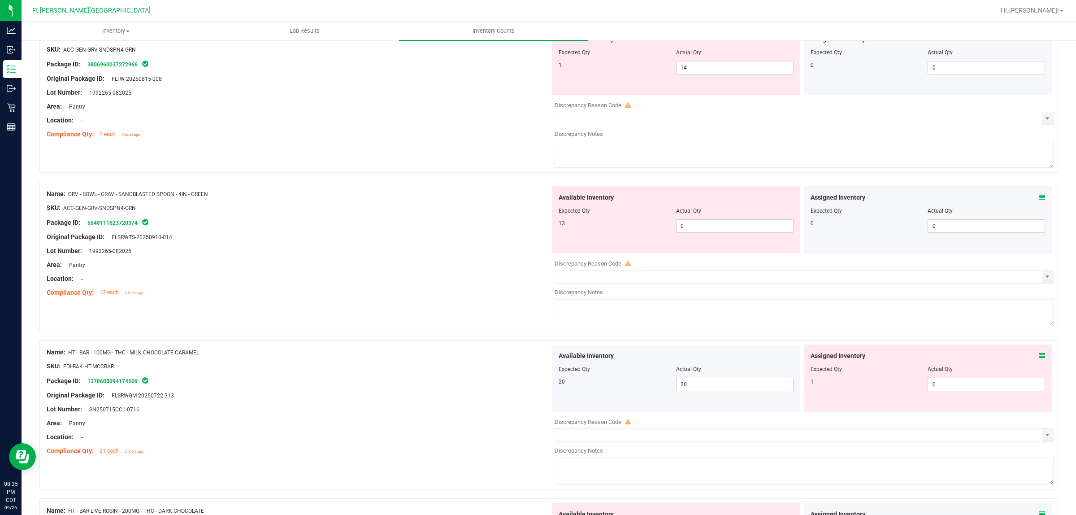
scroll to position [168, 0]
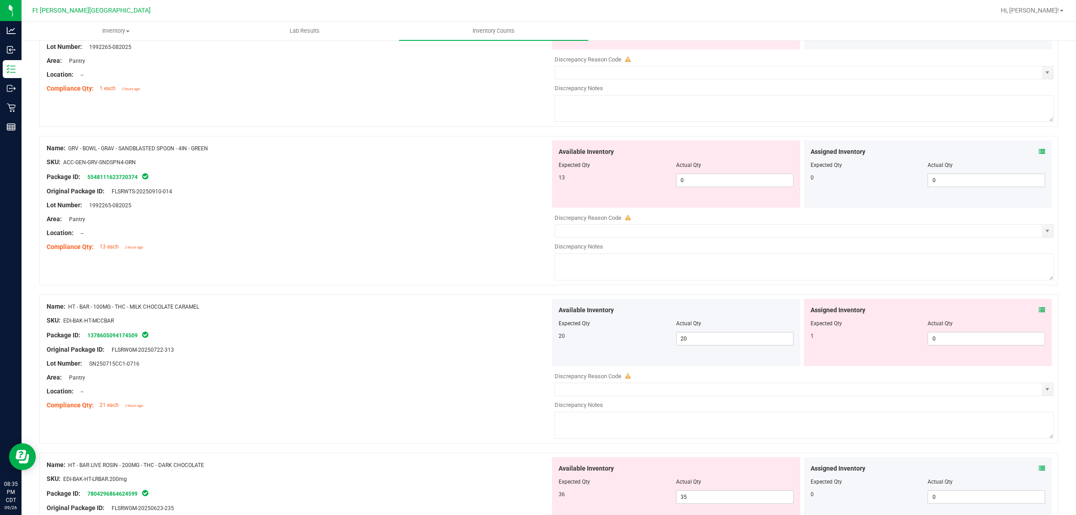
click at [861, 311] on icon at bounding box center [1042, 310] width 6 height 6
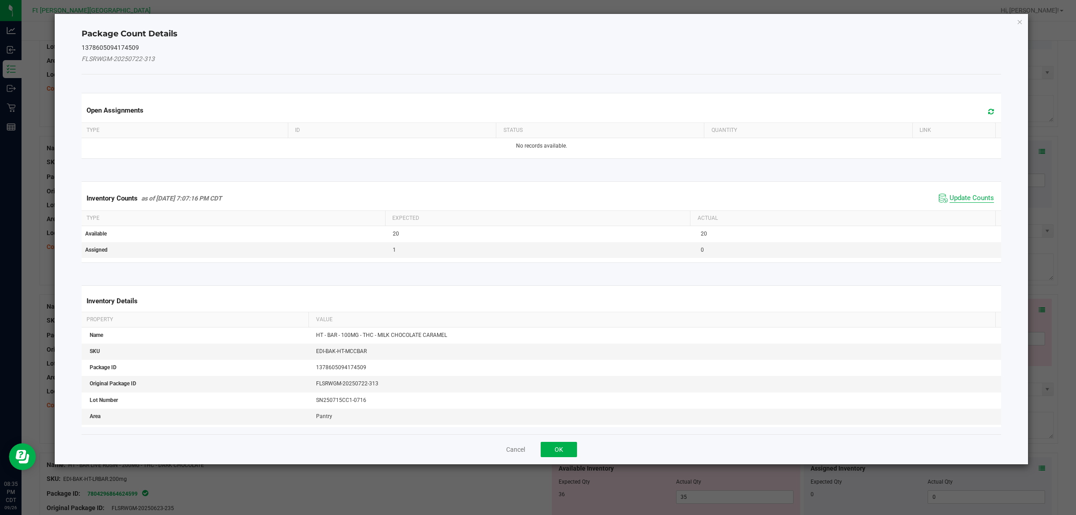
click at [861, 200] on span "Update Counts" at bounding box center [972, 198] width 44 height 9
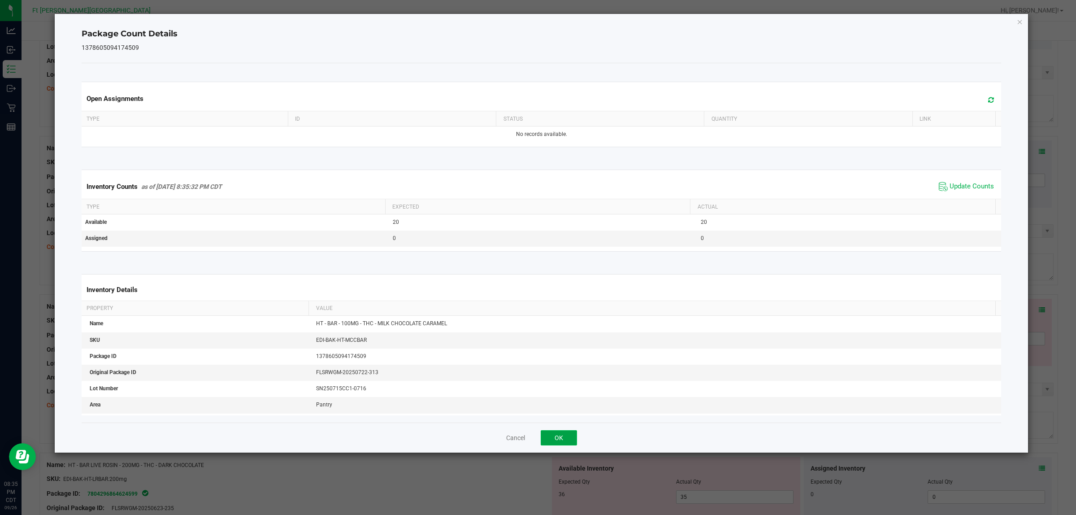
click at [559, 412] on button "OK" at bounding box center [559, 437] width 36 height 15
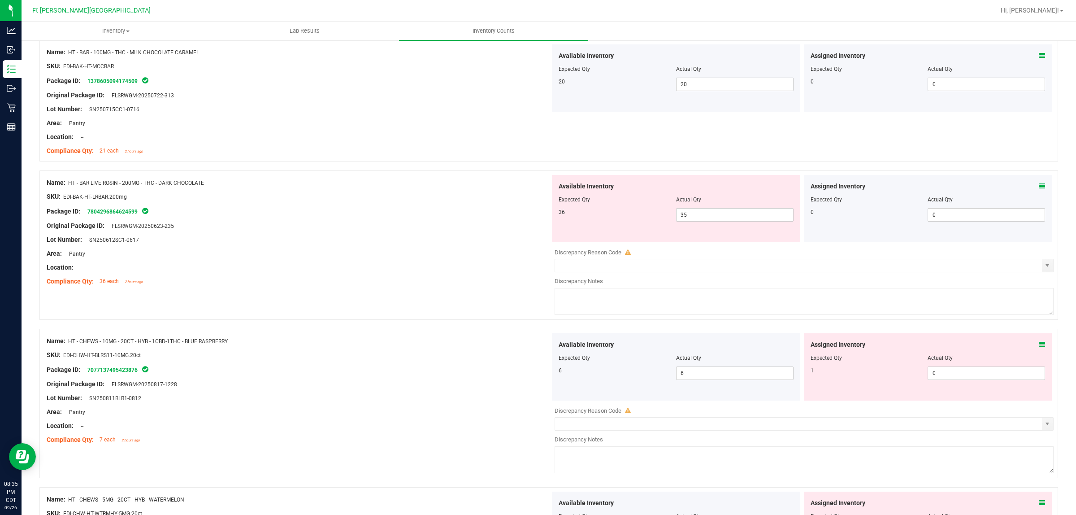
scroll to position [424, 0]
click at [861, 183] on icon at bounding box center [1042, 184] width 6 height 6
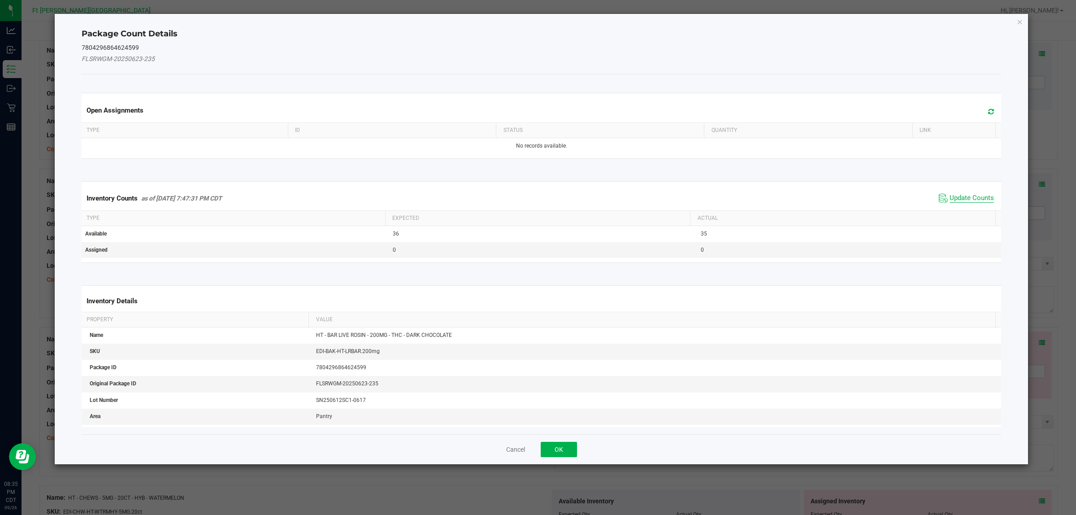
click at [861, 198] on span "Update Counts" at bounding box center [972, 198] width 44 height 9
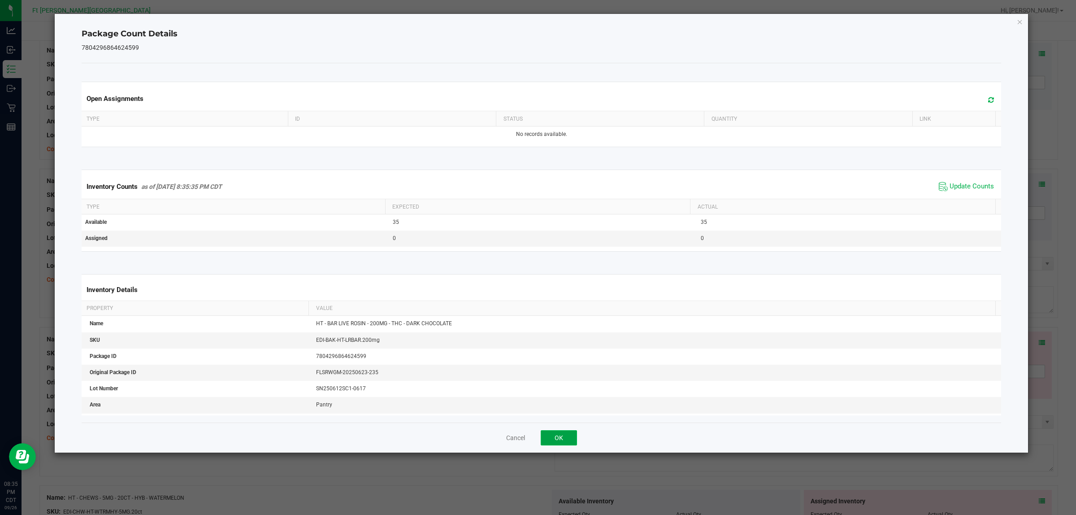
click at [565, 412] on button "OK" at bounding box center [559, 437] width 36 height 15
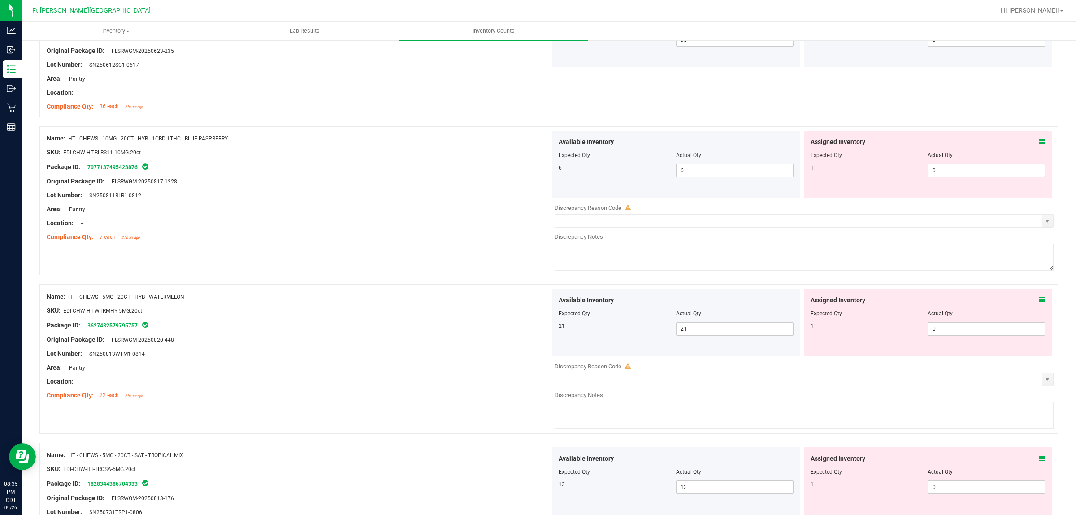
scroll to position [607, 0]
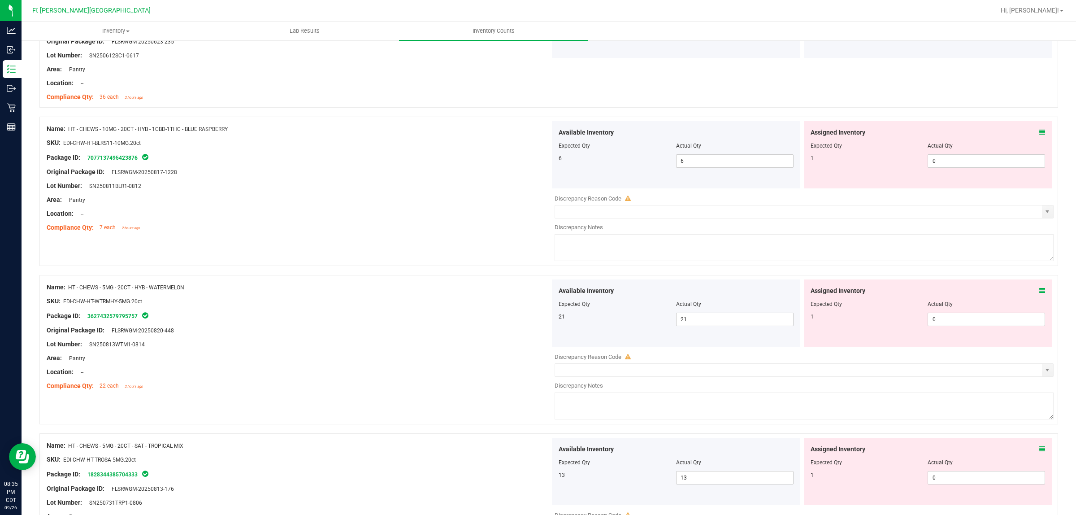
click at [861, 133] on icon at bounding box center [1042, 132] width 6 height 6
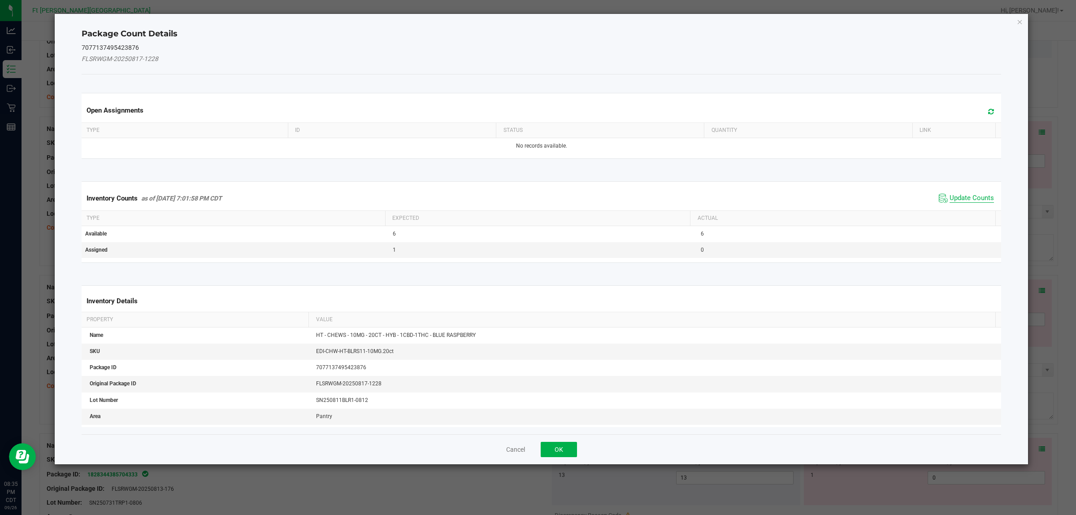
click at [861, 195] on span "Update Counts" at bounding box center [972, 198] width 44 height 9
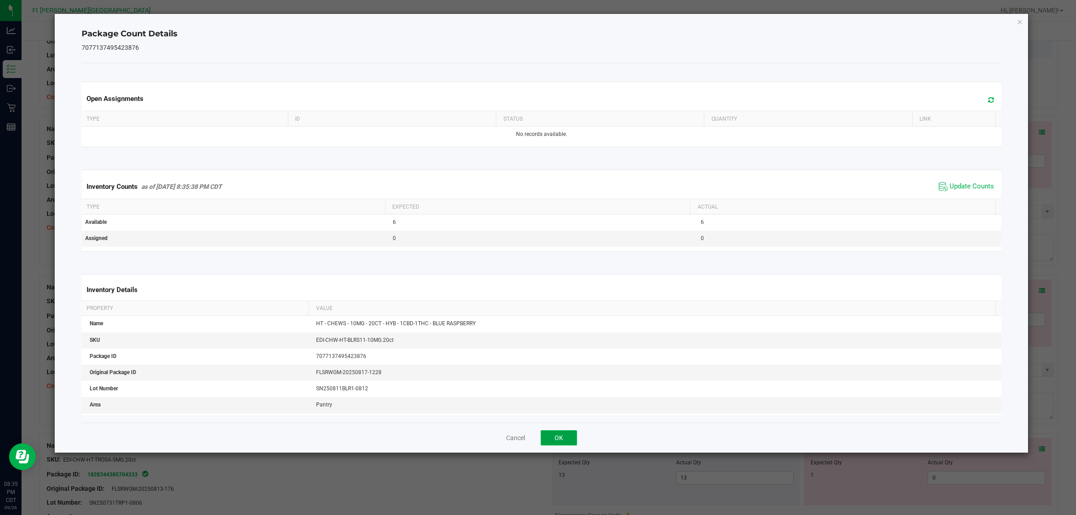
click at [567, 412] on button "OK" at bounding box center [559, 437] width 36 height 15
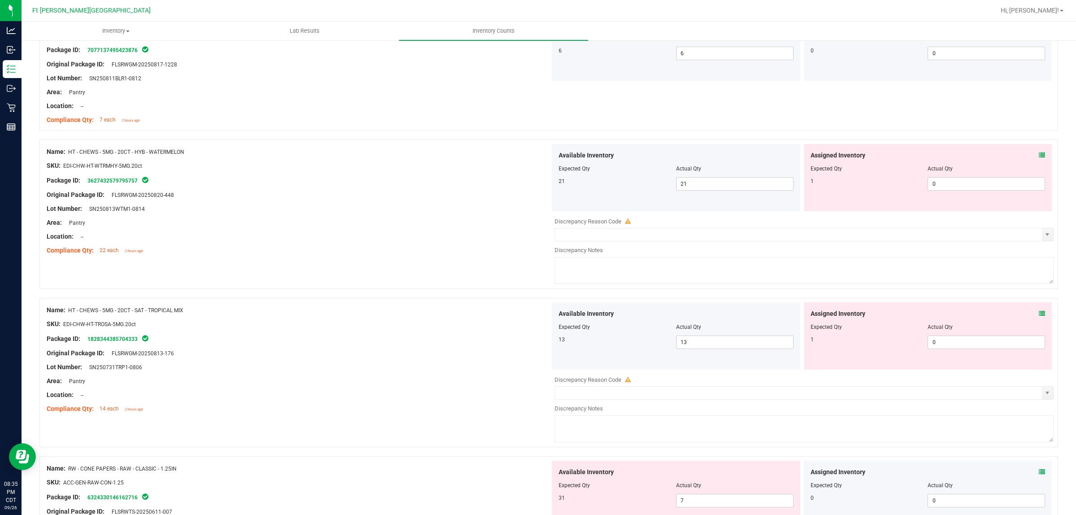
scroll to position [748, 0]
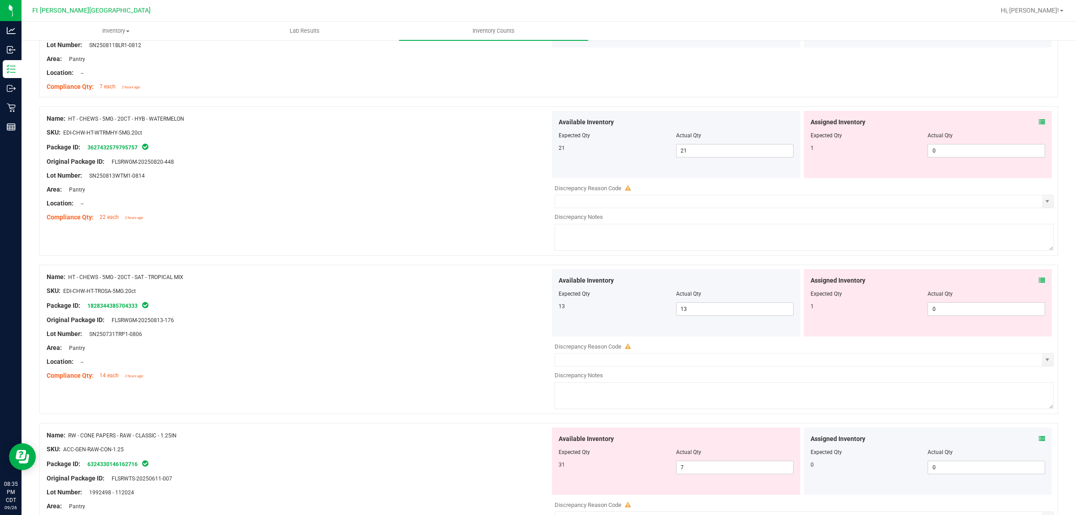
click at [861, 123] on icon at bounding box center [1042, 122] width 6 height 6
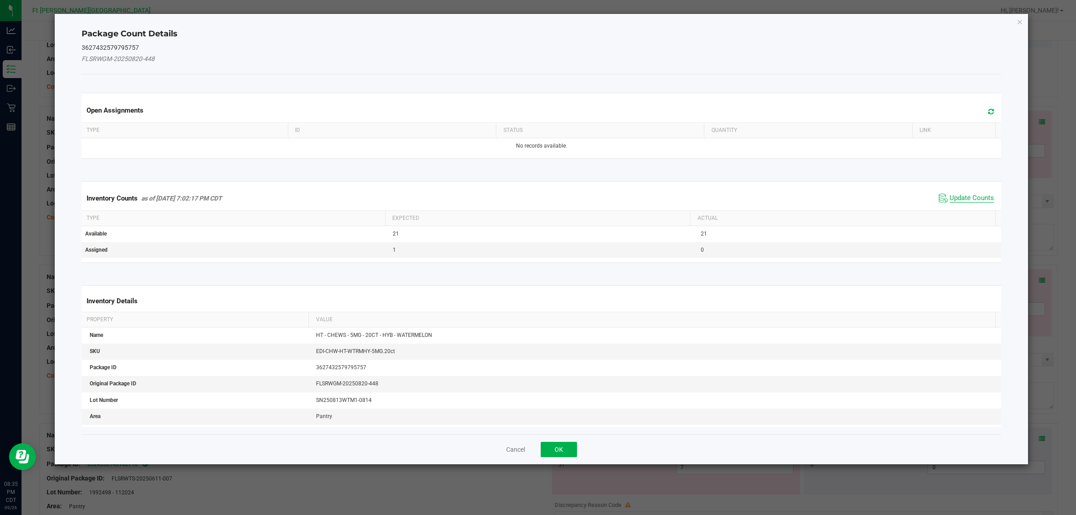
click at [861, 194] on span "Update Counts" at bounding box center [972, 198] width 44 height 9
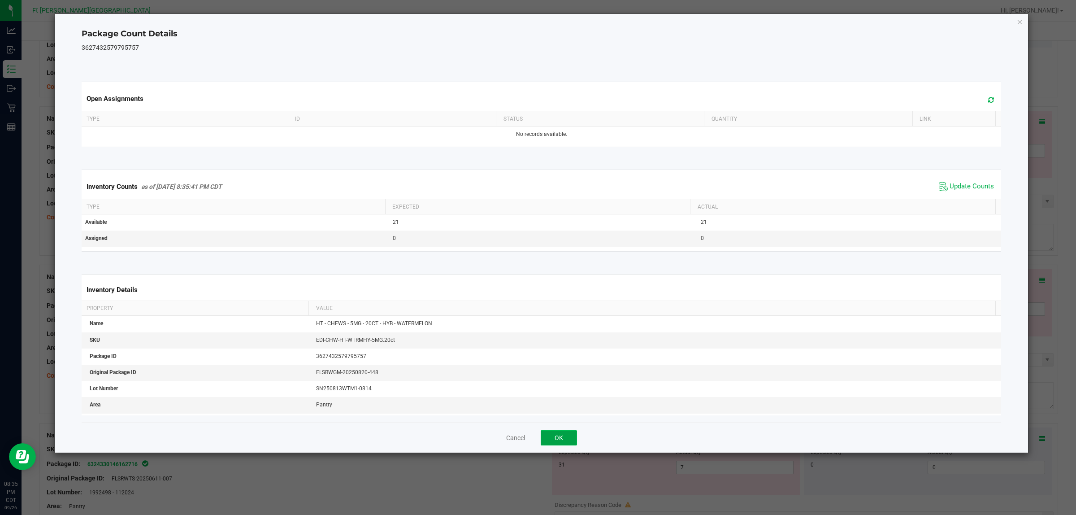
click at [561, 412] on button "OK" at bounding box center [559, 437] width 36 height 15
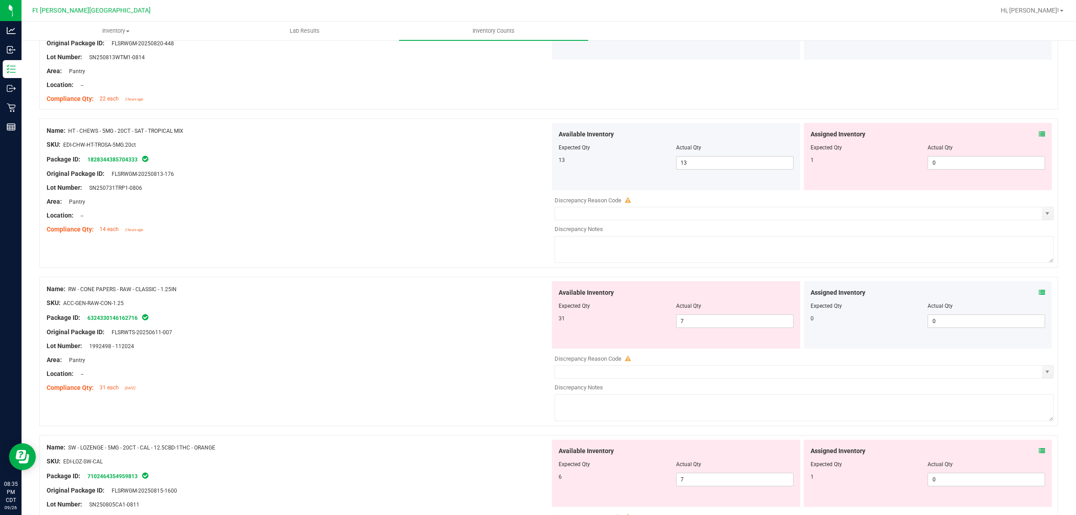
scroll to position [876, 0]
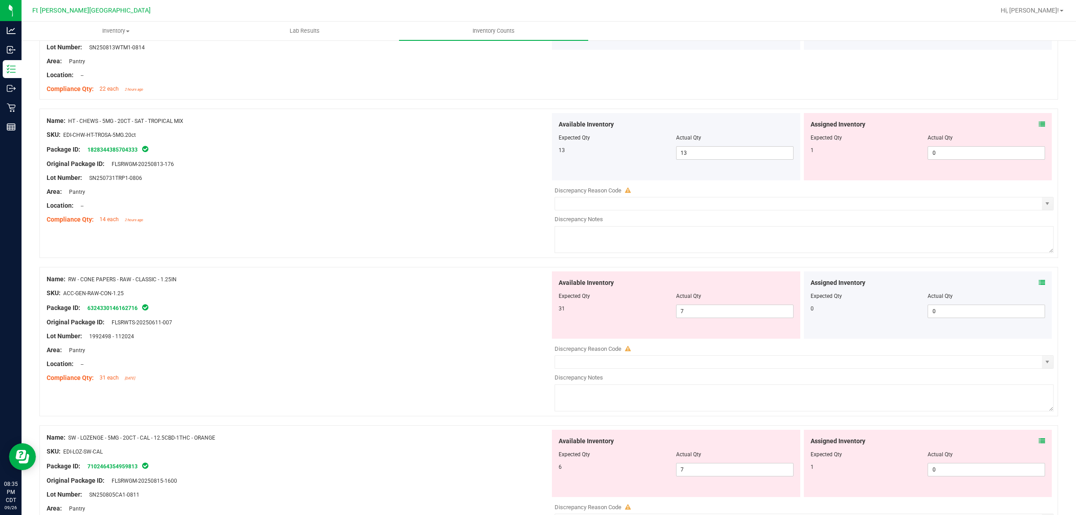
click at [861, 129] on span at bounding box center [1042, 124] width 6 height 9
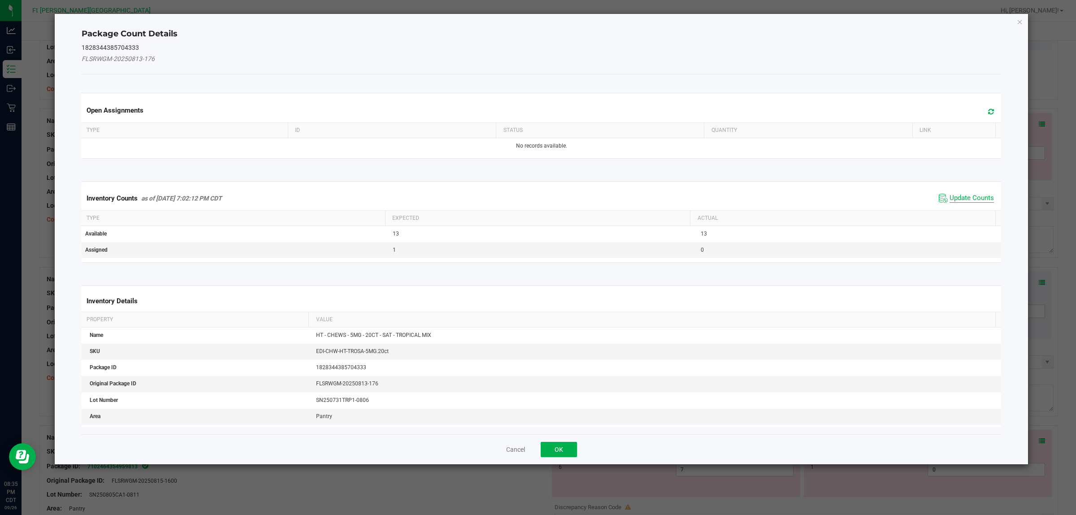
click at [861, 194] on span "Update Counts" at bounding box center [972, 198] width 44 height 9
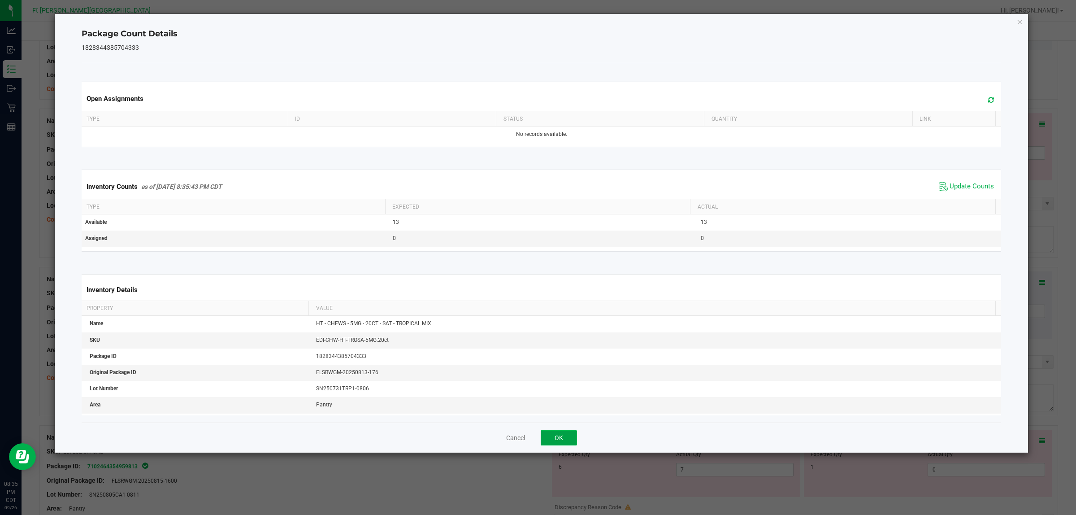
click at [571, 412] on button "OK" at bounding box center [559, 437] width 36 height 15
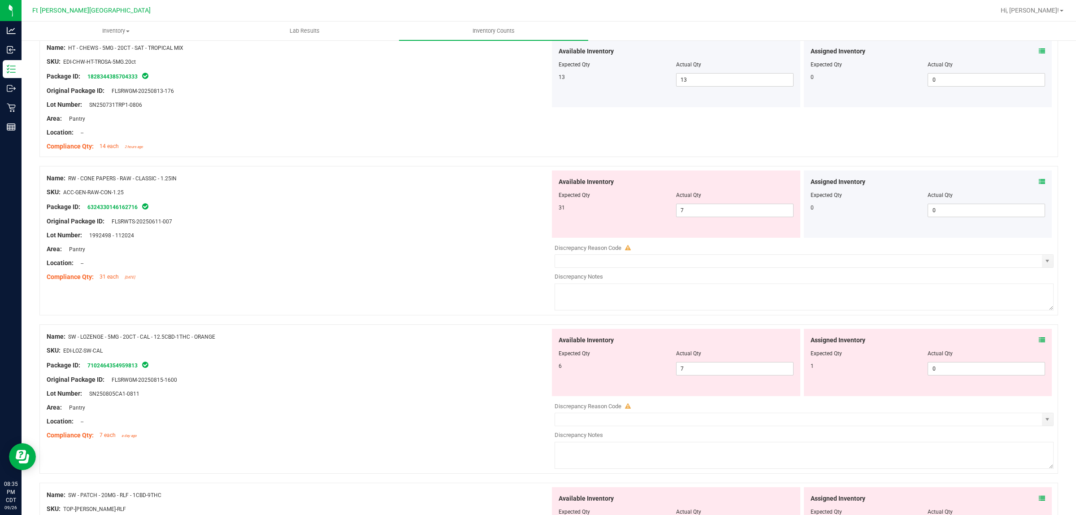
scroll to position [1006, 0]
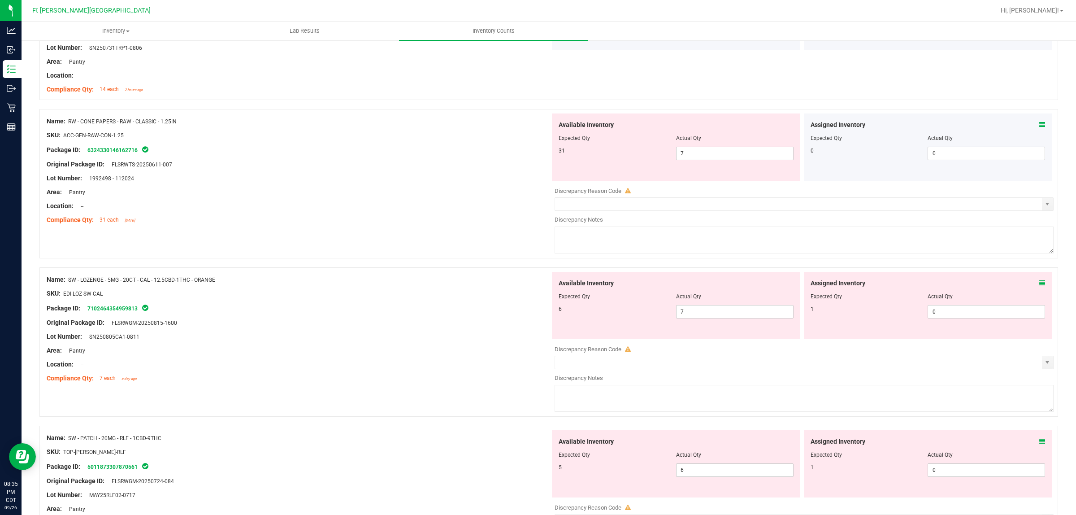
click at [861, 126] on icon at bounding box center [1042, 125] width 6 height 6
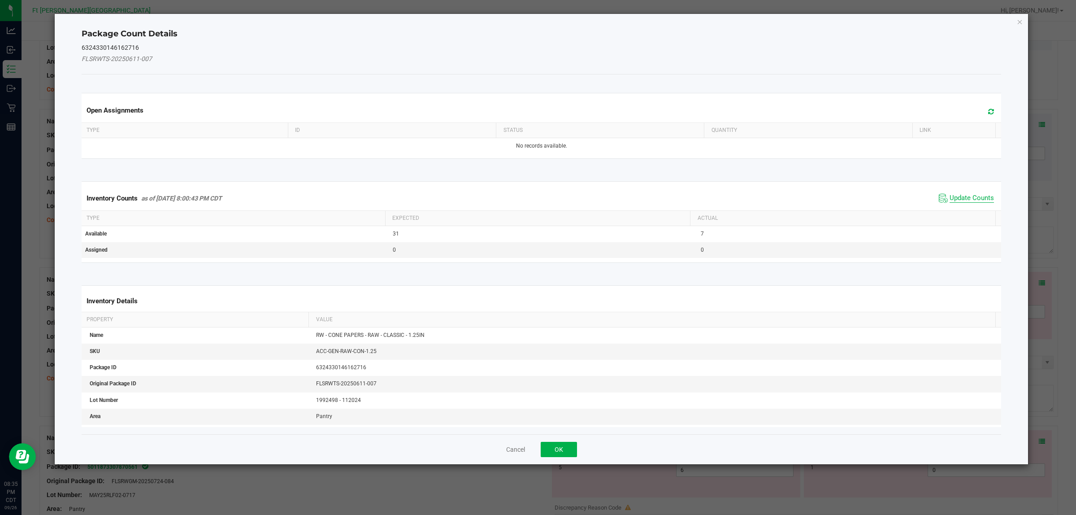
click at [861, 201] on span "Update Counts" at bounding box center [972, 198] width 44 height 9
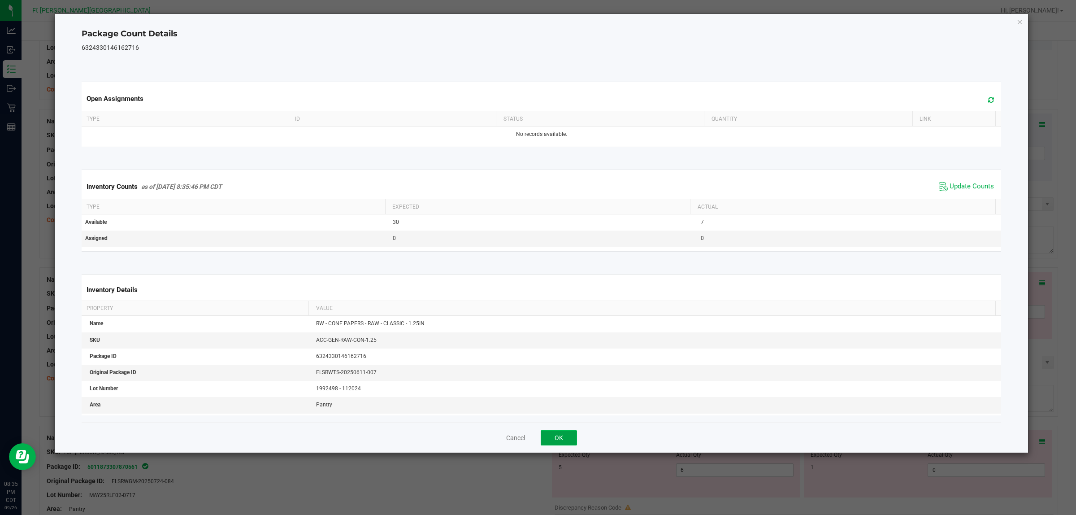
click at [563, 412] on button "OK" at bounding box center [559, 437] width 36 height 15
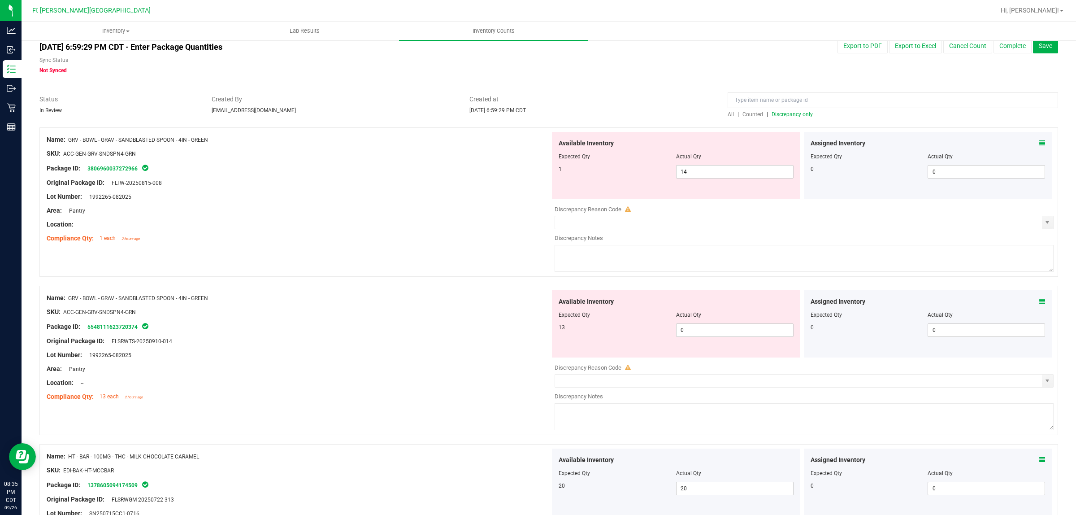
scroll to position [0, 0]
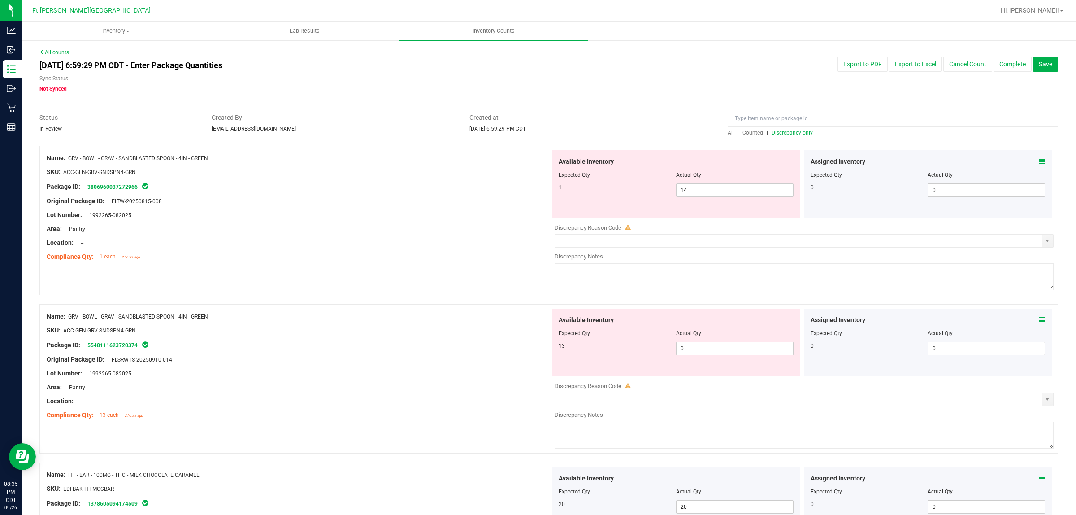
click at [790, 131] on span "Discrepancy only" at bounding box center [792, 133] width 41 height 6
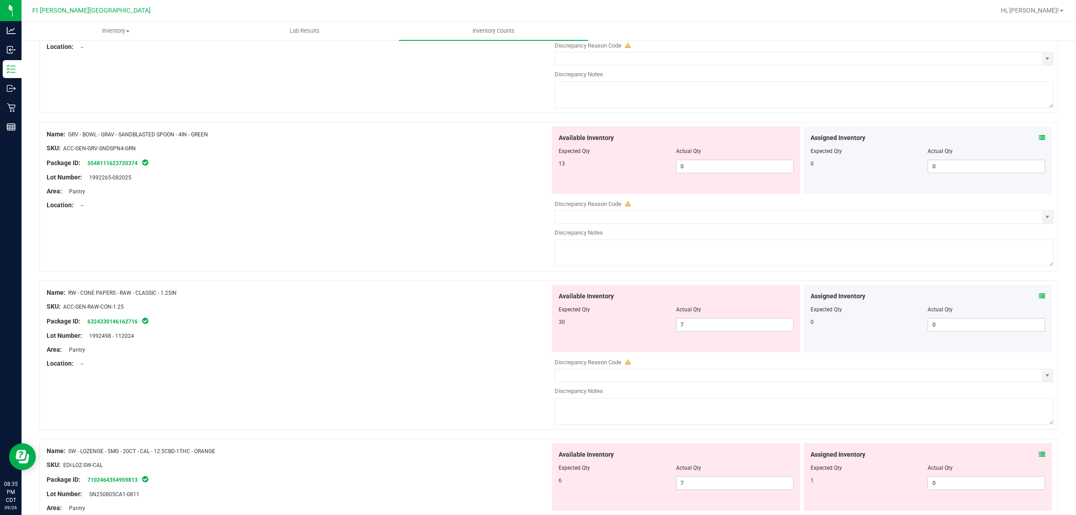
scroll to position [180, 0]
drag, startPoint x: 700, startPoint y: 332, endPoint x: 615, endPoint y: 328, distance: 84.9
click at [615, 328] on div "30 7 7" at bounding box center [676, 326] width 235 height 13
type input "30"
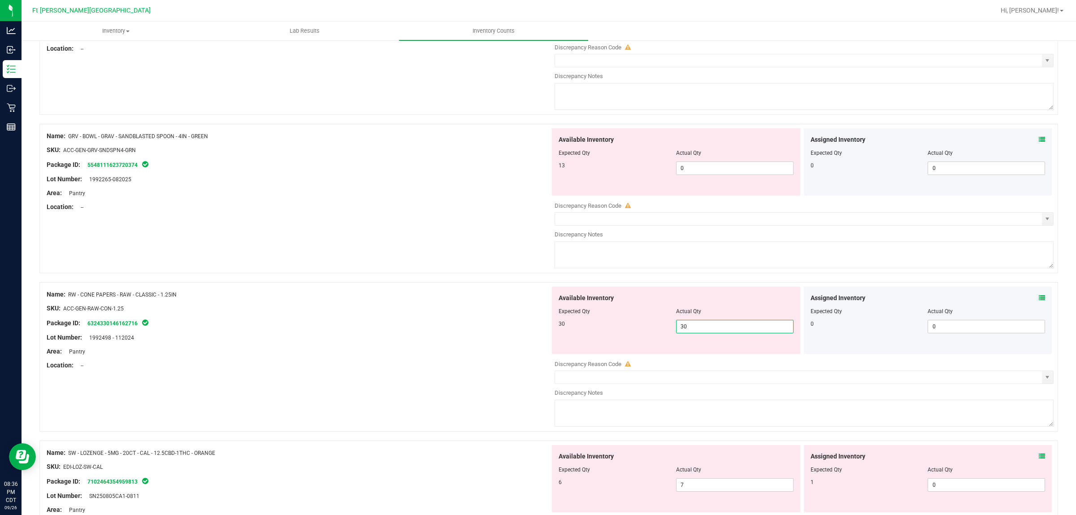
click at [456, 292] on div "Name: RW - CONE PAPERS - RAW - CLASSIC - 1.25IN" at bounding box center [299, 294] width 504 height 9
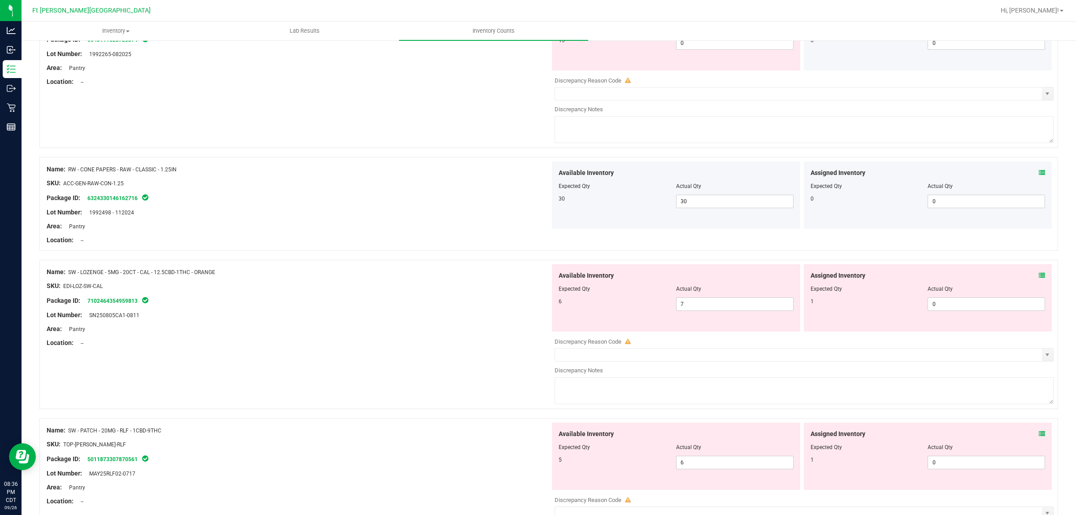
scroll to position [306, 0]
click at [861, 279] on span at bounding box center [1042, 274] width 6 height 9
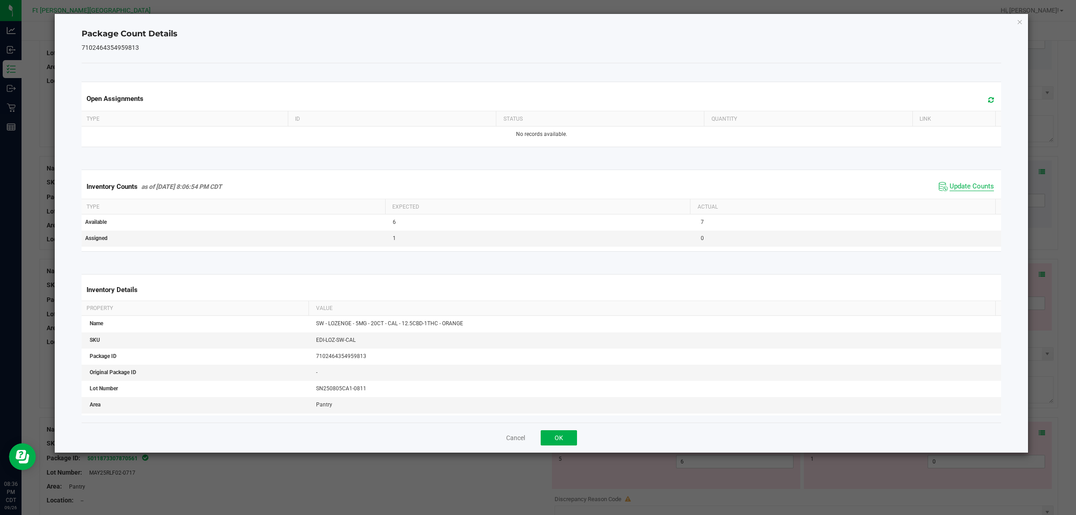
click at [861, 187] on span "Update Counts" at bounding box center [972, 186] width 44 height 9
click at [560, 412] on button "OK" at bounding box center [559, 437] width 36 height 15
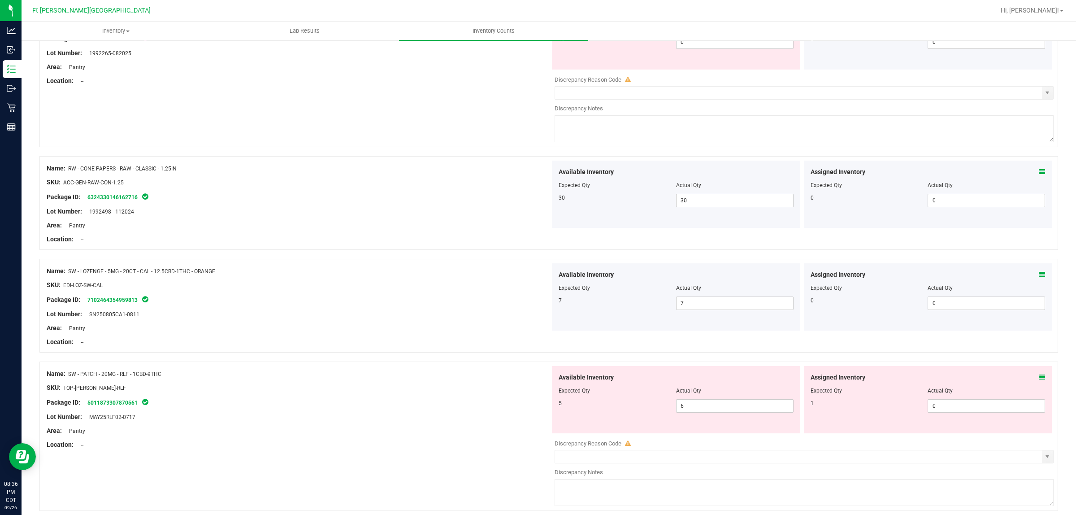
click at [861, 378] on icon at bounding box center [1042, 377] width 6 height 6
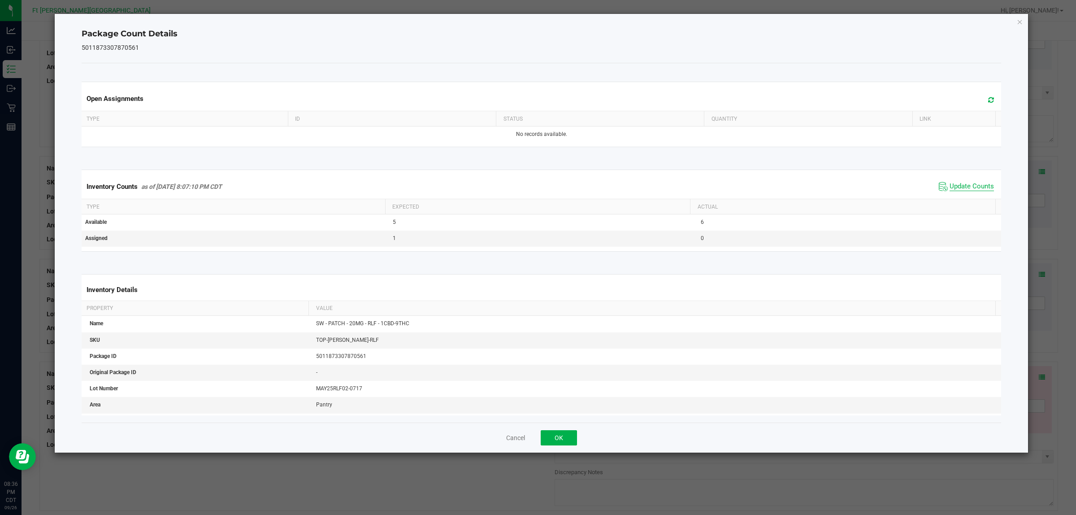
click at [861, 186] on span "Update Counts" at bounding box center [972, 186] width 44 height 9
click at [568, 412] on button "OK" at bounding box center [559, 437] width 36 height 15
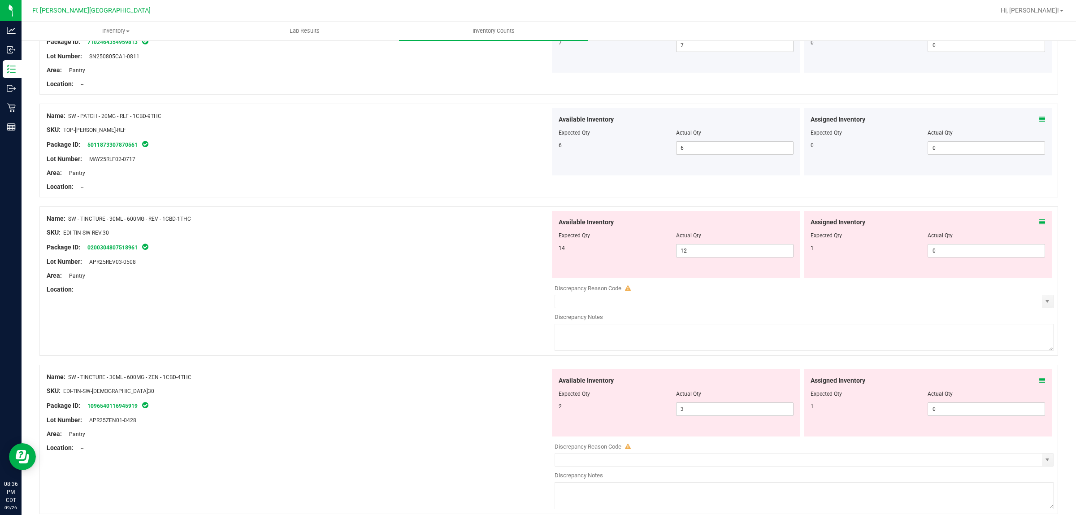
scroll to position [565, 0]
click at [861, 222] on icon at bounding box center [1042, 220] width 6 height 6
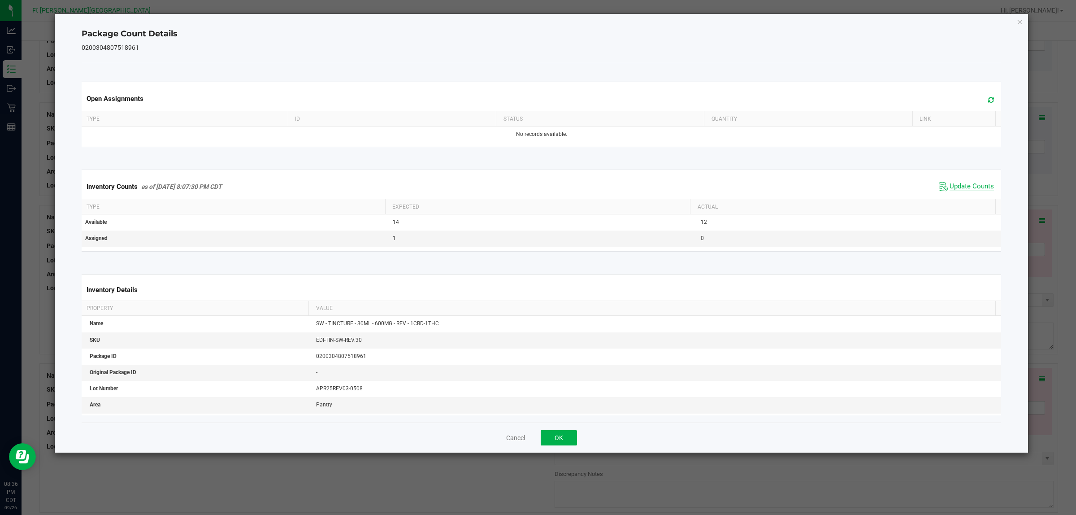
click at [861, 189] on span "Update Counts" at bounding box center [972, 186] width 44 height 9
click at [559, 412] on button "OK" at bounding box center [559, 437] width 36 height 15
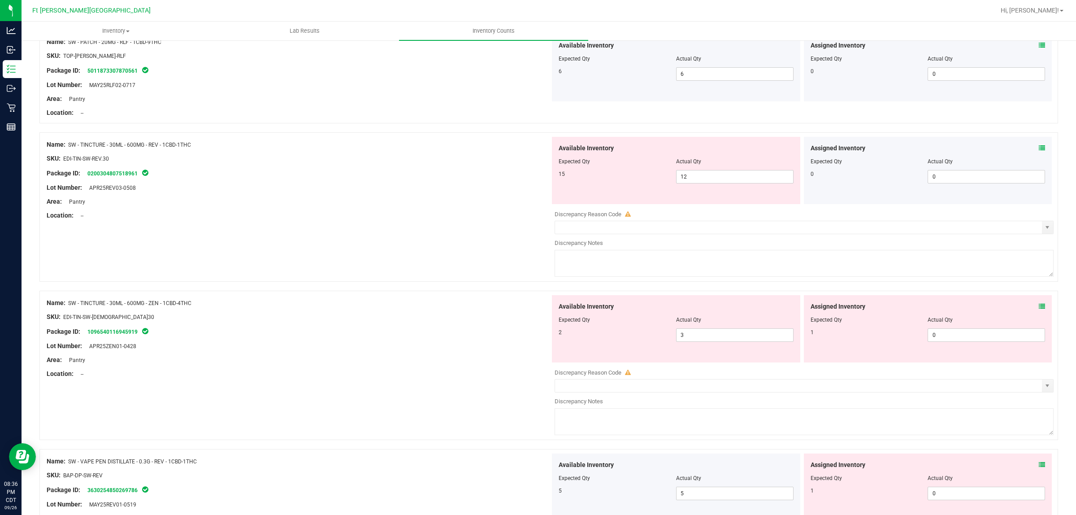
scroll to position [698, 0]
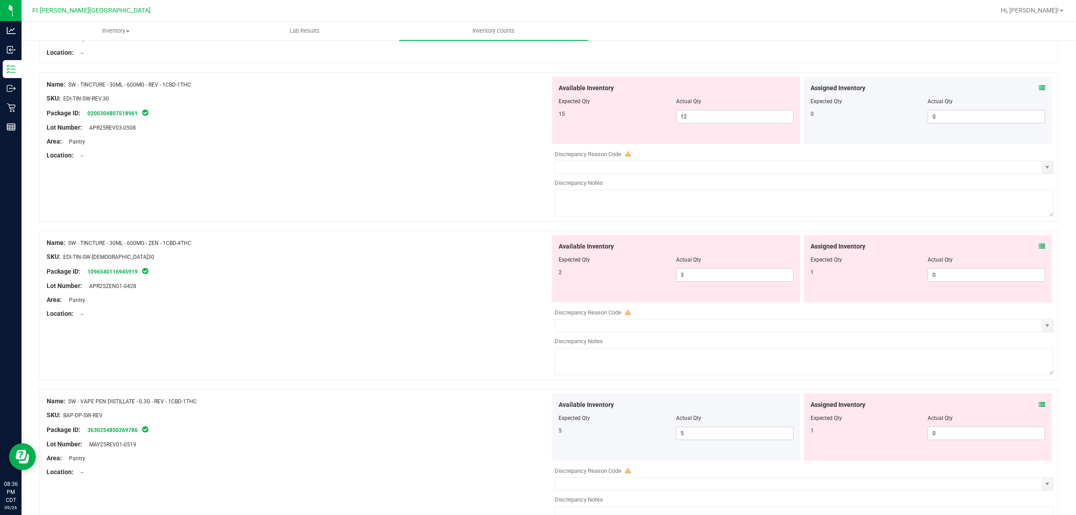
click at [861, 248] on icon at bounding box center [1042, 246] width 6 height 6
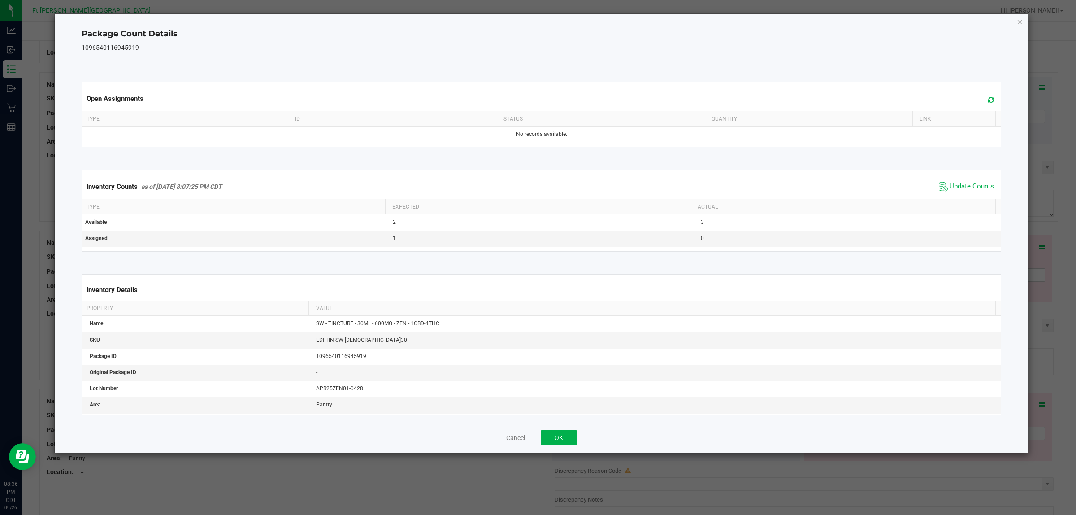
click at [861, 186] on span "Update Counts" at bounding box center [972, 186] width 44 height 9
click at [566, 412] on button "OK" at bounding box center [559, 437] width 36 height 15
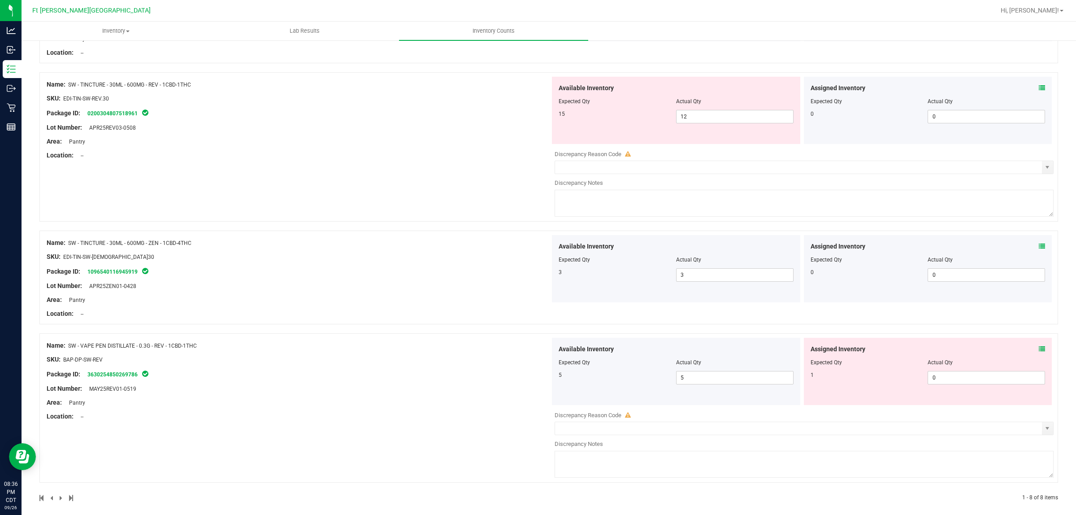
scroll to position [708, 0]
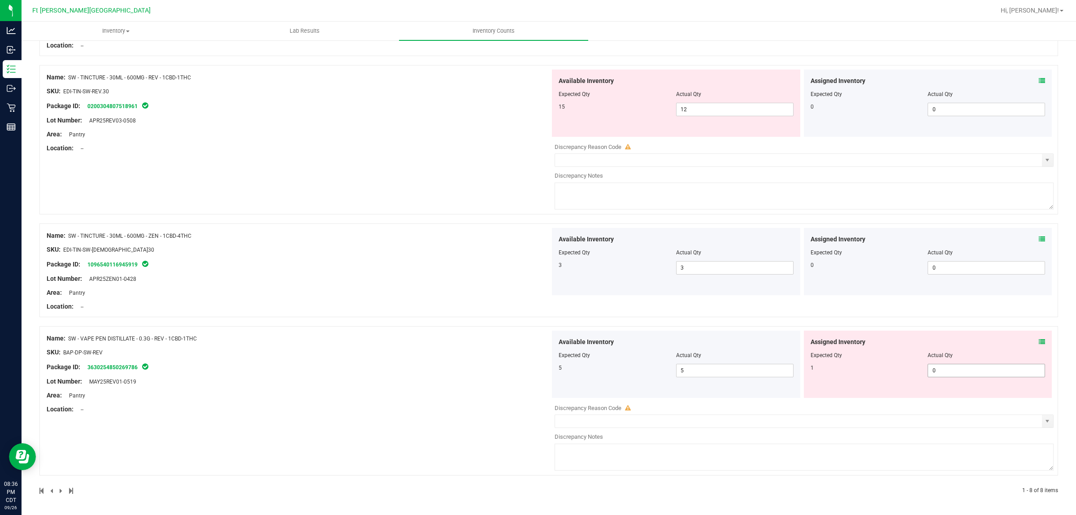
click at [861, 368] on input "0" at bounding box center [986, 370] width 117 height 13
click at [861, 344] on icon at bounding box center [1042, 342] width 6 height 6
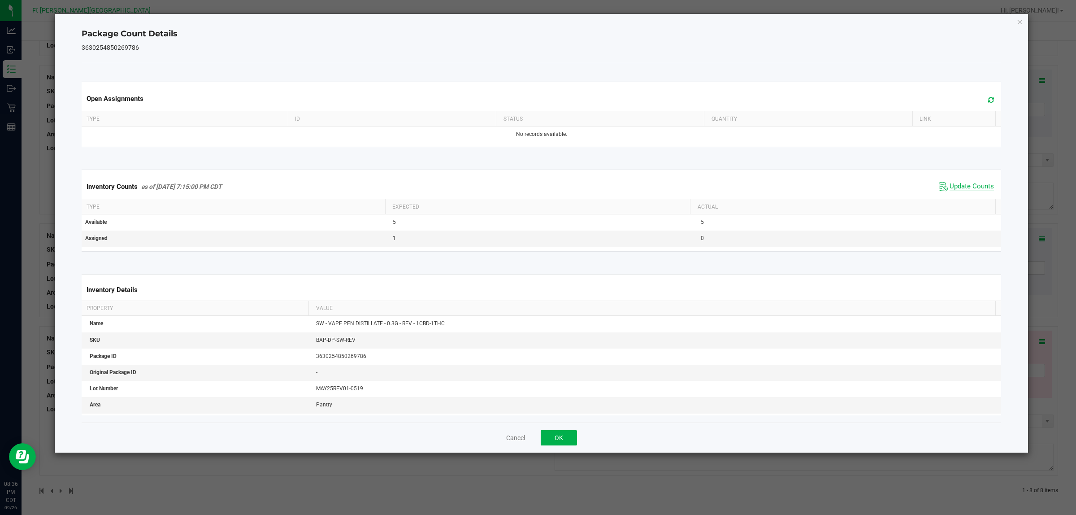
click at [861, 184] on span "Update Counts" at bounding box center [972, 186] width 44 height 9
click at [566, 412] on button "OK" at bounding box center [559, 437] width 36 height 15
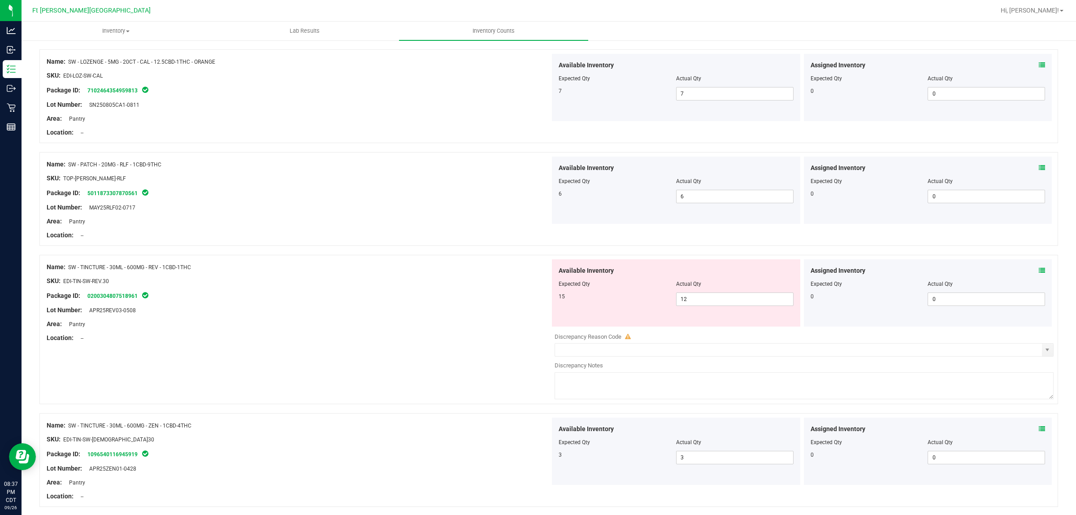
scroll to position [516, 0]
drag, startPoint x: 694, startPoint y: 299, endPoint x: 632, endPoint y: 305, distance: 61.7
click at [632, 305] on div "15 12 12" at bounding box center [676, 298] width 235 height 13
type input "15"
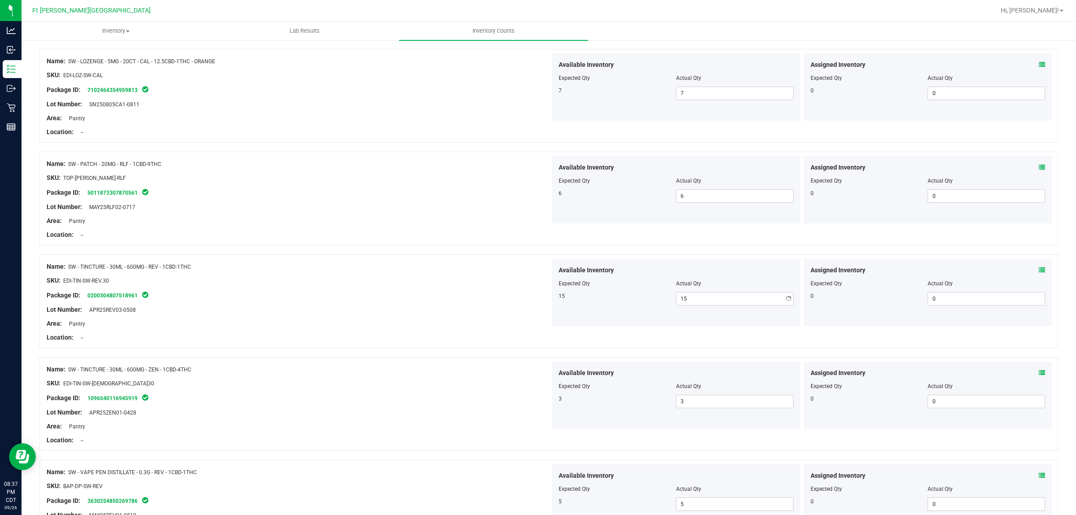
click at [409, 356] on div "Name: SW - TINCTURE - 30ML - 600MG - REV - 1CBD-1THC SKU: EDI-TIN-SW-REV.30 Pac…" at bounding box center [548, 305] width 1019 height 103
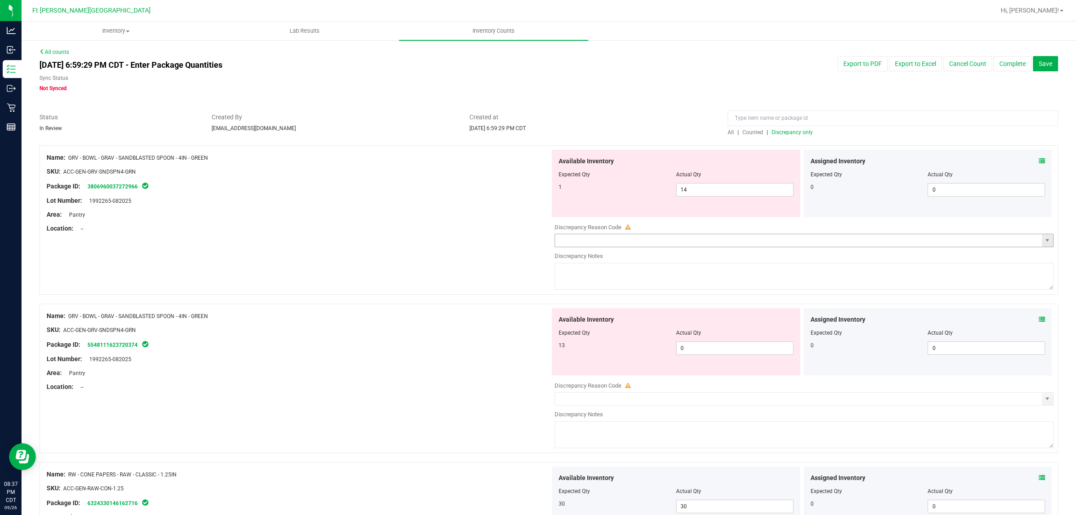
scroll to position [0, 0]
click at [788, 133] on span "Discrepancy only" at bounding box center [792, 133] width 41 height 6
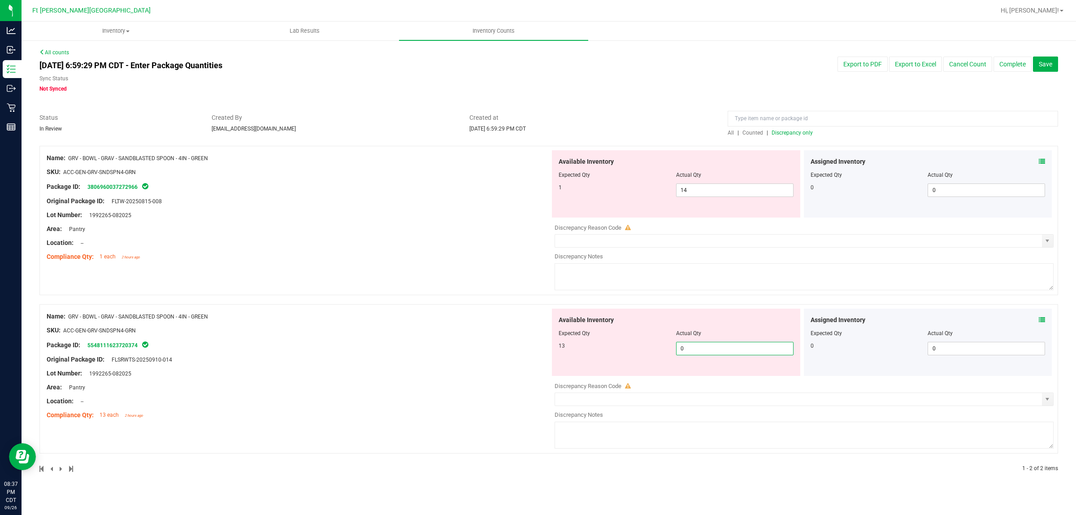
drag, startPoint x: 716, startPoint y: 351, endPoint x: 559, endPoint y: 364, distance: 157.0
click at [559, 364] on div "Available Inventory Expected Qty Actual Qty 13 0 0" at bounding box center [676, 342] width 248 height 67
type input "13"
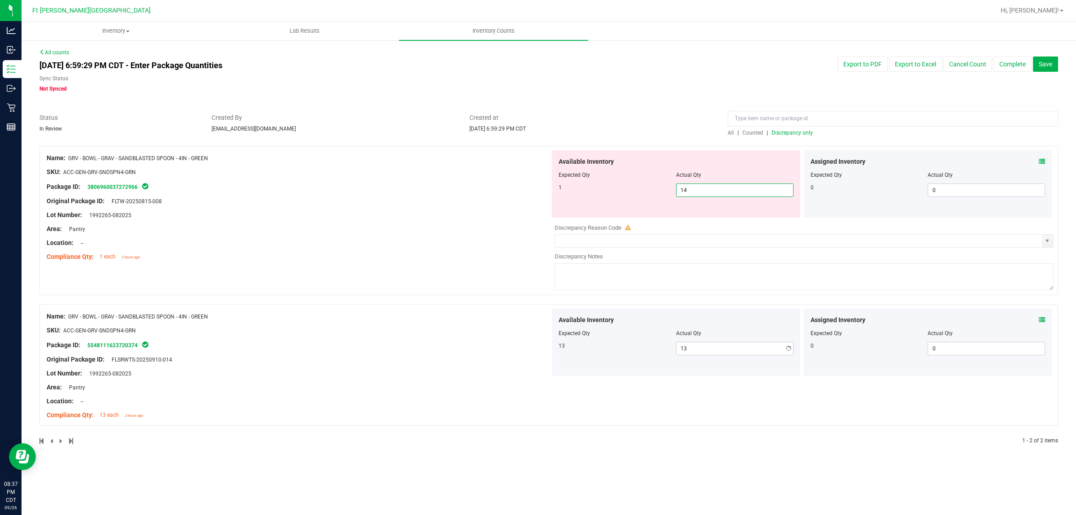
drag, startPoint x: 659, startPoint y: 188, endPoint x: 653, endPoint y: 188, distance: 5.8
click at [653, 188] on div "1 14 14" at bounding box center [676, 189] width 235 height 13
type input "1"
drag, startPoint x: 485, startPoint y: 203, endPoint x: 527, endPoint y: 200, distance: 41.8
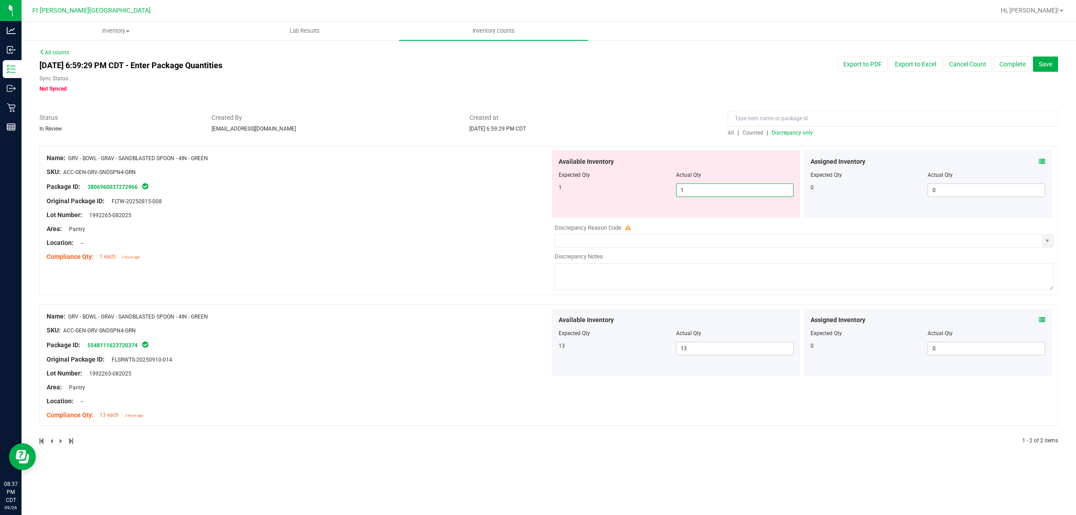
click at [487, 203] on div "Original Package ID: FLTW-20250815-008" at bounding box center [299, 200] width 504 height 9
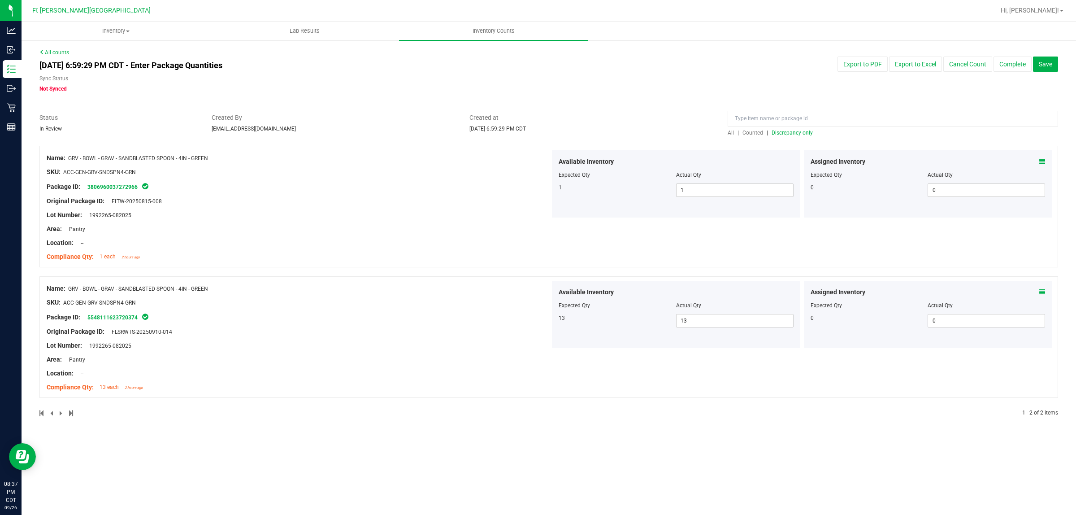
click at [800, 134] on span "Discrepancy only" at bounding box center [792, 133] width 41 height 6
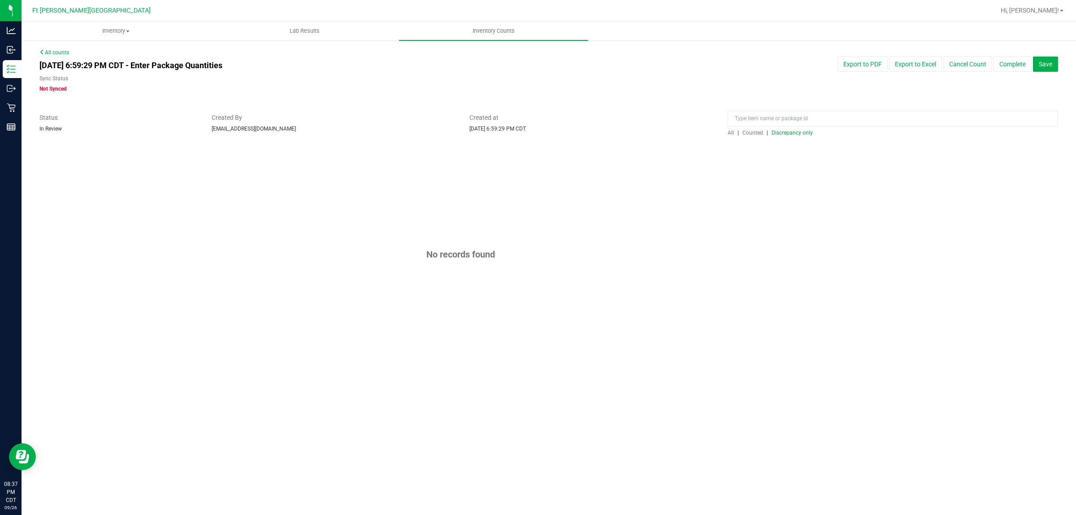
drag, startPoint x: 634, startPoint y: 143, endPoint x: 340, endPoint y: 238, distance: 308.9
click at [606, 144] on div at bounding box center [548, 141] width 1019 height 9
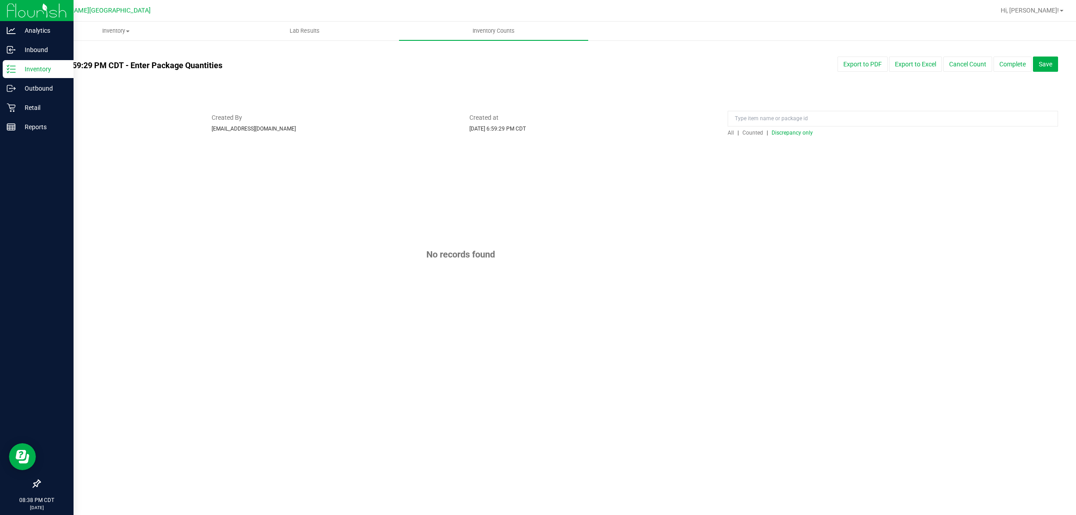
click at [21, 68] on p "Inventory" at bounding box center [43, 69] width 54 height 11
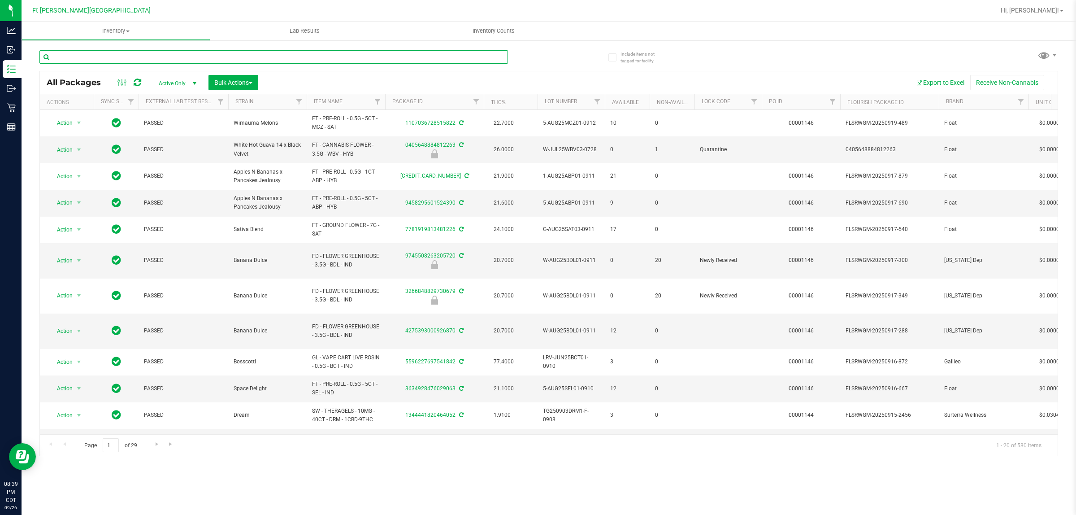
click at [118, 57] on input "text" at bounding box center [273, 56] width 469 height 13
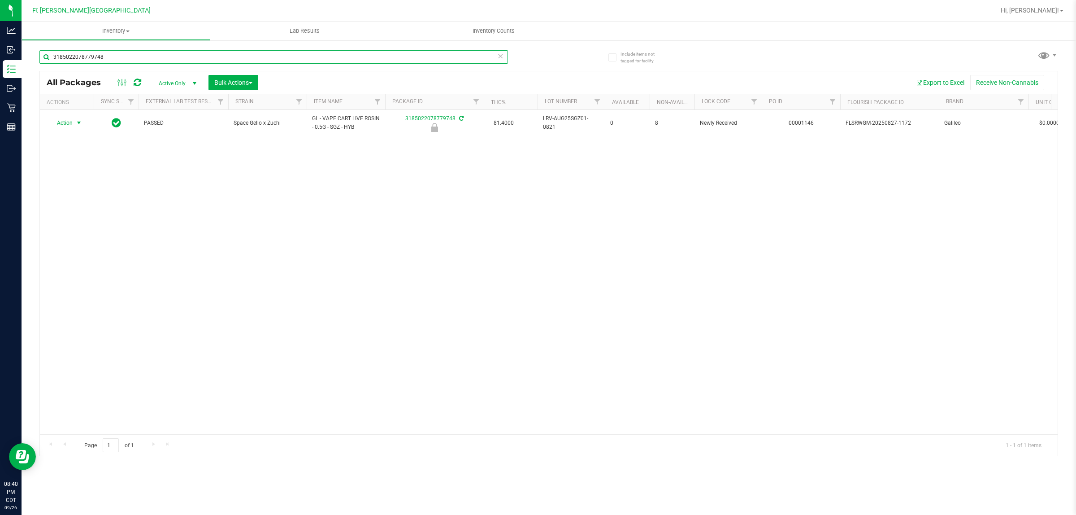
type input "3185022078779748"
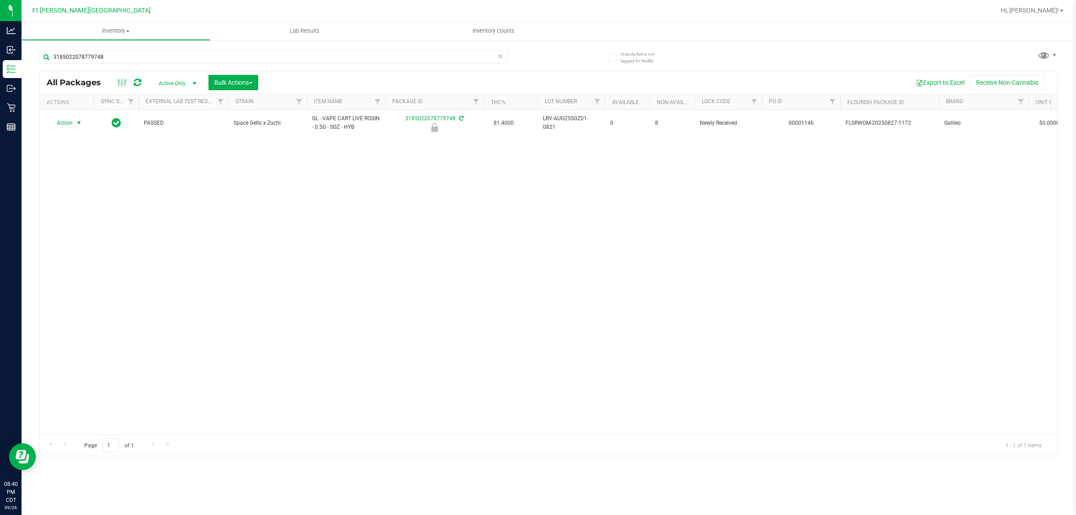
click at [76, 126] on span "select" at bounding box center [78, 122] width 7 height 7
click at [70, 225] on li "Unlock package" at bounding box center [78, 229] width 58 height 13
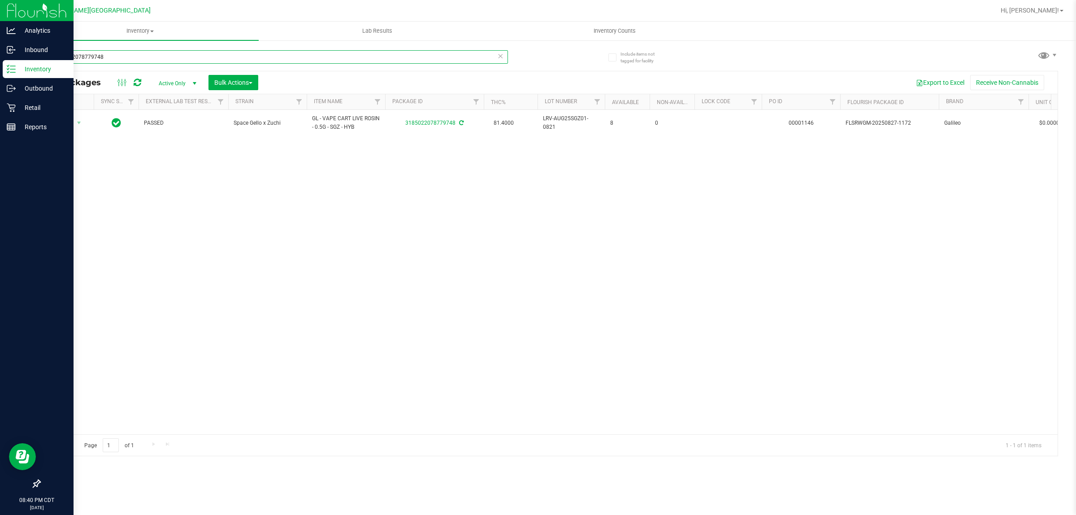
drag, startPoint x: 117, startPoint y: 50, endPoint x: 0, endPoint y: 66, distance: 117.7
click at [0, 66] on div "Analytics Inbound Inventory Outbound Retail Reports 08:40 PM CDT [DATE] 09/26 F…" at bounding box center [538, 257] width 1076 height 515
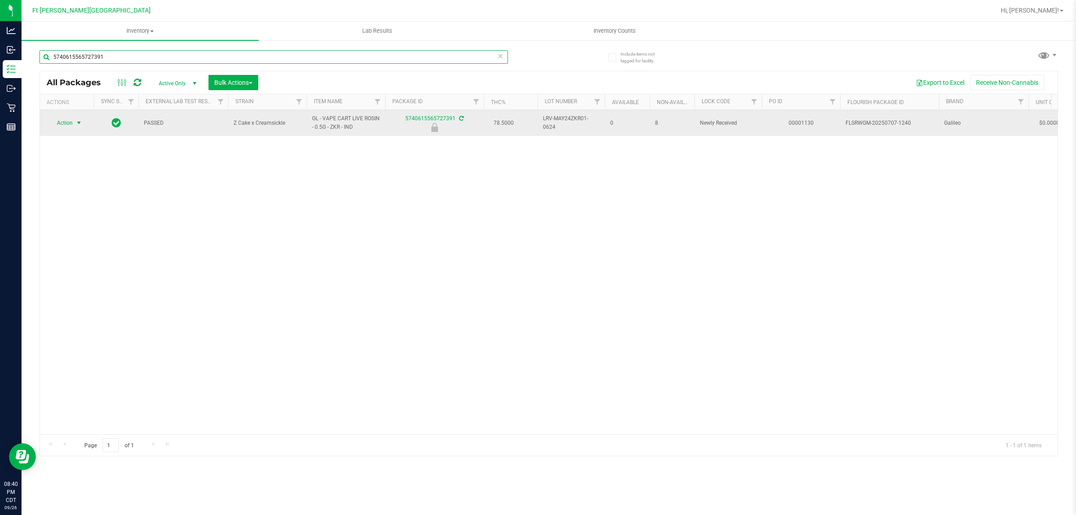
type input "5740615565727391"
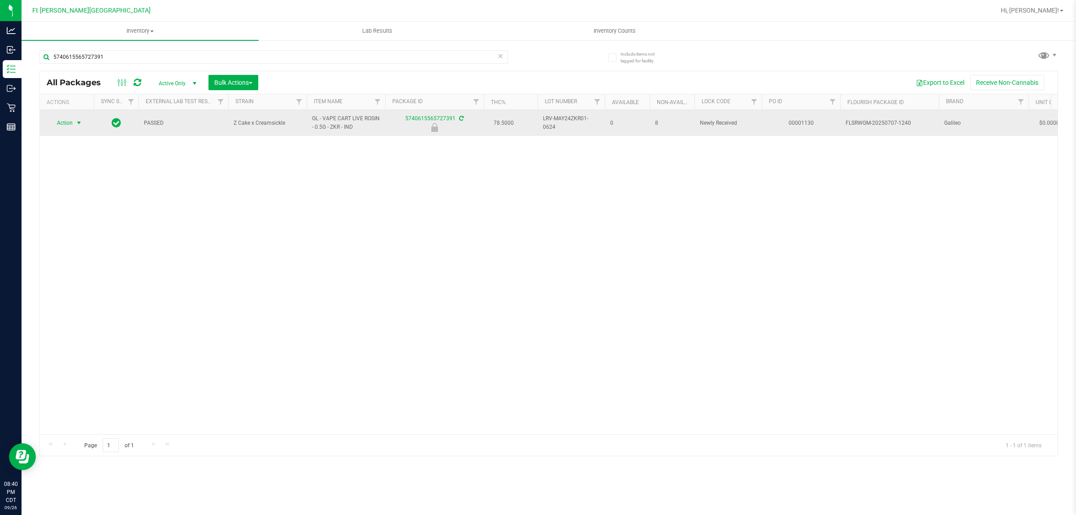
drag, startPoint x: 79, startPoint y: 124, endPoint x: 83, endPoint y: 143, distance: 18.8
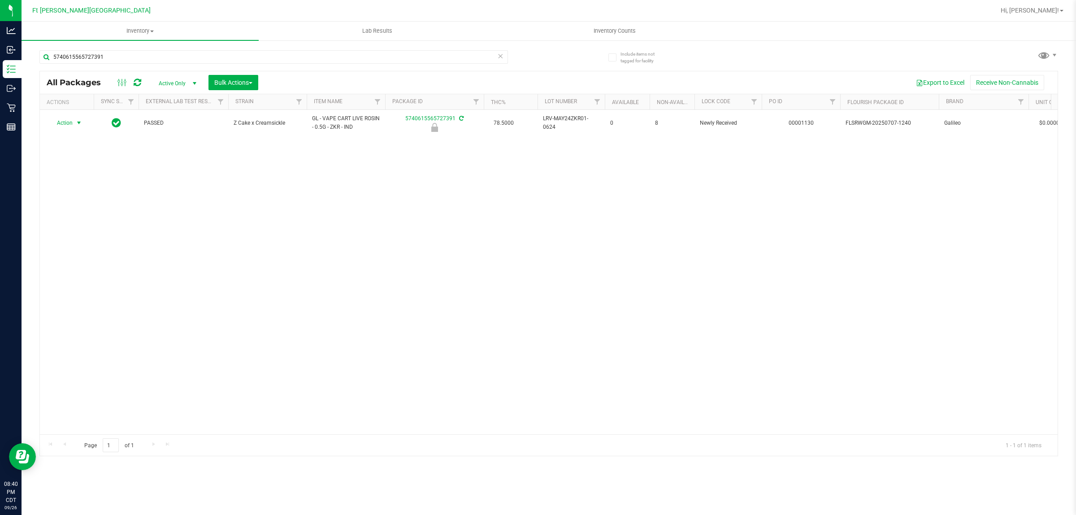
click at [79, 124] on span "select" at bounding box center [78, 122] width 7 height 7
click at [70, 223] on li "Unlock package" at bounding box center [78, 229] width 58 height 13
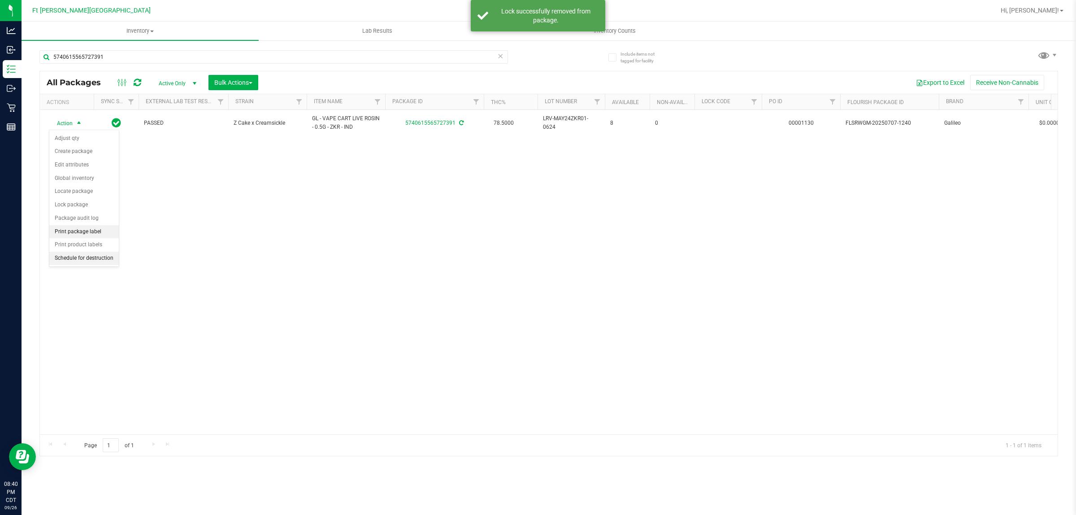
drag, startPoint x: 77, startPoint y: 231, endPoint x: 87, endPoint y: 230, distance: 9.5
click at [78, 231] on li "Print package label" at bounding box center [84, 231] width 70 height 13
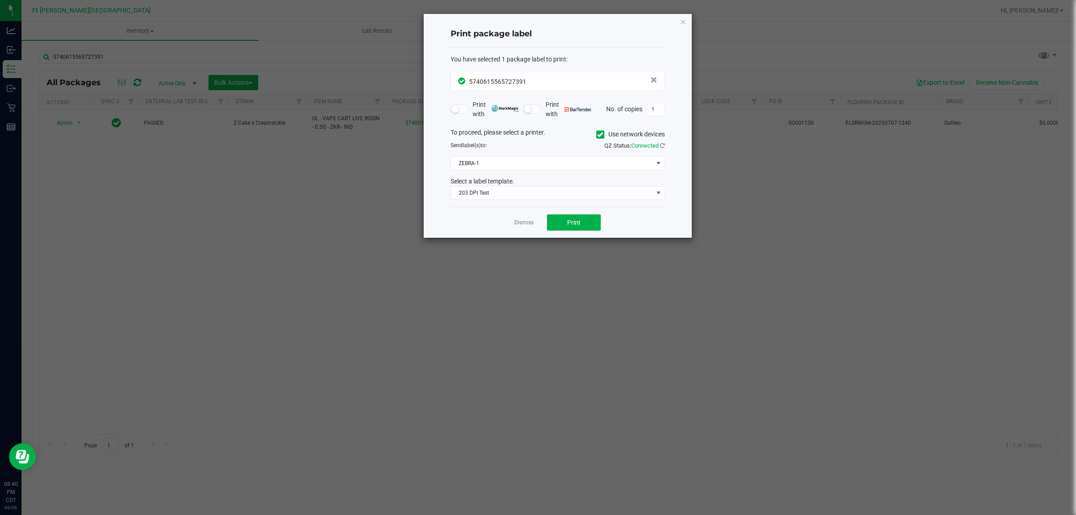
click at [561, 214] on div "Dismiss Print" at bounding box center [558, 222] width 214 height 31
click at [563, 223] on button "Print" at bounding box center [574, 222] width 54 height 16
click at [521, 225] on link "Dismiss" at bounding box center [523, 223] width 19 height 8
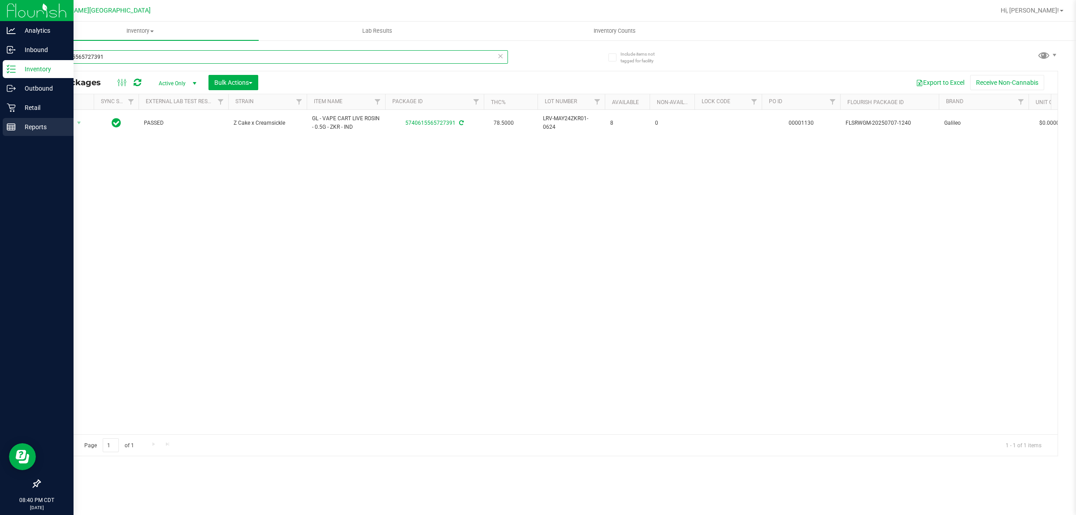
drag, startPoint x: 0, startPoint y: 100, endPoint x: 0, endPoint y: 132, distance: 32.7
click at [0, 132] on div "Analytics Inbound Inventory Outbound Retail Reports 08:40 PM CDT [DATE] 09/26 F…" at bounding box center [538, 257] width 1076 height 515
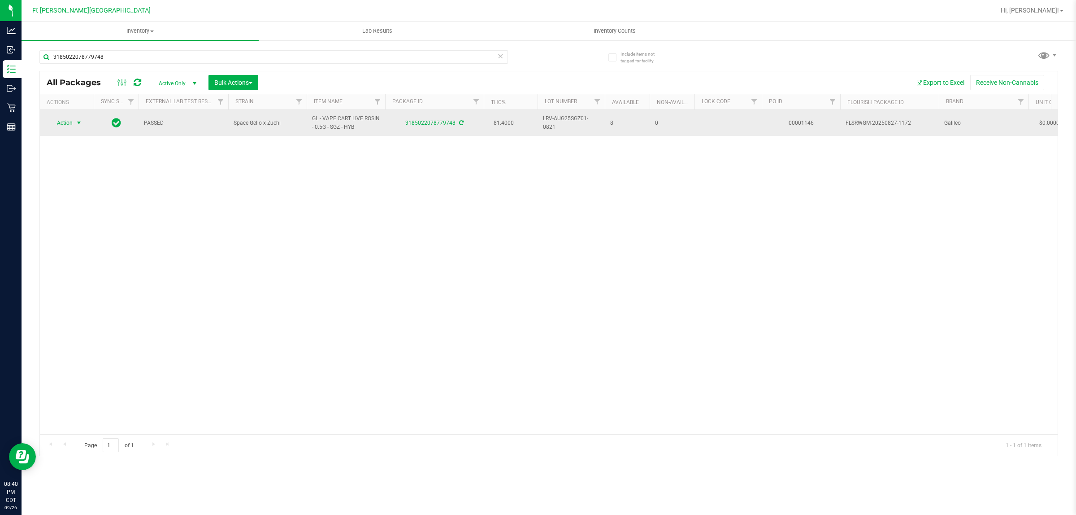
click at [73, 122] on span "Action" at bounding box center [61, 123] width 24 height 13
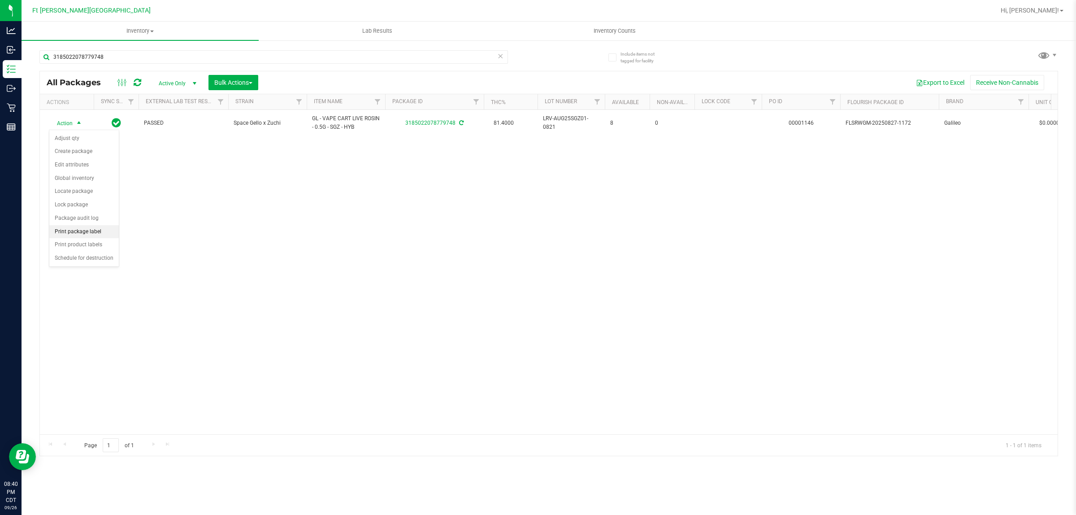
drag, startPoint x: 94, startPoint y: 233, endPoint x: 104, endPoint y: 232, distance: 10.4
click at [95, 232] on li "Print package label" at bounding box center [84, 231] width 70 height 13
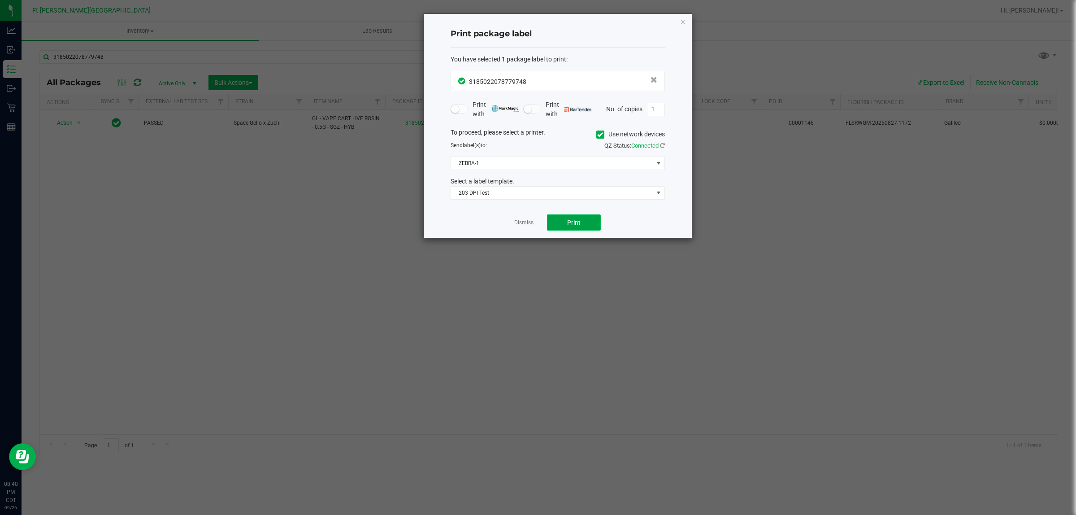
click at [561, 221] on button "Print" at bounding box center [574, 222] width 54 height 16
drag, startPoint x: 516, startPoint y: 226, endPoint x: 504, endPoint y: 214, distance: 17.1
click at [509, 218] on div "Dismiss Print" at bounding box center [558, 222] width 214 height 31
drag, startPoint x: 533, startPoint y: 226, endPoint x: 514, endPoint y: 217, distance: 20.1
click at [527, 221] on link "Dismiss" at bounding box center [523, 223] width 19 height 8
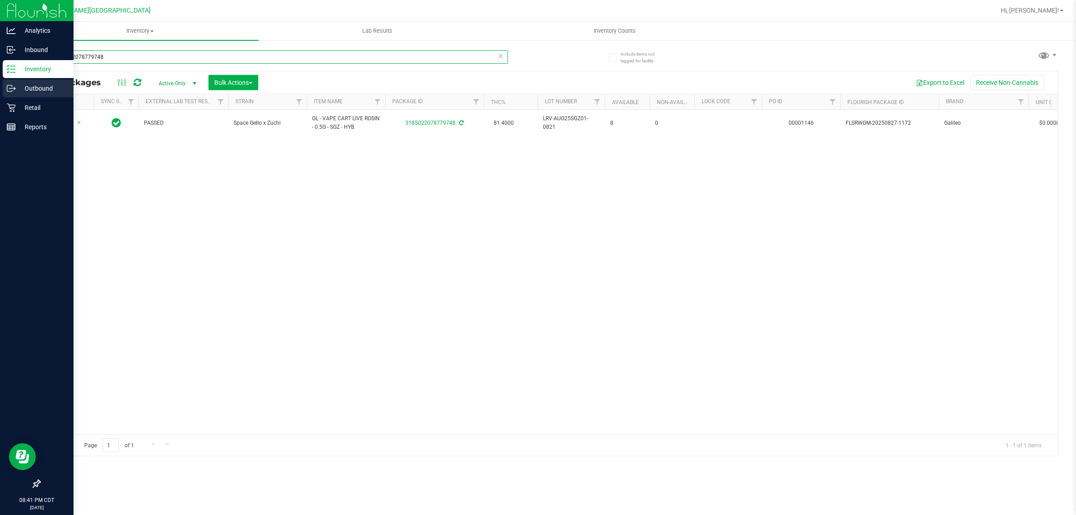
drag, startPoint x: 71, startPoint y: 66, endPoint x: 0, endPoint y: 96, distance: 77.1
click at [0, 96] on div "Analytics Inbound Inventory Outbound Retail Reports 08:41 PM CDT [DATE] 09/26 F…" at bounding box center [538, 257] width 1076 height 515
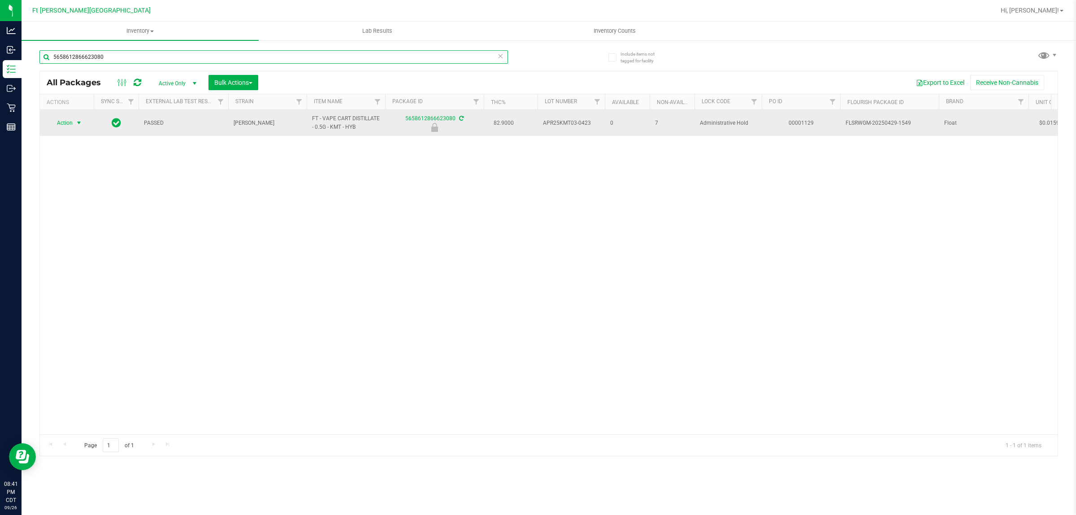
type input "5658612866623080"
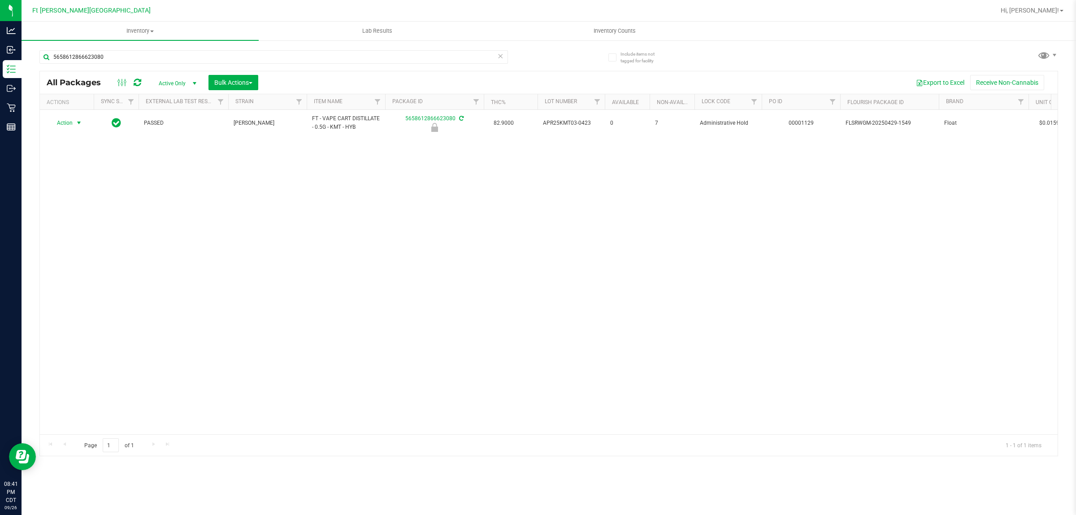
drag, startPoint x: 69, startPoint y: 126, endPoint x: 78, endPoint y: 191, distance: 65.6
click at [68, 130] on td "Action Action Edit attributes Global inventory Locate package Package audit log…" at bounding box center [67, 123] width 54 height 26
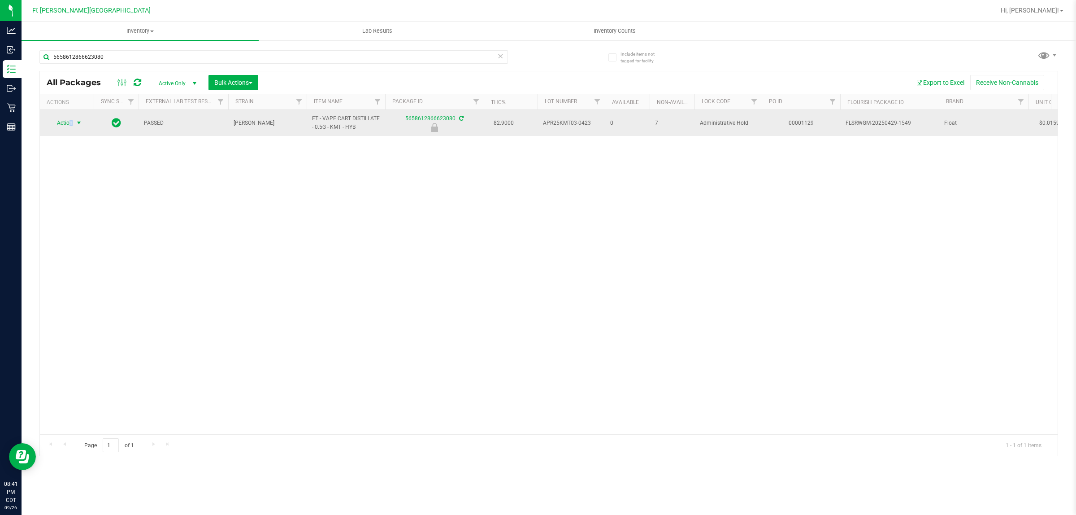
click at [77, 124] on span "select" at bounding box center [78, 122] width 7 height 7
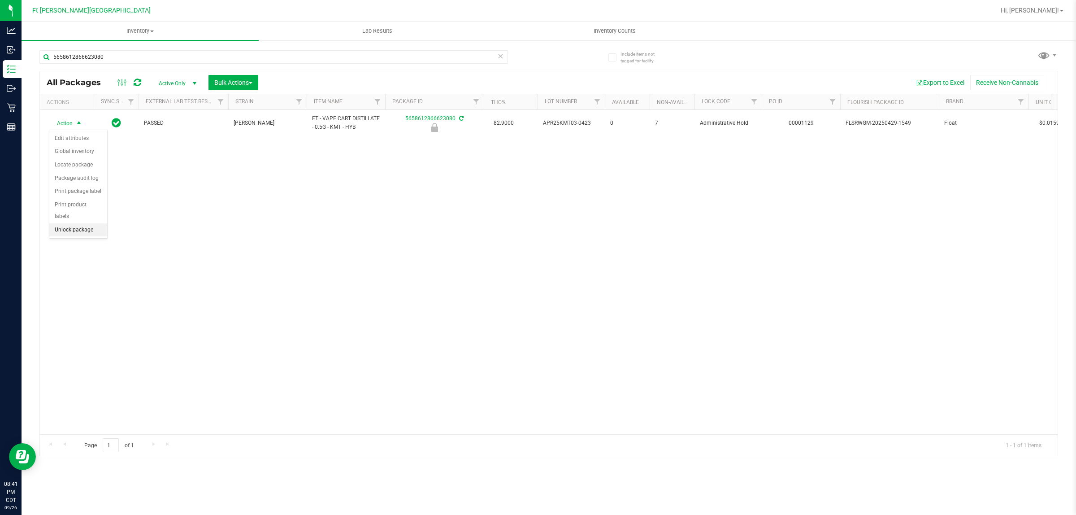
click at [84, 223] on li "Unlock package" at bounding box center [78, 229] width 58 height 13
